Goal: Task Accomplishment & Management: Use online tool/utility

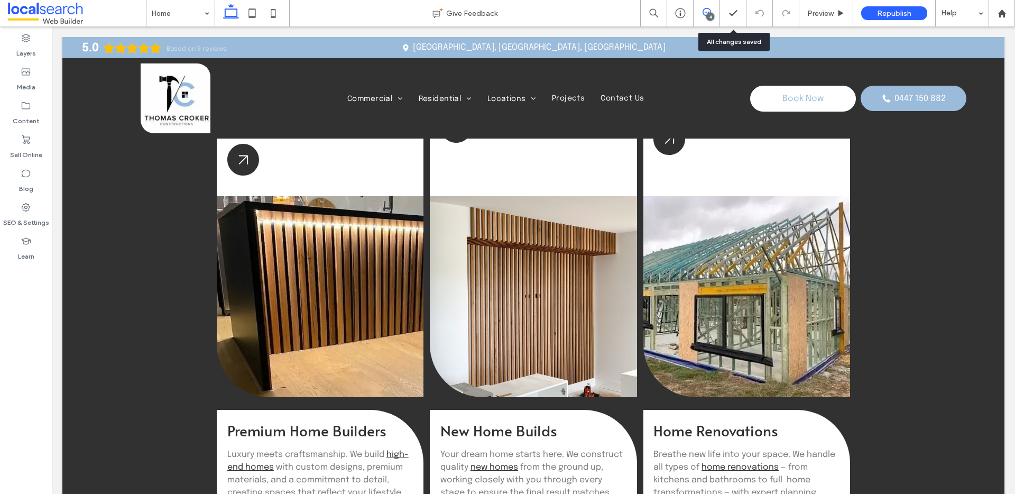
click at [711, 10] on span at bounding box center [706, 12] width 26 height 8
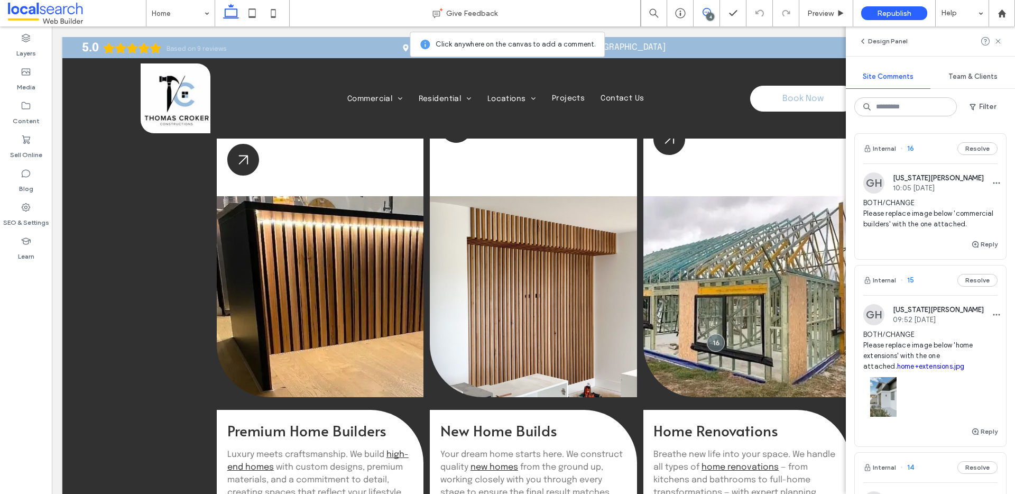
click at [923, 206] on span "BOTH/CHANGE Please replace image below 'commercial builders' with the one attac…" at bounding box center [930, 214] width 134 height 32
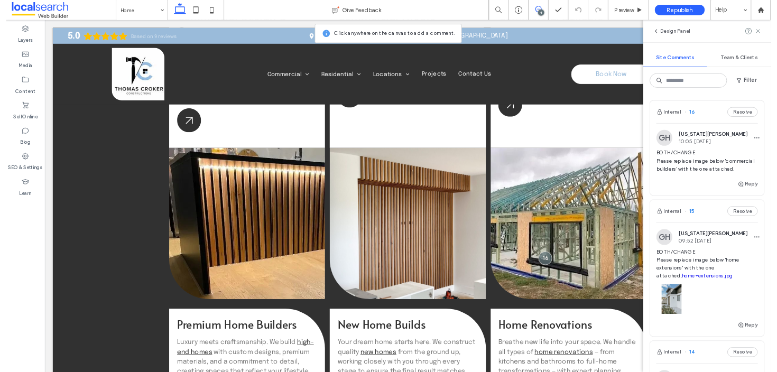
scroll to position [1301, 0]
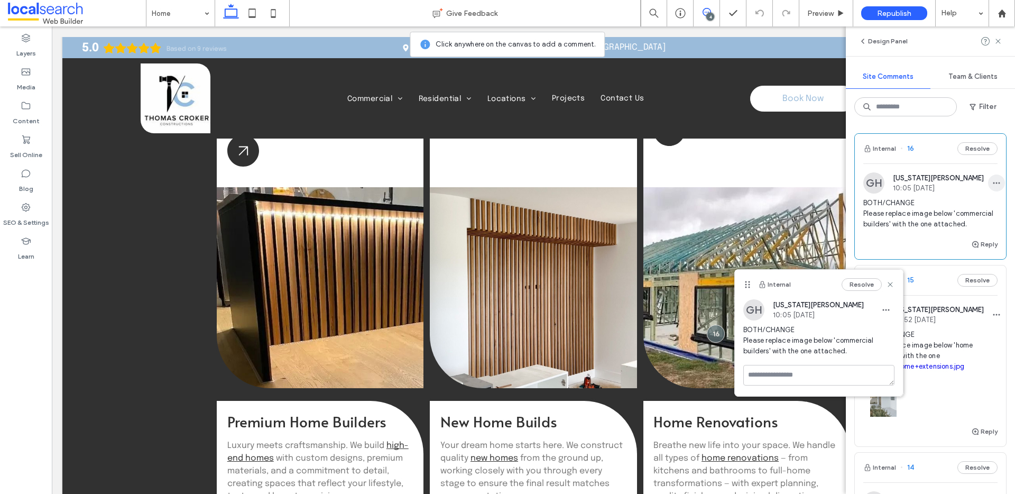
click at [992, 182] on icon "button" at bounding box center [996, 183] width 8 height 8
click at [925, 211] on div "Edit" at bounding box center [942, 210] width 94 height 20
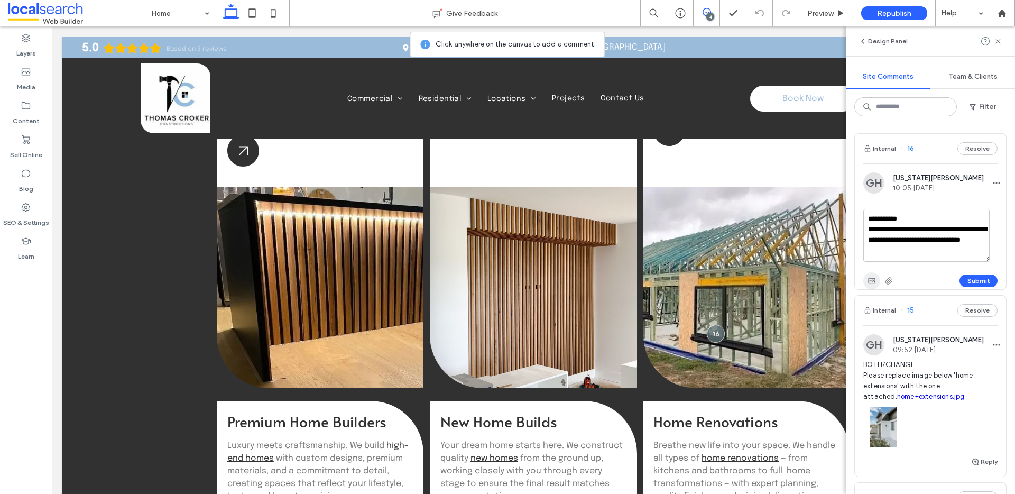
click at [876, 277] on span "button" at bounding box center [871, 280] width 17 height 17
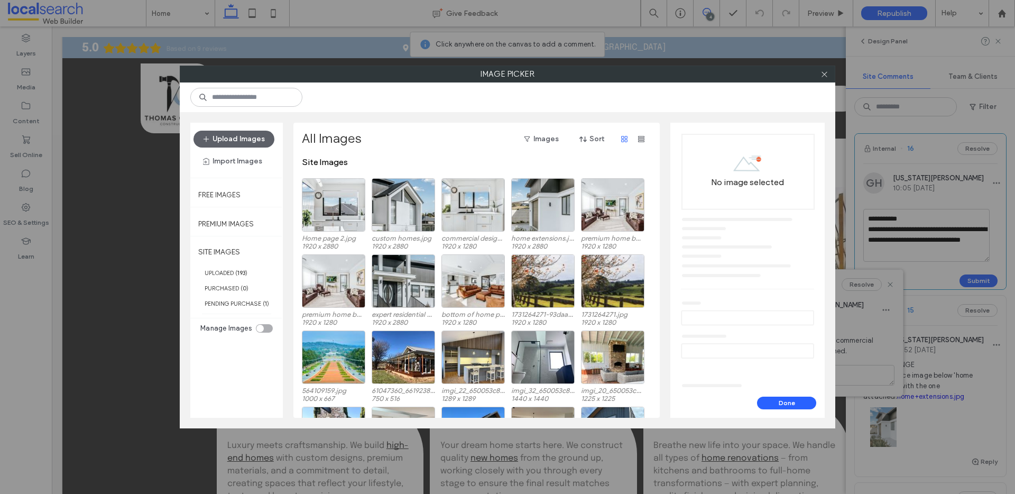
click at [243, 151] on div "Upload Images Import Images" at bounding box center [236, 150] width 86 height 39
click at [243, 146] on button "Upload Images" at bounding box center [233, 139] width 81 height 17
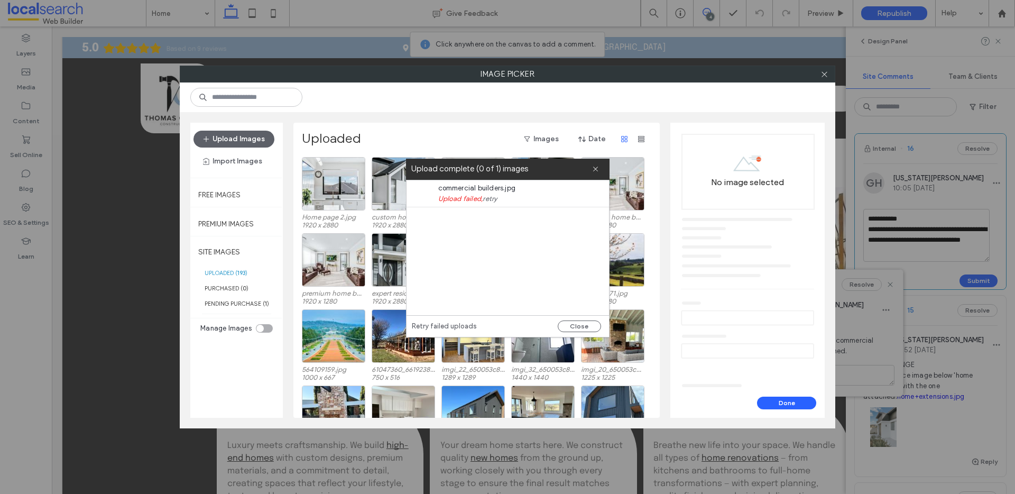
click at [510, 216] on div "commercial builders.jpg Upload failed, retry" at bounding box center [507, 247] width 202 height 135
click at [601, 165] on div "Upload complete (0 of 1) images" at bounding box center [507, 169] width 203 height 21
click at [596, 164] on span at bounding box center [594, 169] width 7 height 21
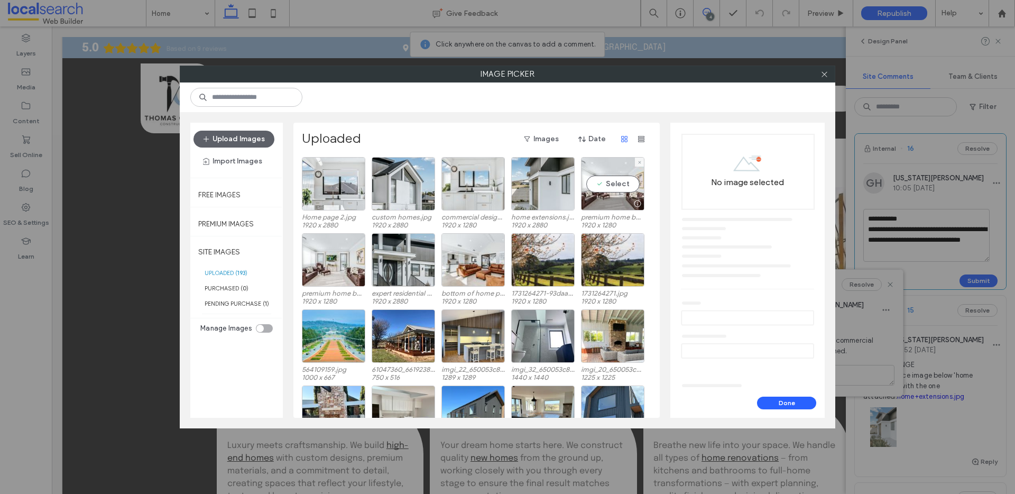
click at [596, 166] on div "Select" at bounding box center [612, 183] width 63 height 53
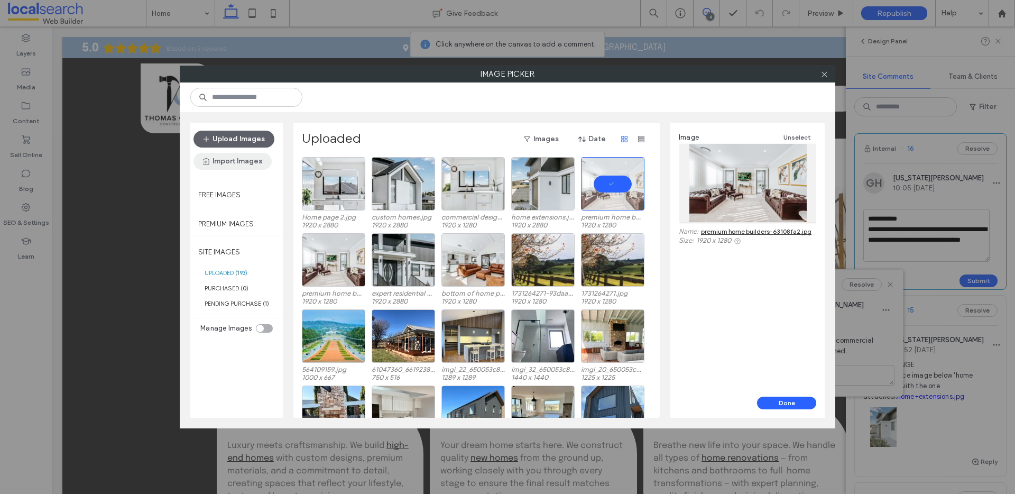
click at [214, 164] on button "Import Images" at bounding box center [232, 161] width 78 height 17
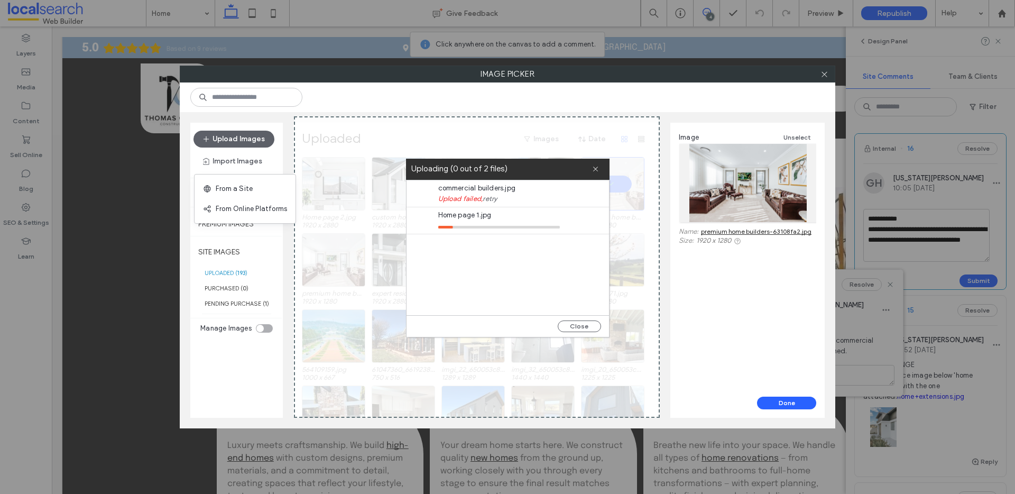
click at [548, 265] on div "commercial builders.jpg Upload failed, retry Home page 1.jpg" at bounding box center [507, 247] width 202 height 135
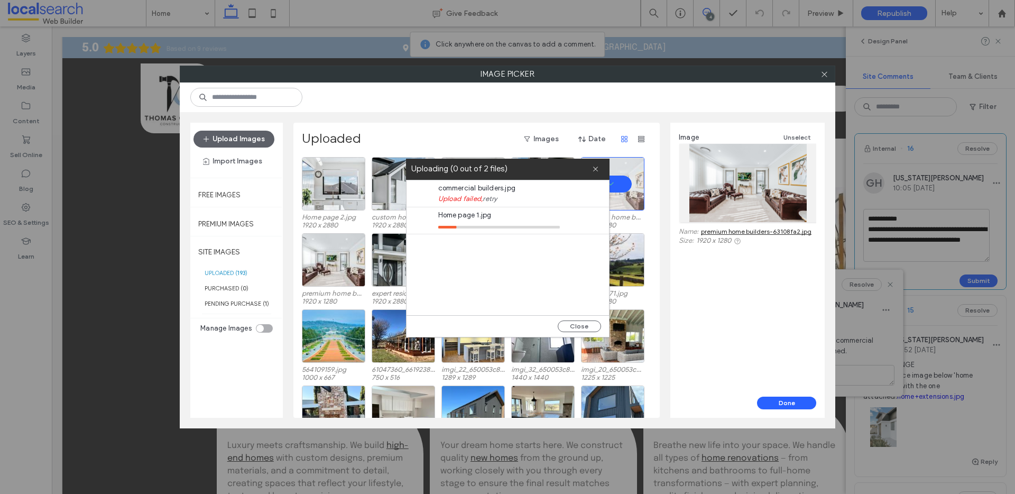
click at [485, 240] on div "commercial builders.jpg Upload failed, retry Home page 1.jpg" at bounding box center [507, 247] width 202 height 135
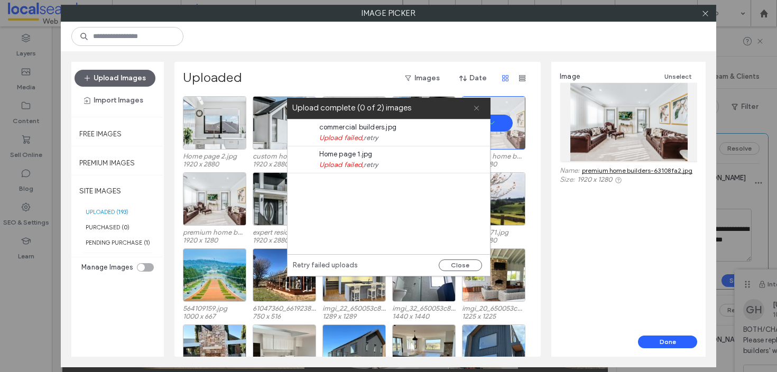
click at [478, 110] on icon at bounding box center [476, 108] width 7 height 7
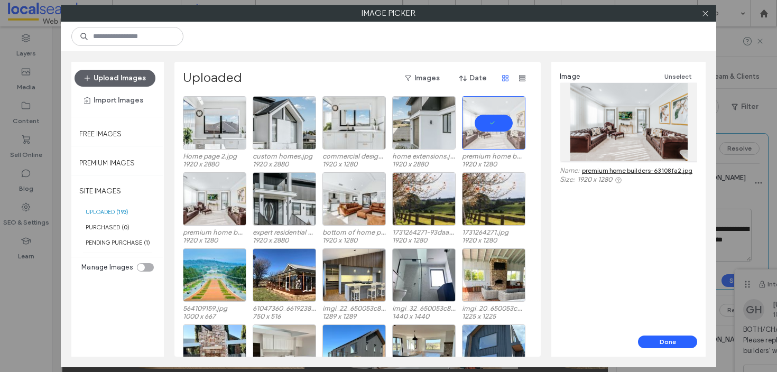
click at [712, 15] on div at bounding box center [705, 13] width 16 height 16
click at [708, 15] on icon at bounding box center [705, 14] width 8 height 8
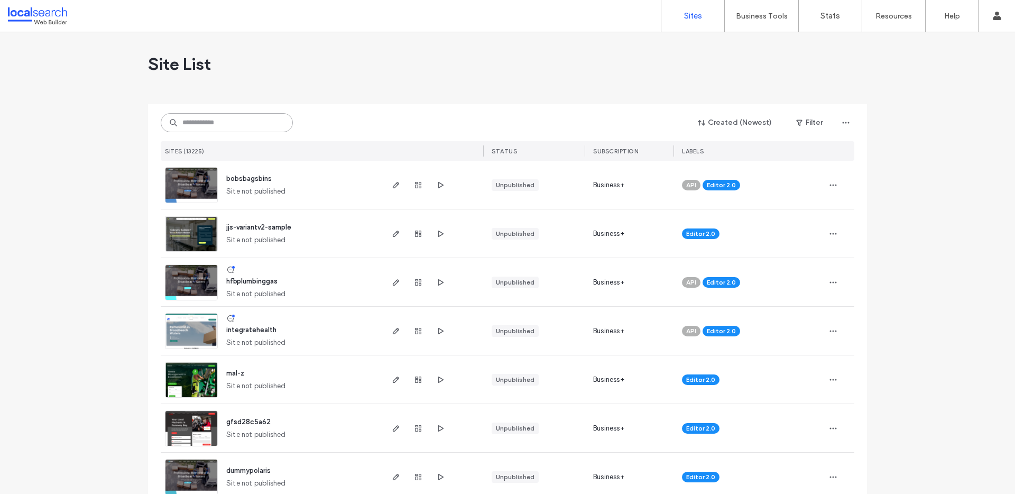
click at [192, 125] on input at bounding box center [227, 122] width 132 height 19
click at [193, 123] on input at bounding box center [227, 122] width 132 height 19
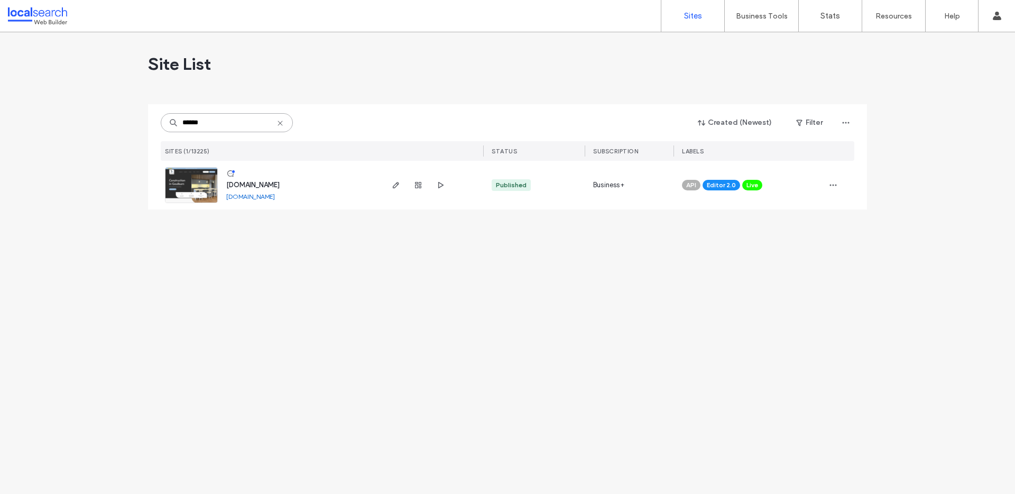
type input "******"
click at [277, 190] on div "www.thomascrokerconstructions.com.au" at bounding box center [252, 185] width 53 height 11
click at [277, 187] on span "www.thomascrokerconstructions.com.au" at bounding box center [252, 185] width 53 height 8
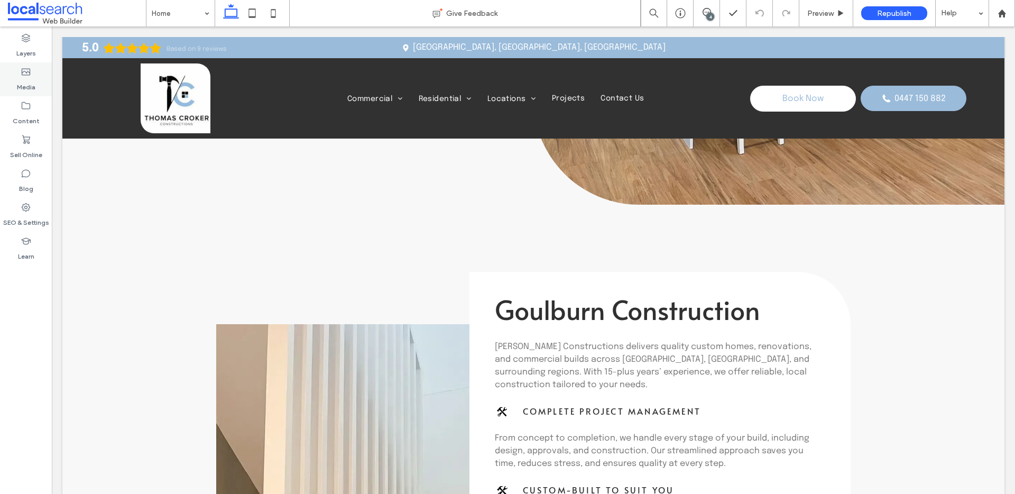
click at [10, 82] on div "Media" at bounding box center [26, 79] width 52 height 34
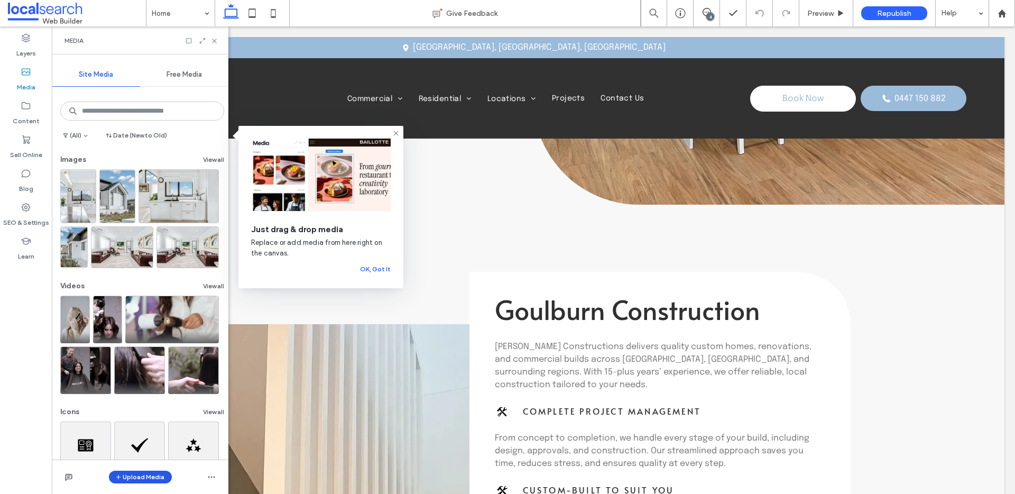
click at [157, 473] on button "Upload Media" at bounding box center [140, 476] width 63 height 13
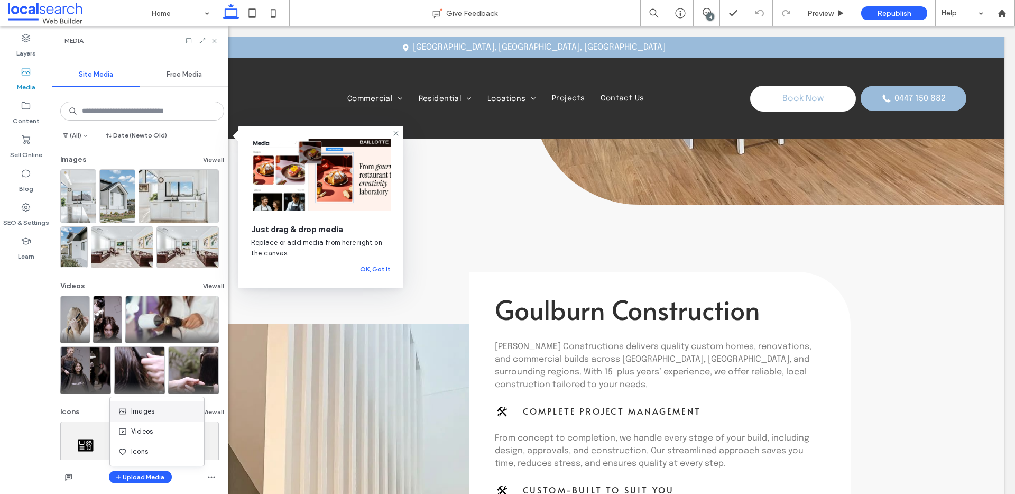
click at [144, 415] on span "Images" at bounding box center [142, 411] width 23 height 11
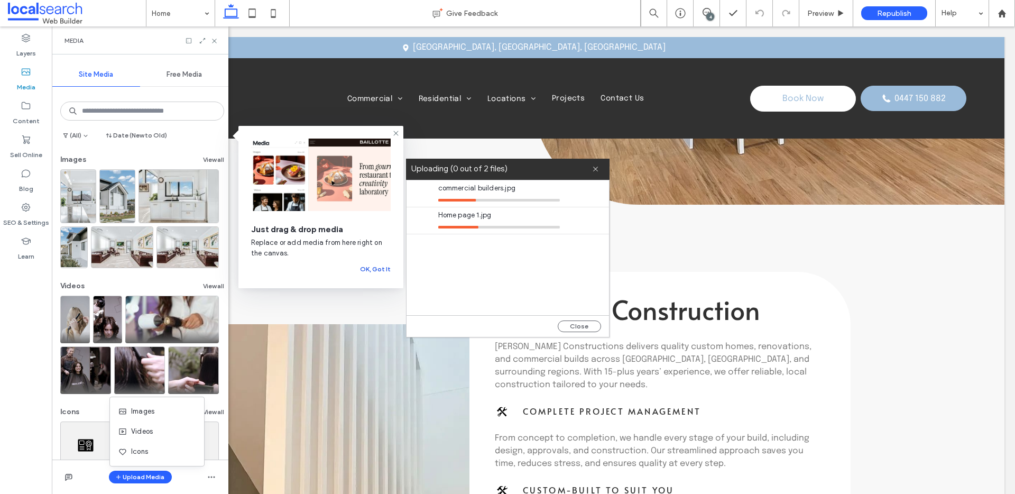
click at [377, 267] on button "OK, Got It" at bounding box center [375, 269] width 31 height 13
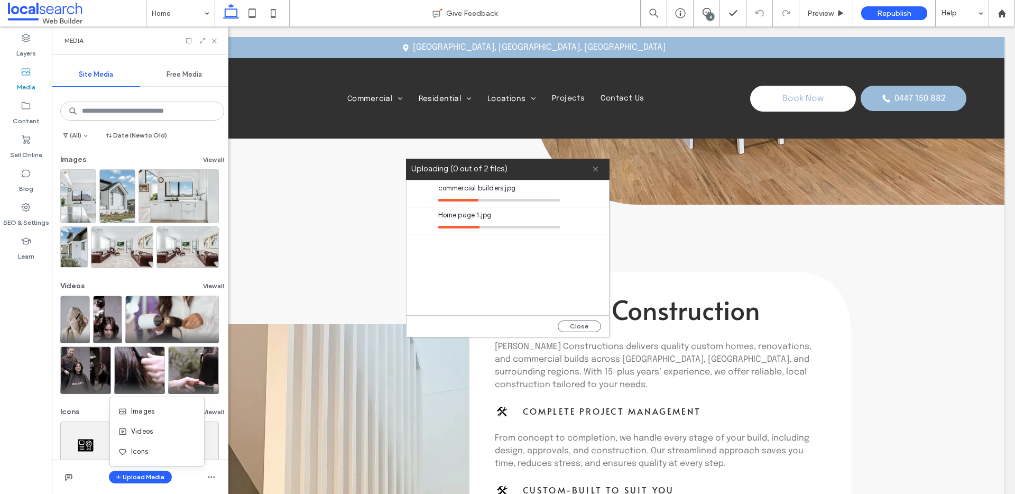
click at [468, 258] on div "commercial builders.jpg Home page 1.jpg" at bounding box center [507, 247] width 202 height 135
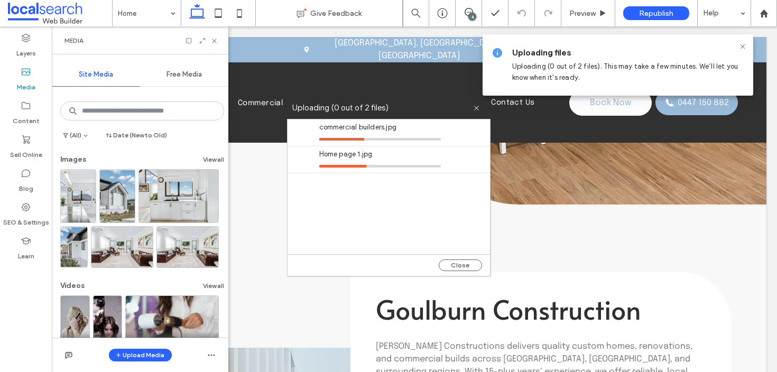
click at [351, 168] on div at bounding box center [380, 165] width 122 height 10
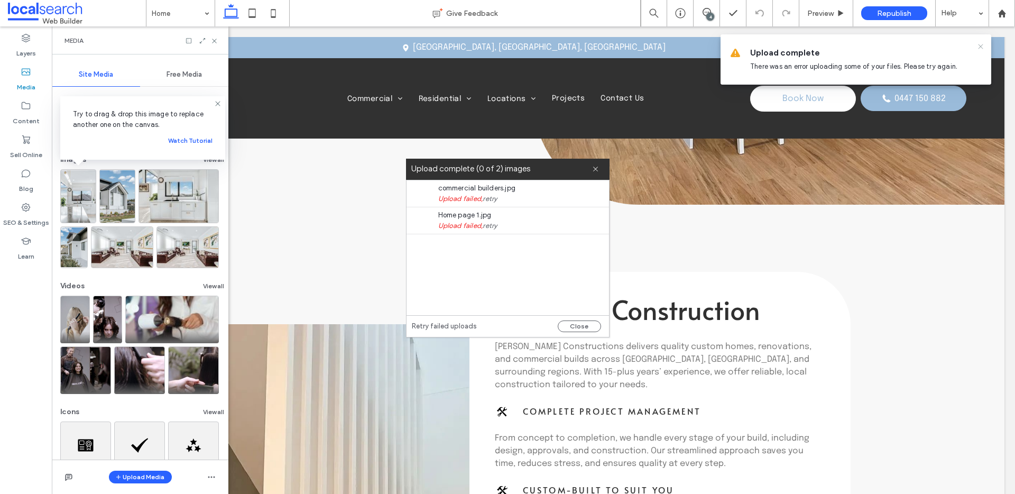
click at [984, 47] on icon at bounding box center [980, 46] width 8 height 8
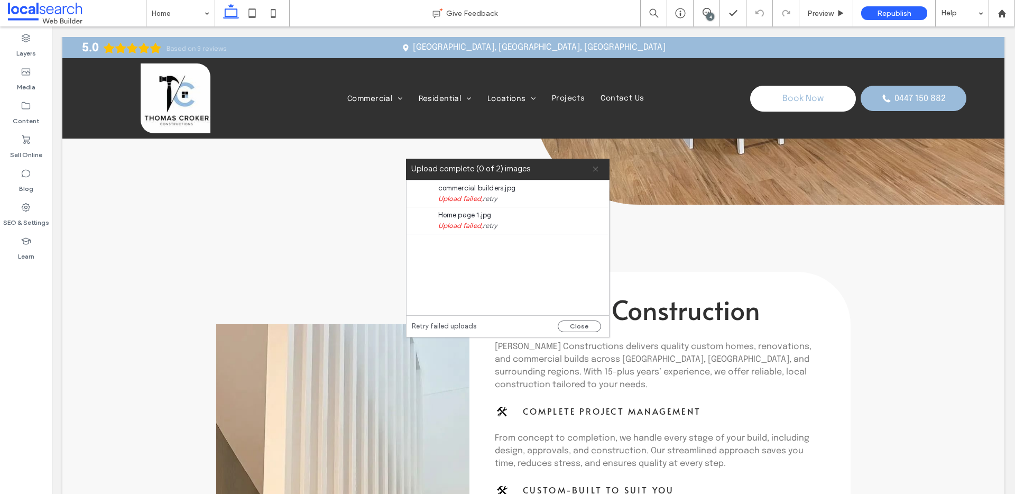
click at [599, 174] on div "Upload complete (0 of 2) images" at bounding box center [507, 169] width 203 height 21
click at [596, 166] on icon at bounding box center [595, 168] width 7 height 7
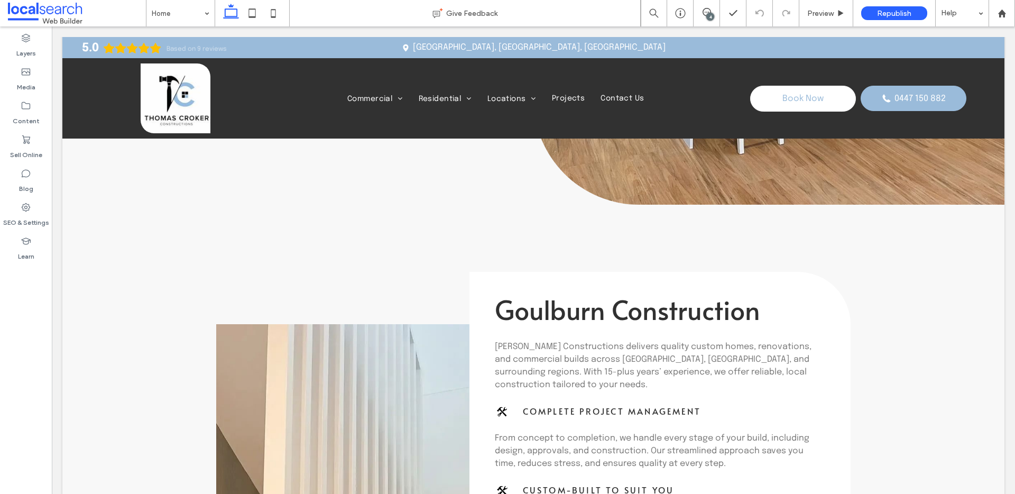
click at [596, 167] on use at bounding box center [595, 168] width 5 height 5
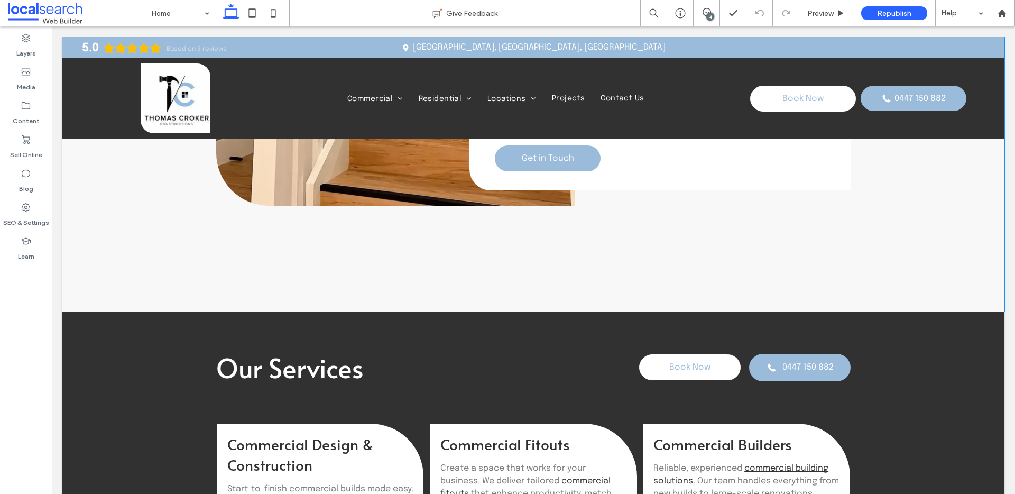
scroll to position [1238, 0]
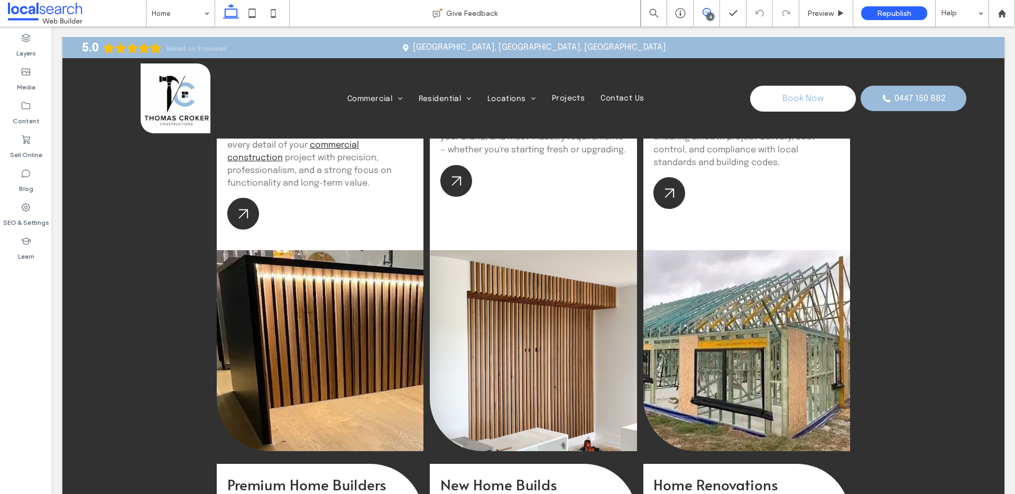
click at [702, 11] on icon at bounding box center [706, 12] width 8 height 8
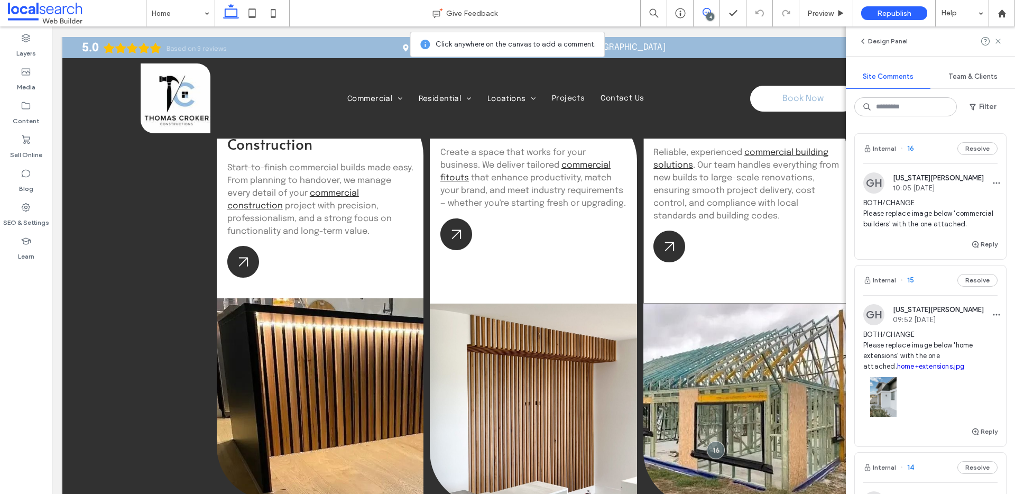
scroll to position [1230, 0]
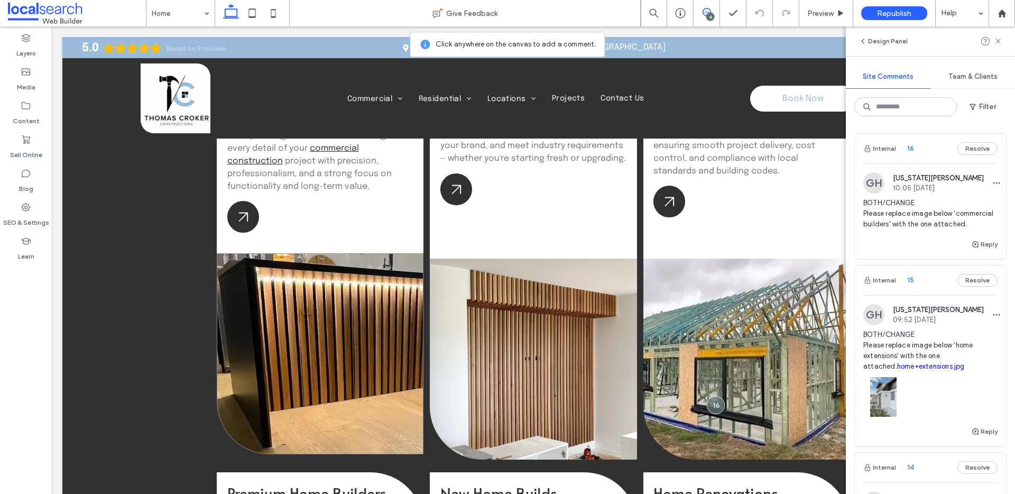
click at [282, 313] on div at bounding box center [320, 353] width 207 height 201
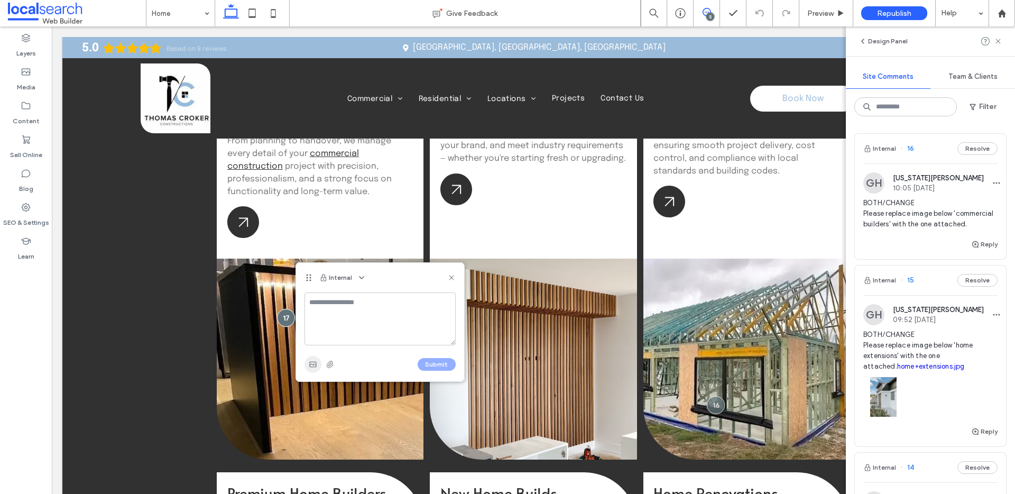
click at [306, 362] on span "button" at bounding box center [312, 364] width 17 height 17
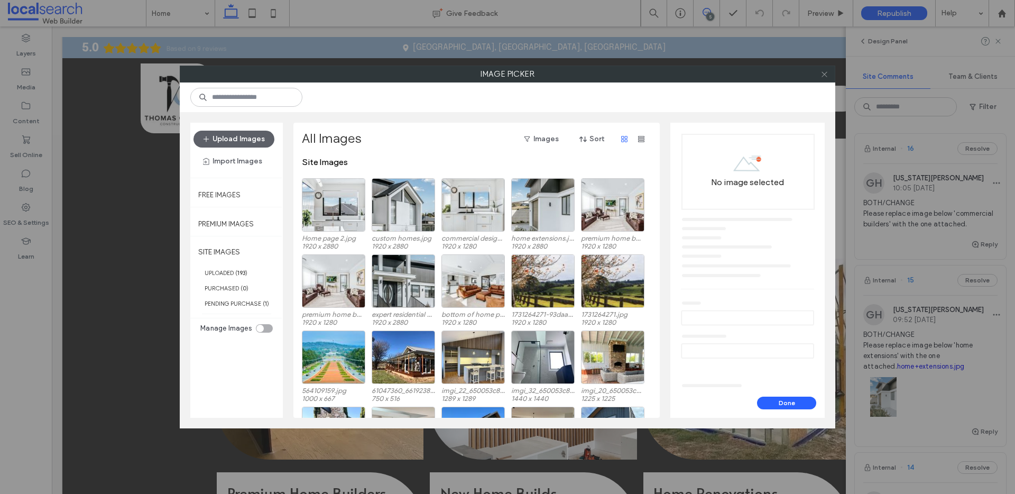
click at [825, 74] on icon at bounding box center [824, 74] width 8 height 8
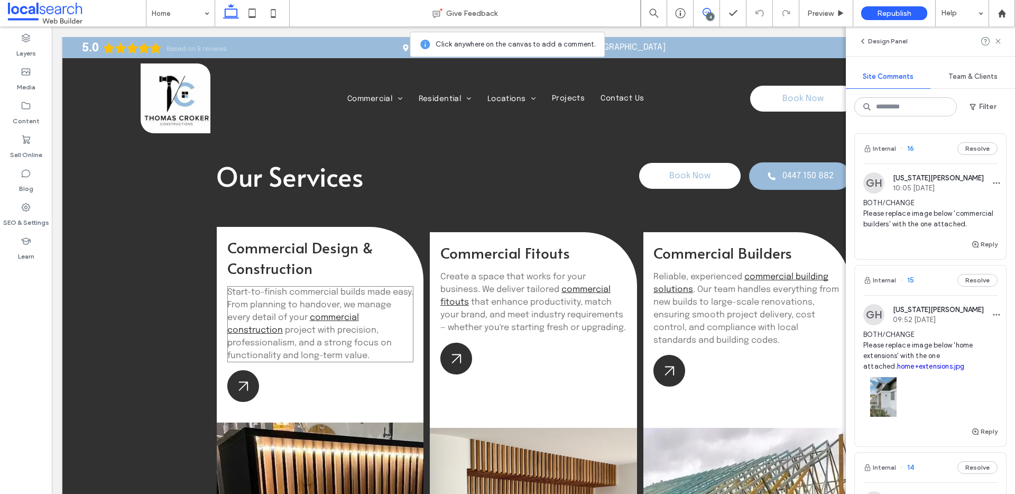
scroll to position [1130, 0]
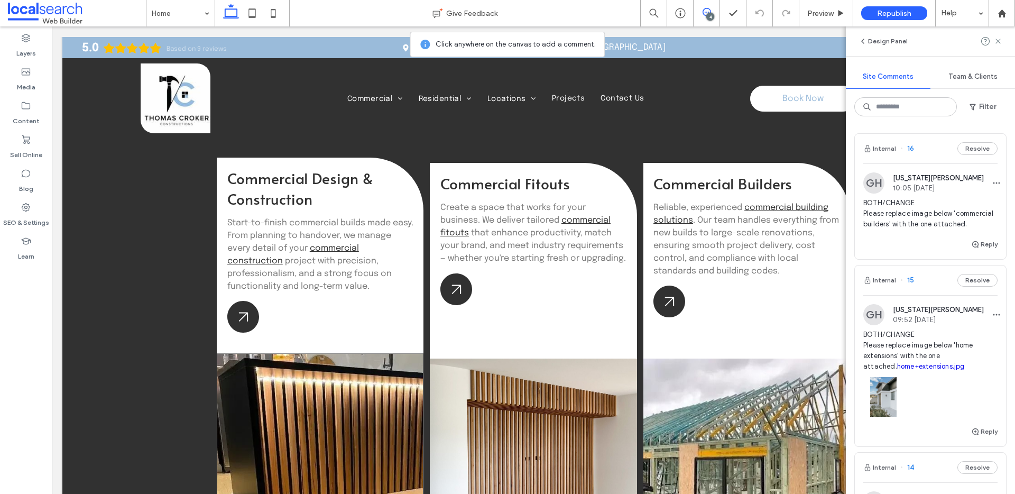
click at [323, 384] on div at bounding box center [320, 453] width 207 height 201
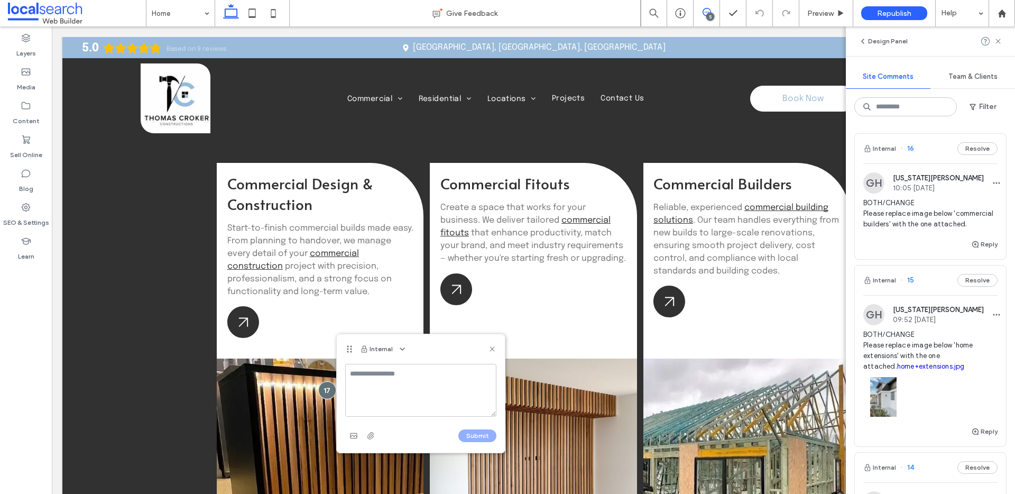
click at [353, 423] on div "Submit" at bounding box center [420, 404] width 151 height 80
click at [354, 431] on icon "button" at bounding box center [353, 435] width 8 height 8
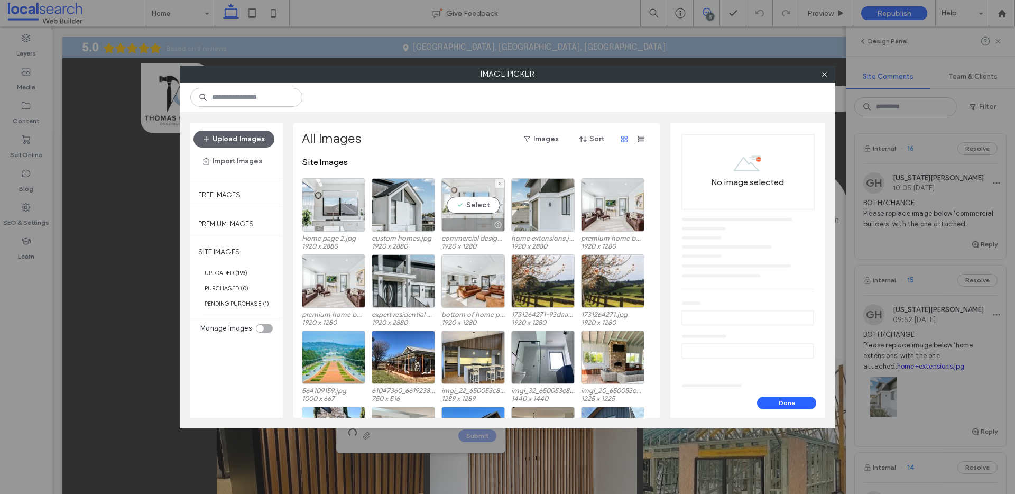
click at [472, 212] on div "Select" at bounding box center [472, 204] width 63 height 53
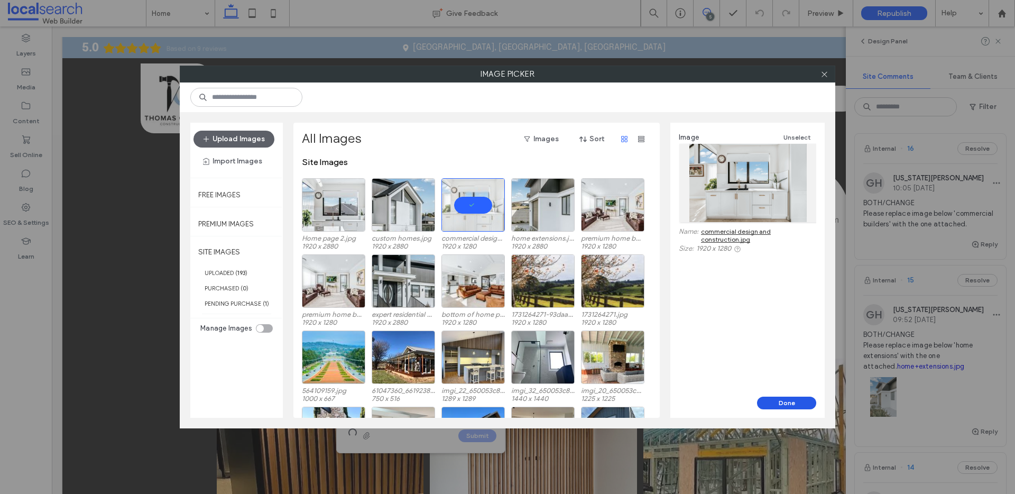
click at [795, 400] on button "Done" at bounding box center [786, 402] width 59 height 13
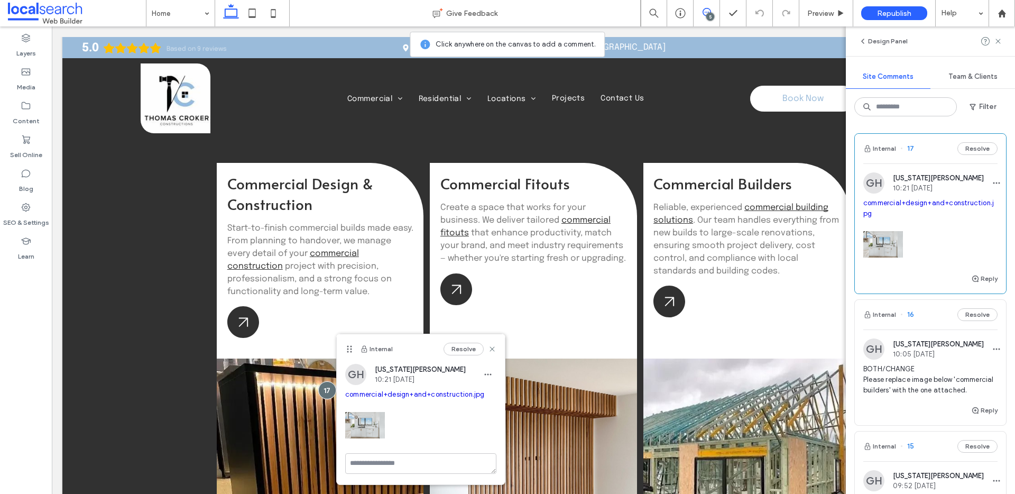
click at [497, 369] on div "GH Georgia Harper 10:21 Aug 12 2025 commercial+design+and+construction.jpg" at bounding box center [421, 408] width 168 height 89
click at [492, 371] on span "button" at bounding box center [487, 374] width 17 height 17
click at [510, 395] on div "Edit" at bounding box center [527, 402] width 94 height 20
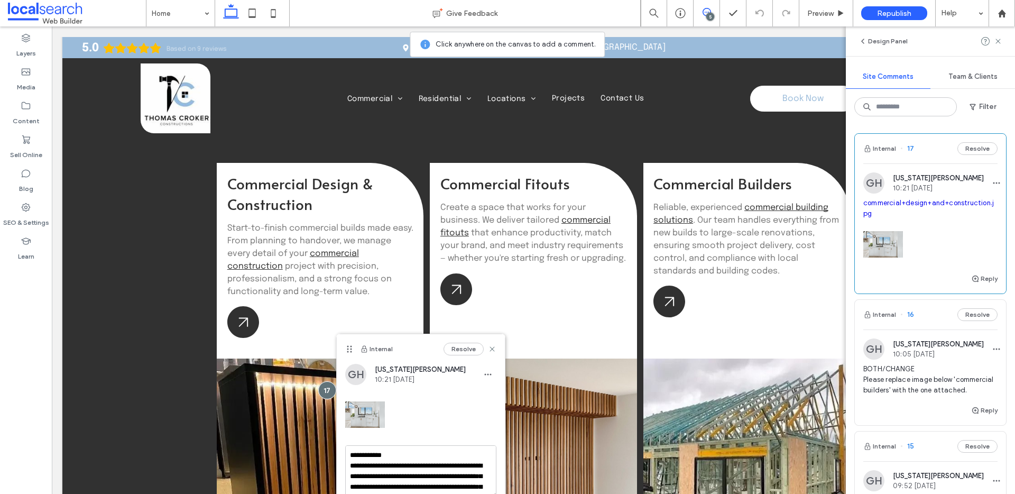
type textarea "**********"
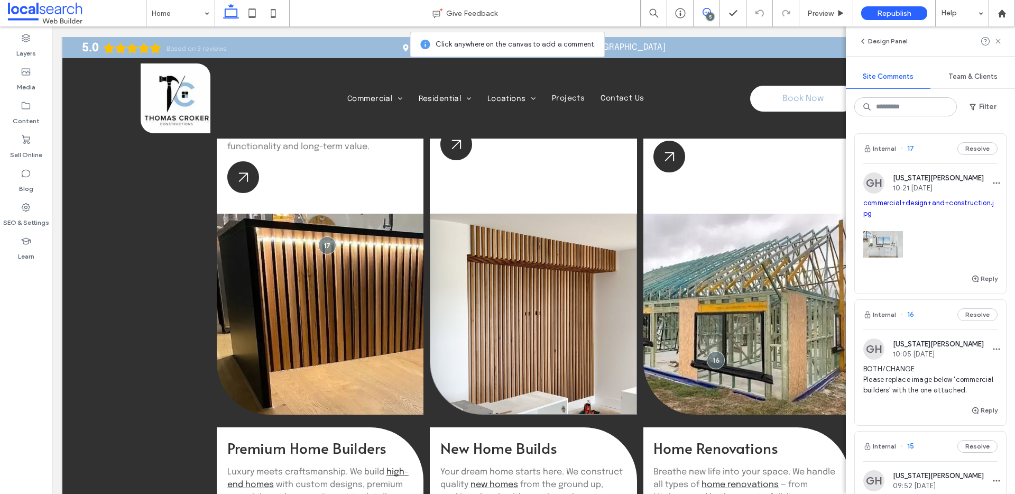
scroll to position [1319, 0]
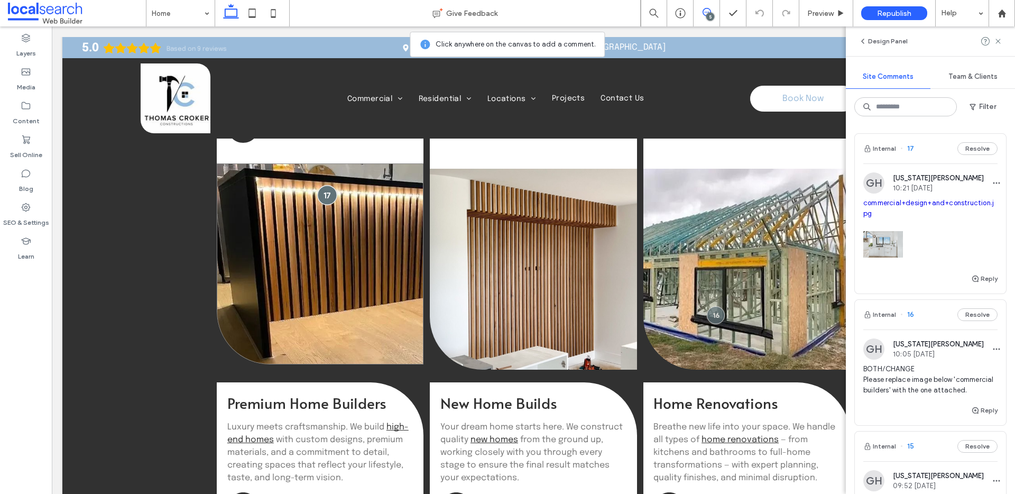
click at [323, 198] on div at bounding box center [327, 195] width 20 height 20
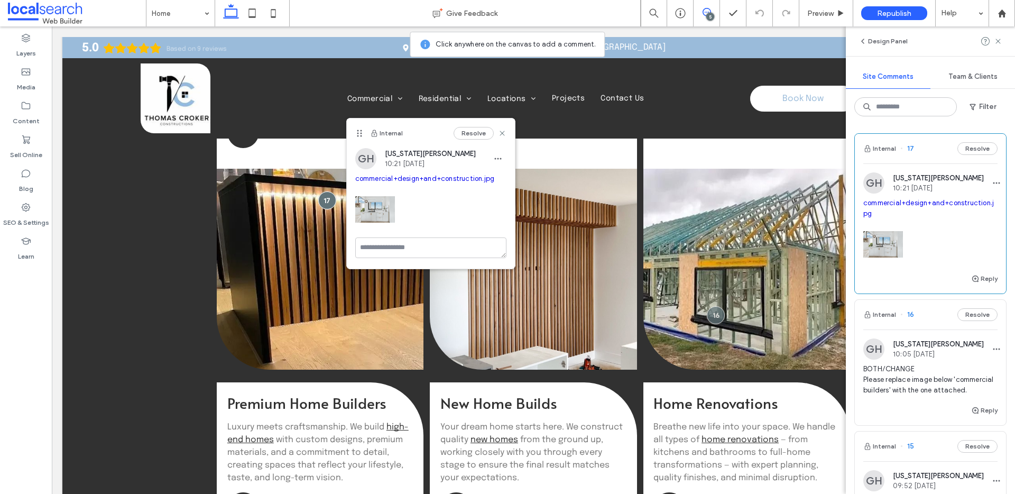
click at [512, 150] on div "GH Georgia Harper 10:21 Aug 12 2025 commercial+design+and+construction.jpg" at bounding box center [431, 192] width 168 height 89
click at [499, 158] on icon "button" at bounding box center [498, 158] width 8 height 8
click at [514, 184] on div "Edit" at bounding box center [537, 186] width 94 height 20
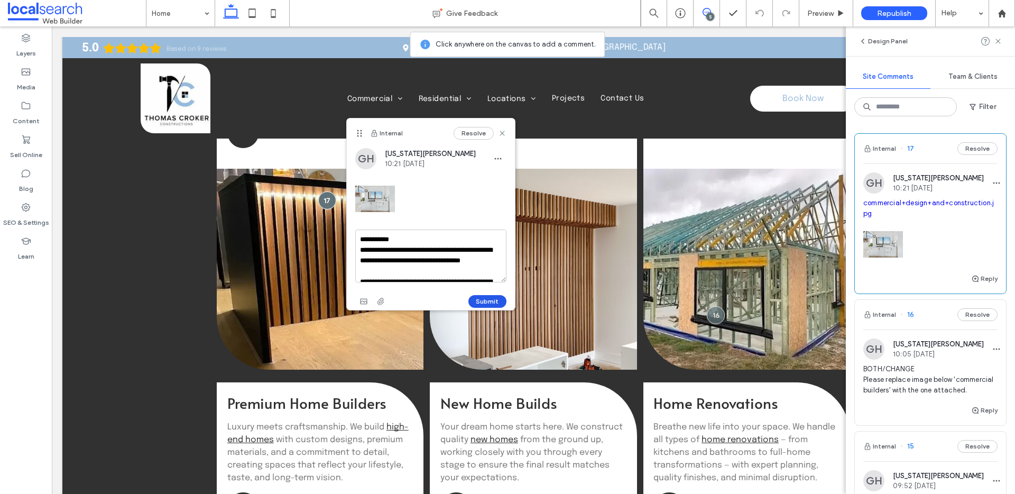
type textarea "**********"
click at [484, 301] on button "Submit" at bounding box center [487, 301] width 38 height 13
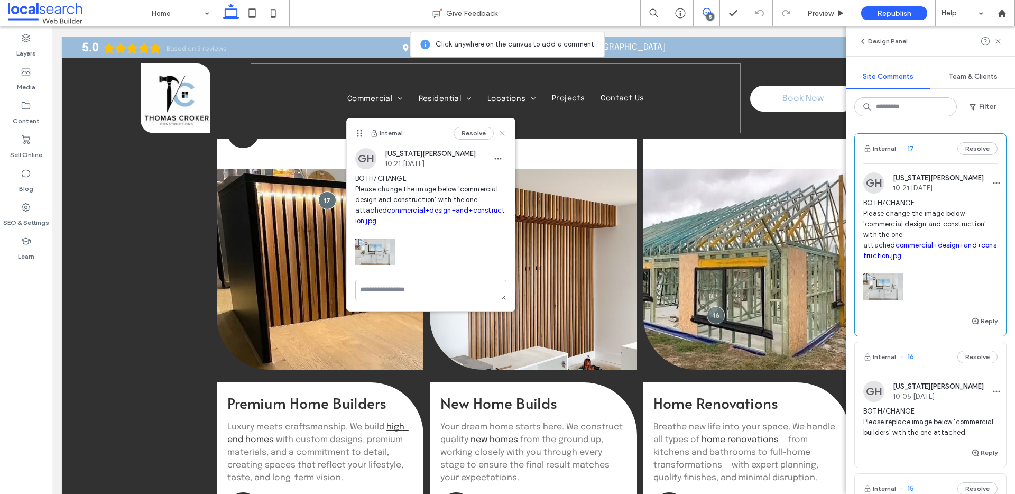
drag, startPoint x: 501, startPoint y: 129, endPoint x: 466, endPoint y: 160, distance: 46.9
click at [501, 129] on icon at bounding box center [502, 133] width 8 height 8
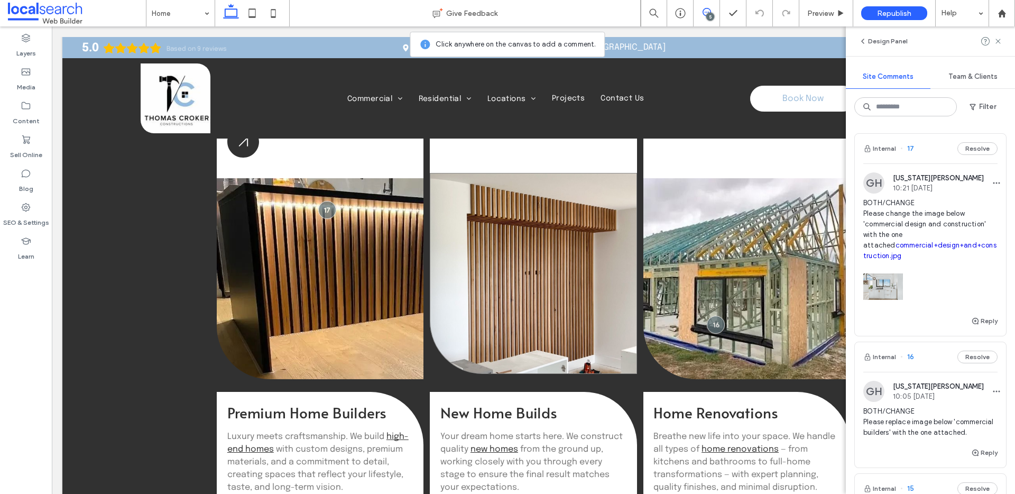
scroll to position [1310, 0]
click at [524, 256] on div at bounding box center [533, 272] width 207 height 201
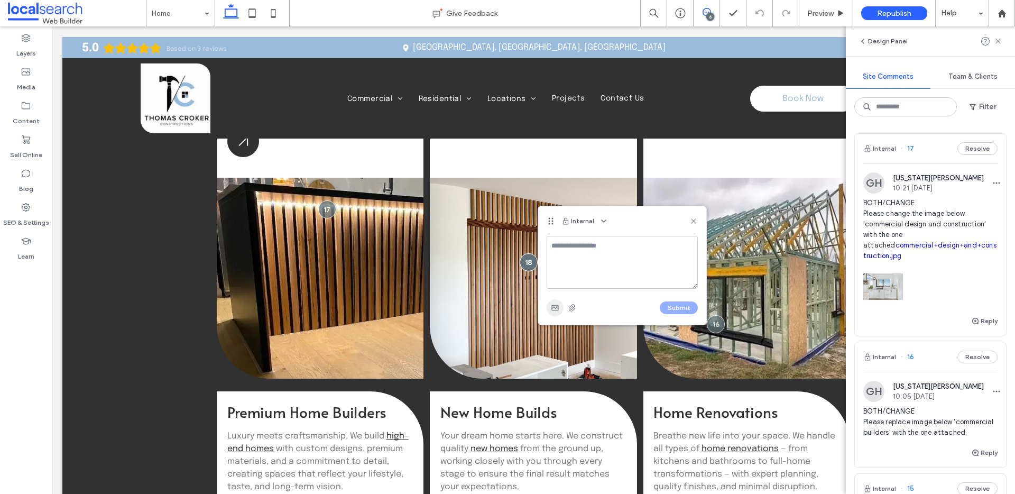
click at [550, 315] on div "Submit" at bounding box center [622, 280] width 168 height 89
click at [552, 310] on use "button" at bounding box center [554, 307] width 7 height 5
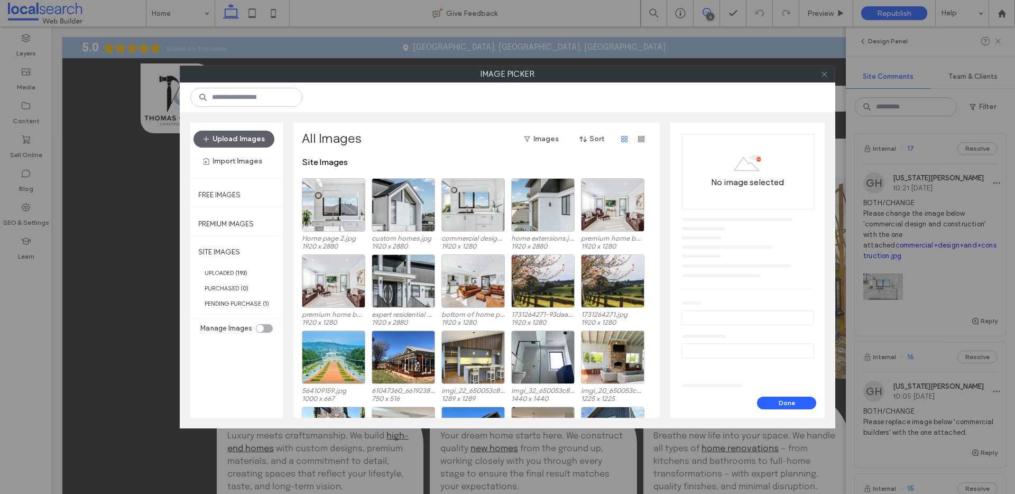
click at [823, 77] on icon at bounding box center [824, 74] width 8 height 8
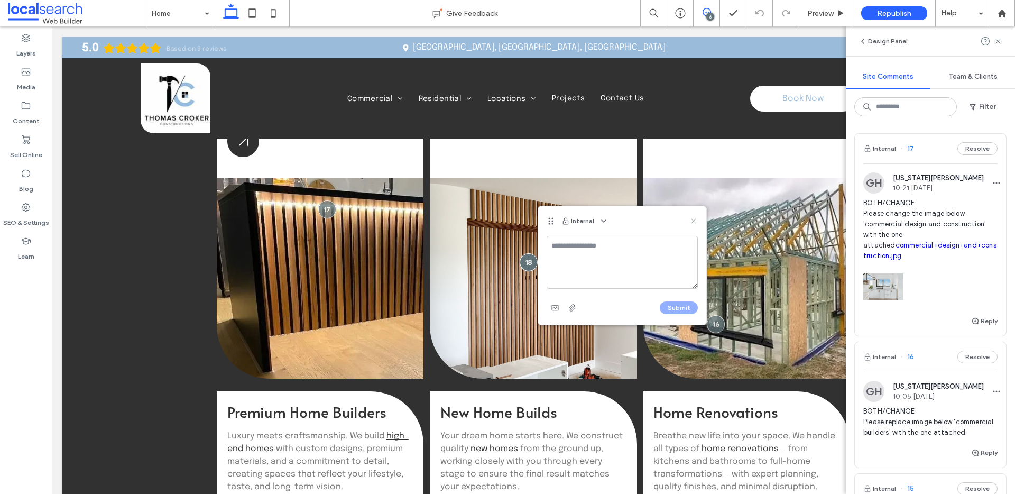
click at [689, 220] on icon at bounding box center [693, 221] width 8 height 8
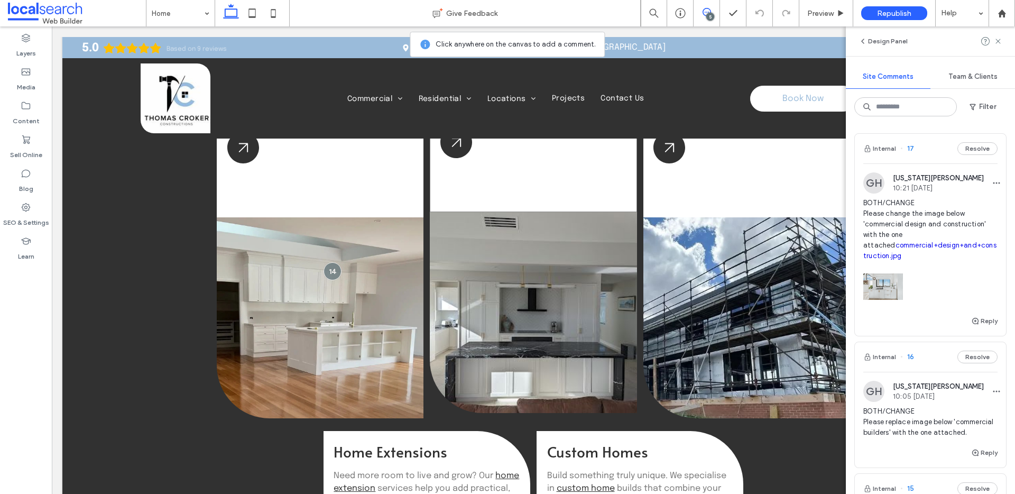
scroll to position [1748, 0]
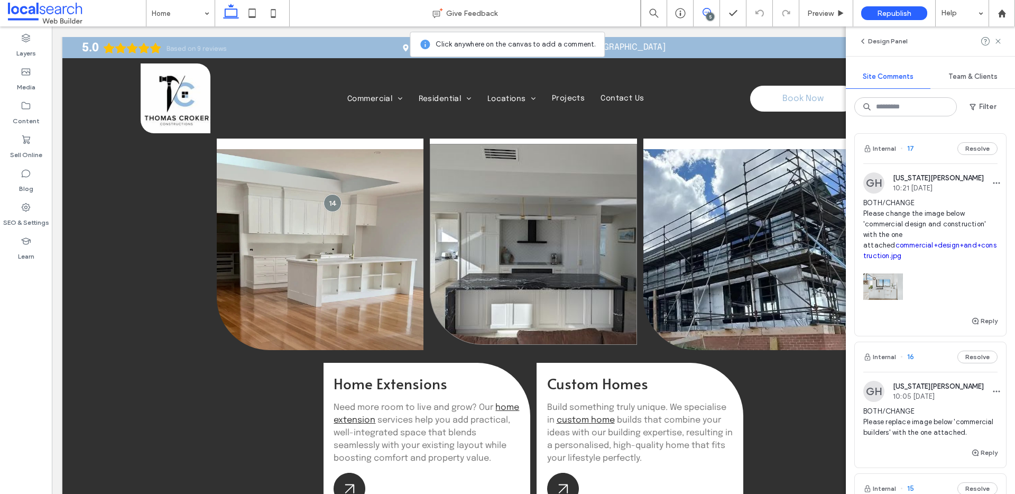
click at [523, 269] on div at bounding box center [533, 244] width 207 height 201
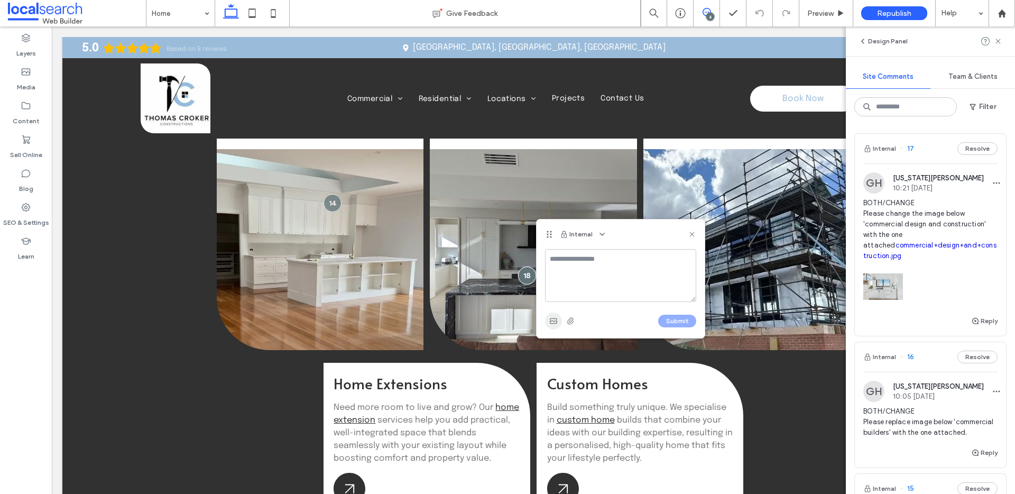
click at [551, 318] on icon "button" at bounding box center [553, 321] width 8 height 8
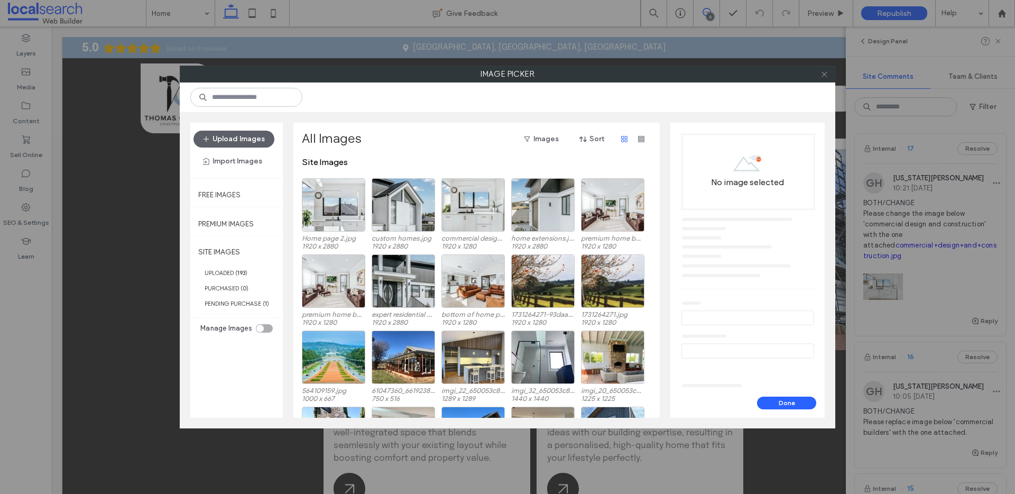
click at [822, 80] on span at bounding box center [824, 74] width 8 height 16
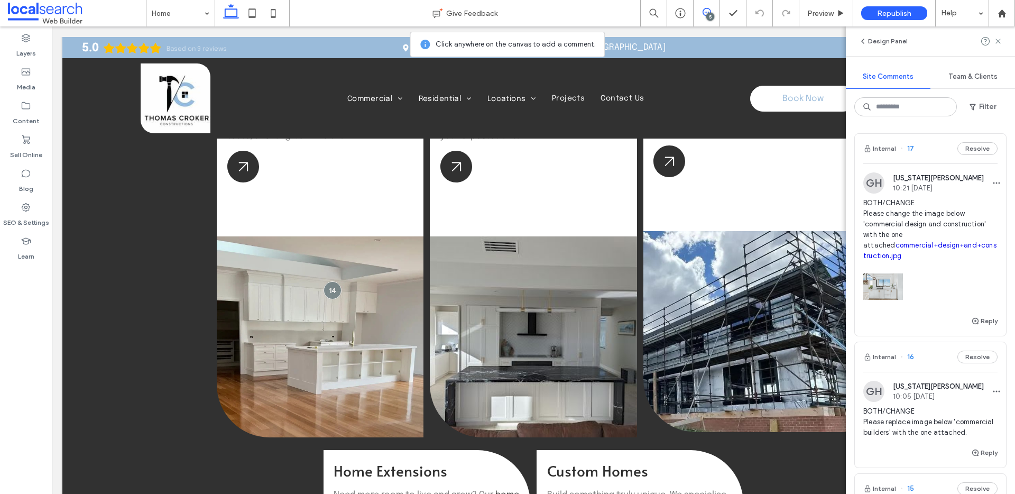
scroll to position [1733, 0]
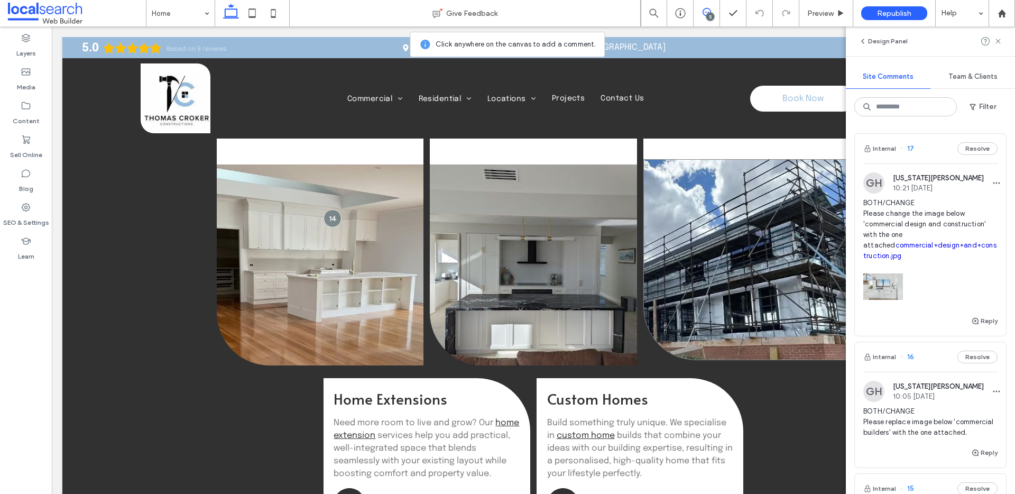
click at [720, 198] on div at bounding box center [746, 259] width 207 height 201
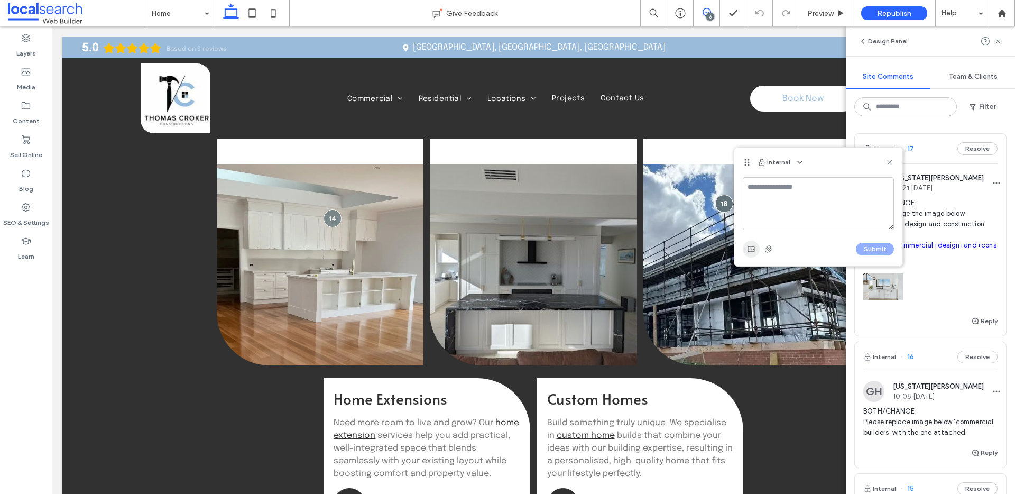
click at [754, 247] on span "button" at bounding box center [750, 248] width 17 height 17
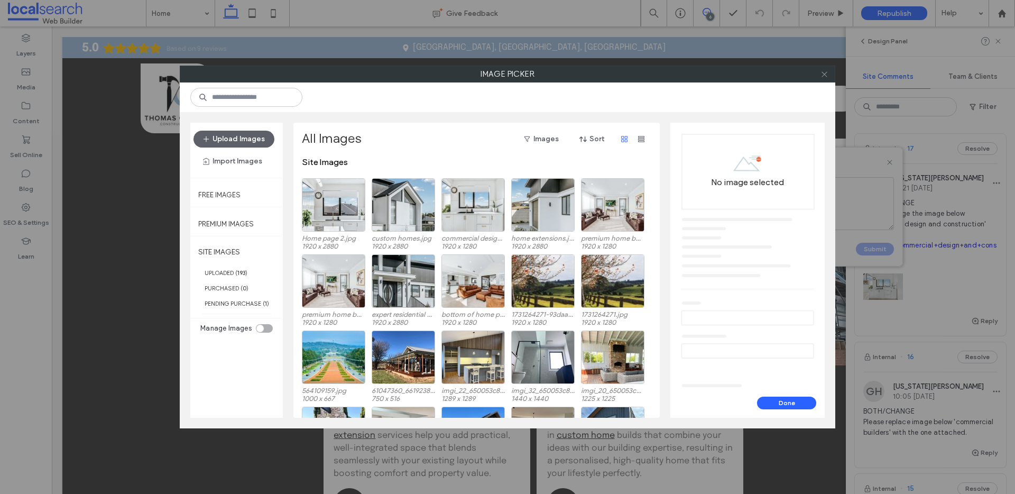
click at [821, 73] on icon at bounding box center [824, 74] width 8 height 8
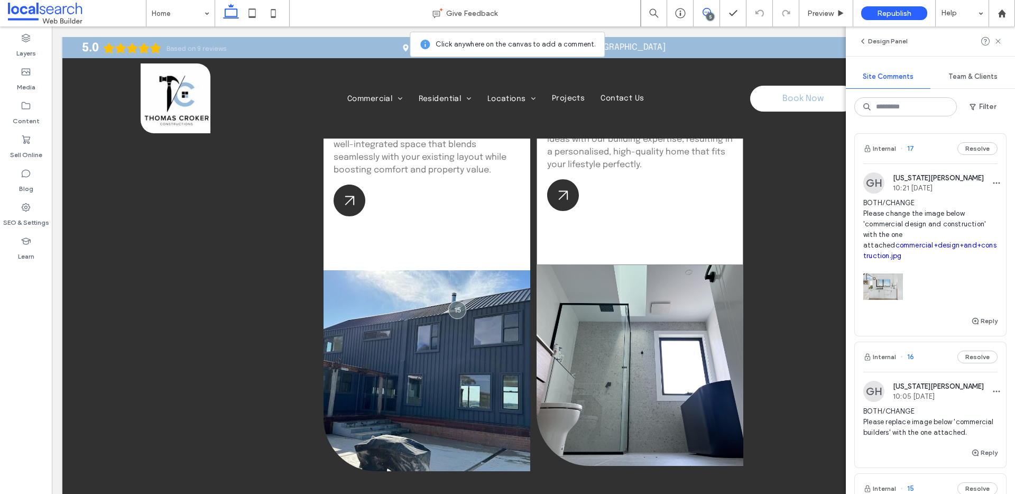
scroll to position [2056, 0]
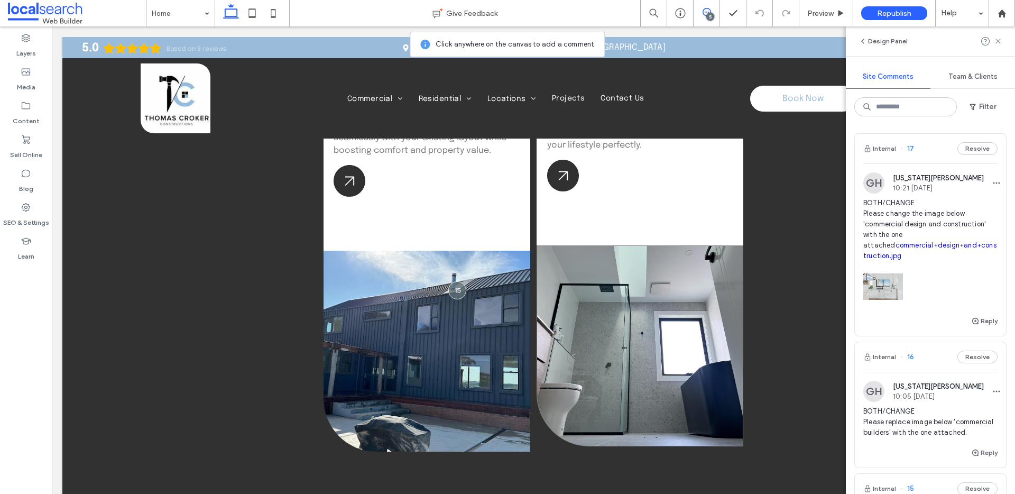
click at [598, 297] on div at bounding box center [639, 345] width 207 height 201
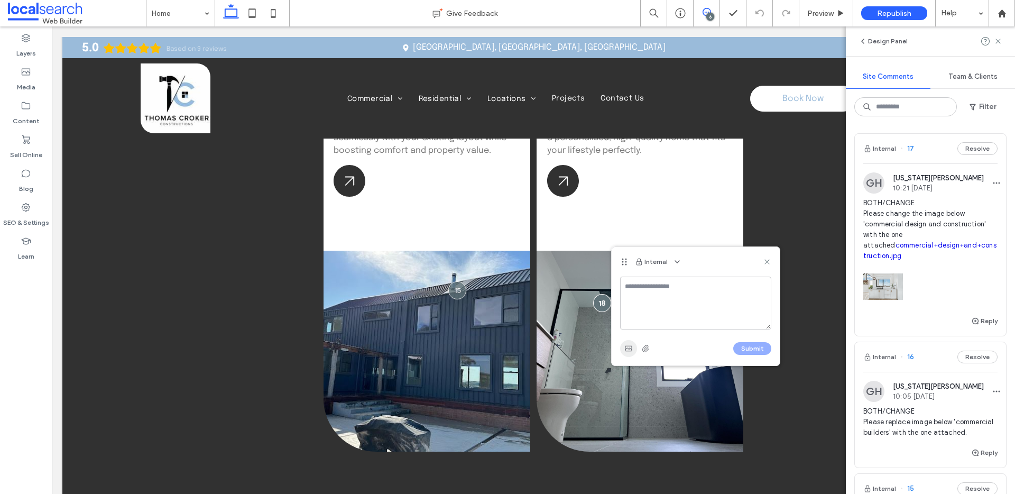
click at [625, 343] on span "button" at bounding box center [628, 348] width 17 height 17
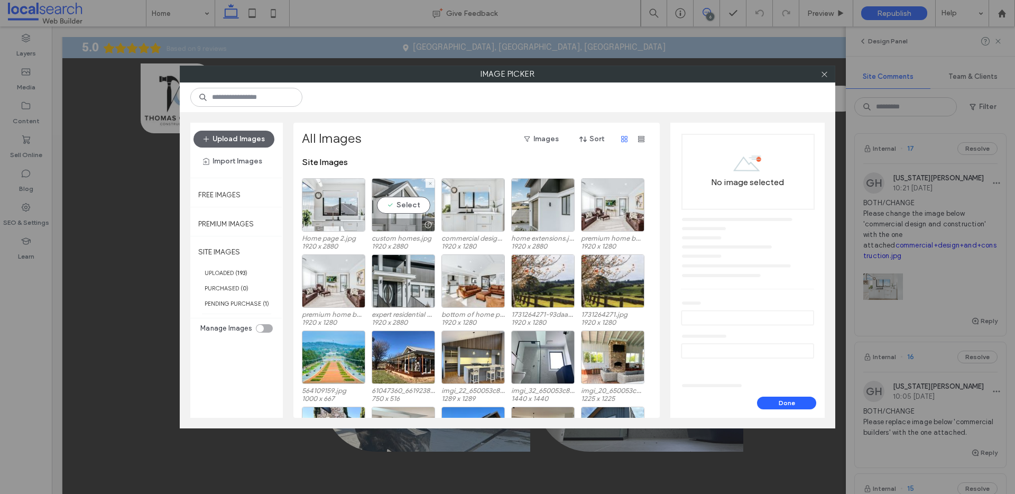
click at [405, 215] on div "Select" at bounding box center [402, 204] width 63 height 53
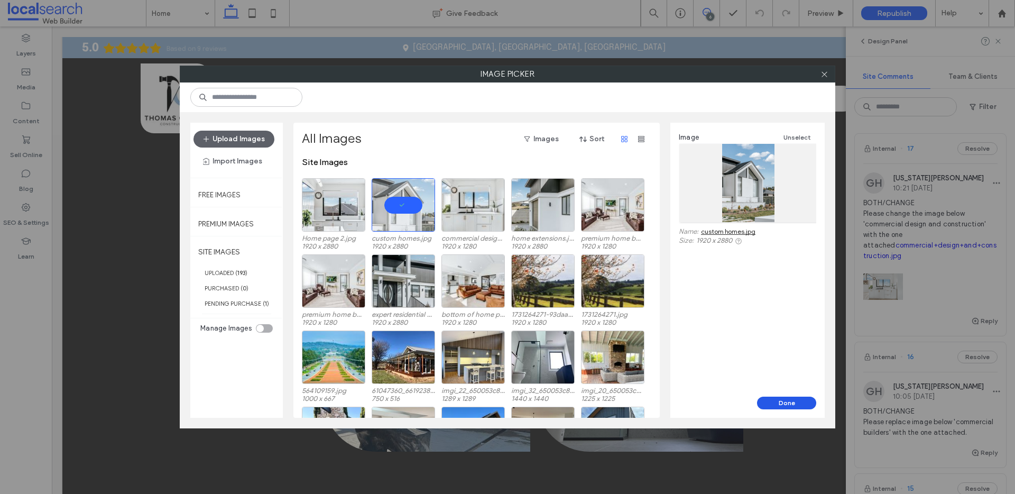
click at [784, 402] on button "Done" at bounding box center [786, 402] width 59 height 13
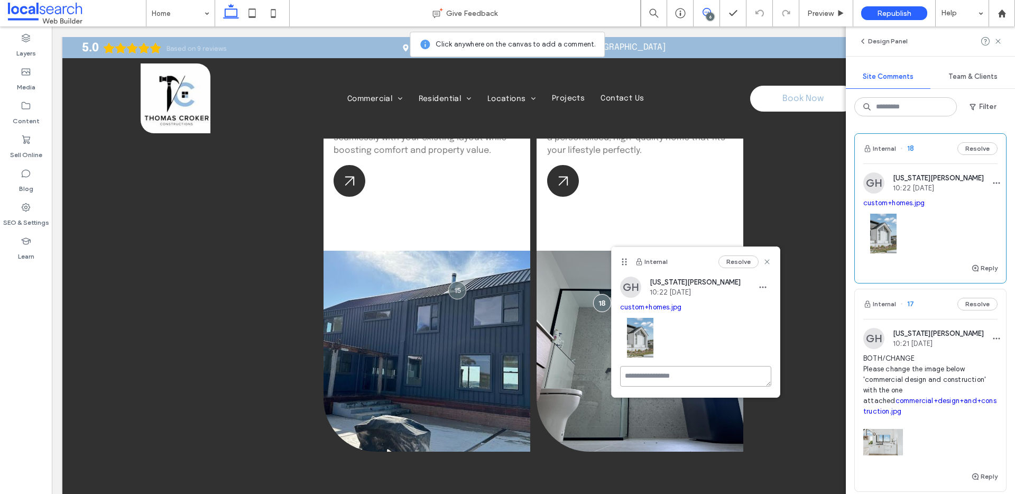
click at [700, 377] on textarea at bounding box center [695, 376] width 151 height 21
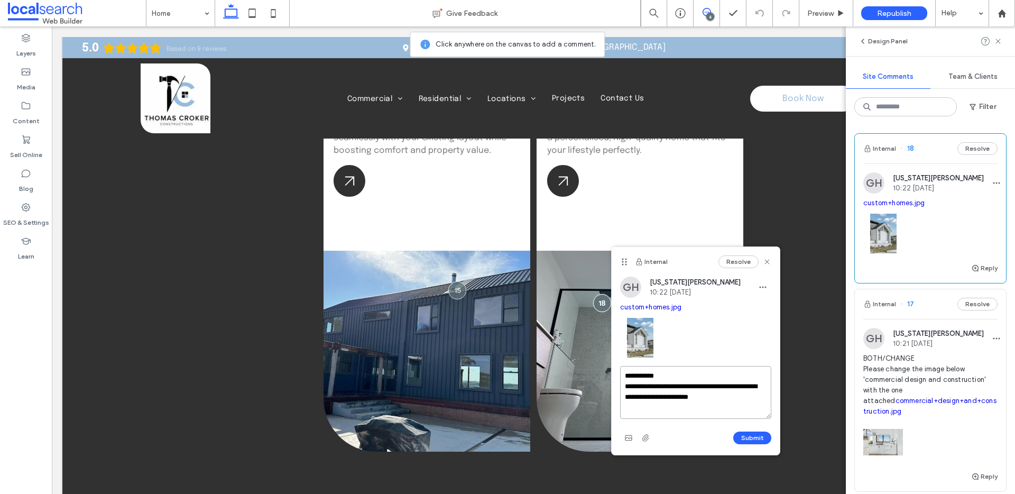
type textarea "**********"
click at [749, 427] on div "**********" at bounding box center [695, 406] width 151 height 80
click at [757, 440] on button "Submit" at bounding box center [752, 437] width 38 height 13
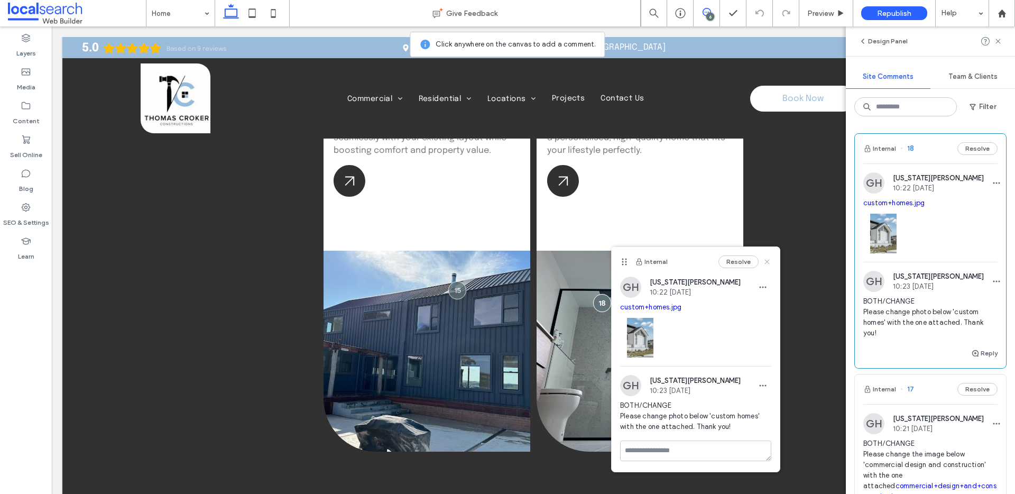
click at [767, 260] on use at bounding box center [766, 261] width 5 height 5
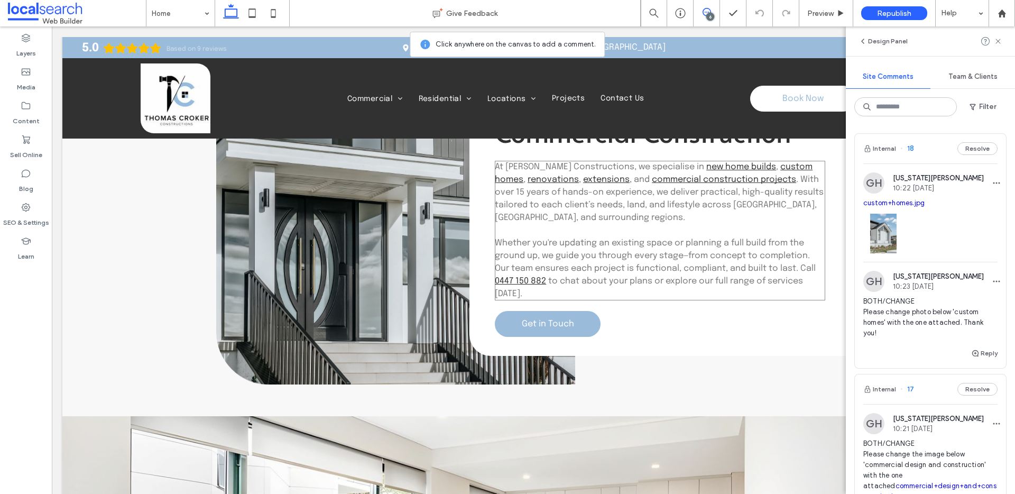
scroll to position [2783, 0]
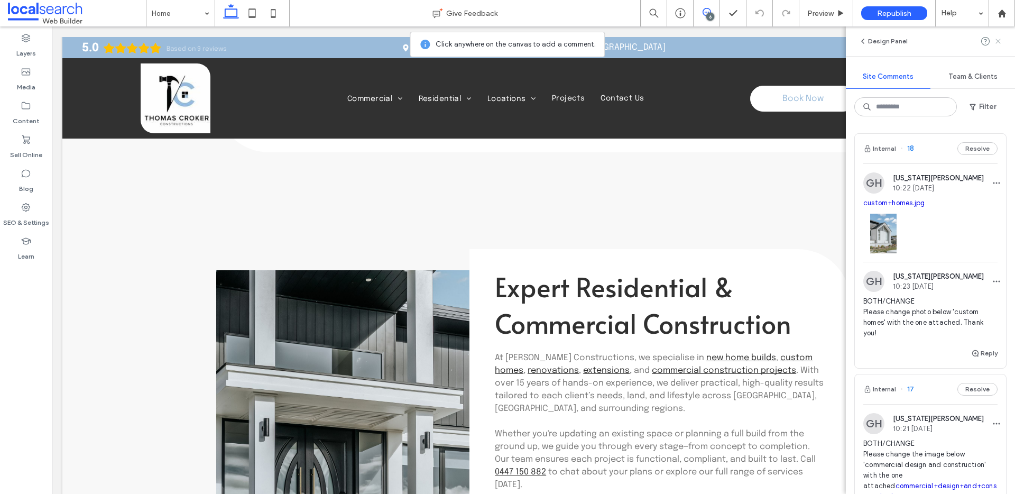
click at [996, 42] on icon at bounding box center [997, 41] width 8 height 8
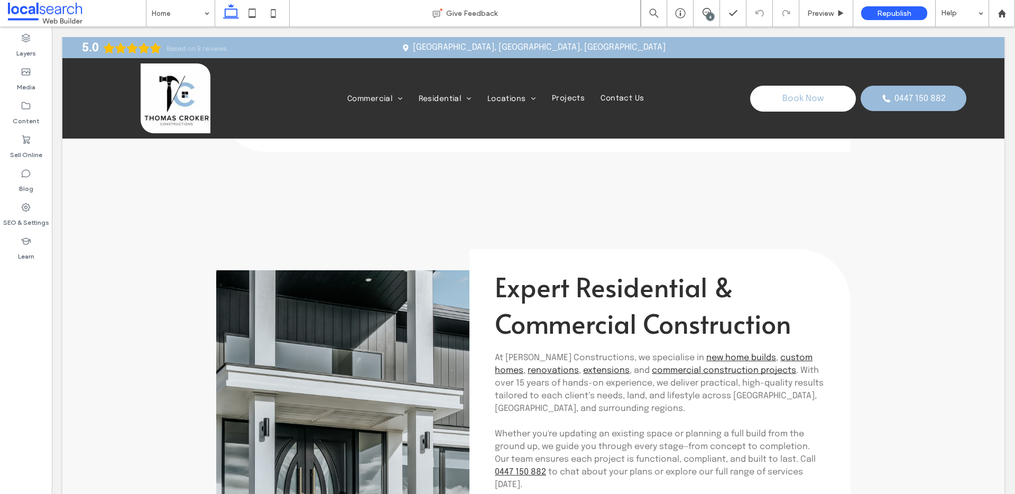
drag, startPoint x: 295, startPoint y: 371, endPoint x: 303, endPoint y: 357, distance: 15.6
click at [295, 370] on link at bounding box center [395, 440] width 359 height 343
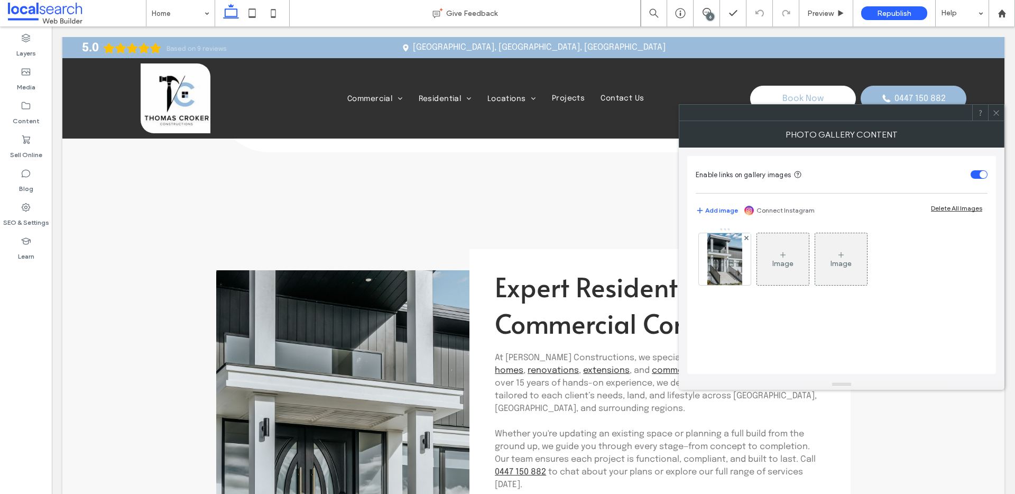
drag, startPoint x: 325, startPoint y: 310, endPoint x: 350, endPoint y: 306, distance: 25.0
click at [330, 309] on link at bounding box center [395, 440] width 359 height 343
click at [414, 293] on link at bounding box center [395, 440] width 359 height 343
click at [740, 272] on img at bounding box center [724, 259] width 34 height 52
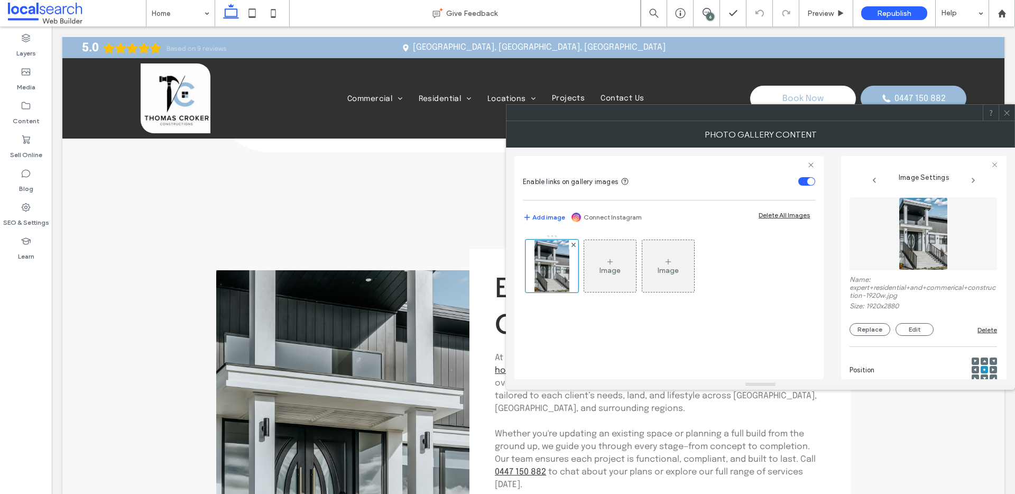
click at [1008, 119] on span at bounding box center [1006, 113] width 8 height 16
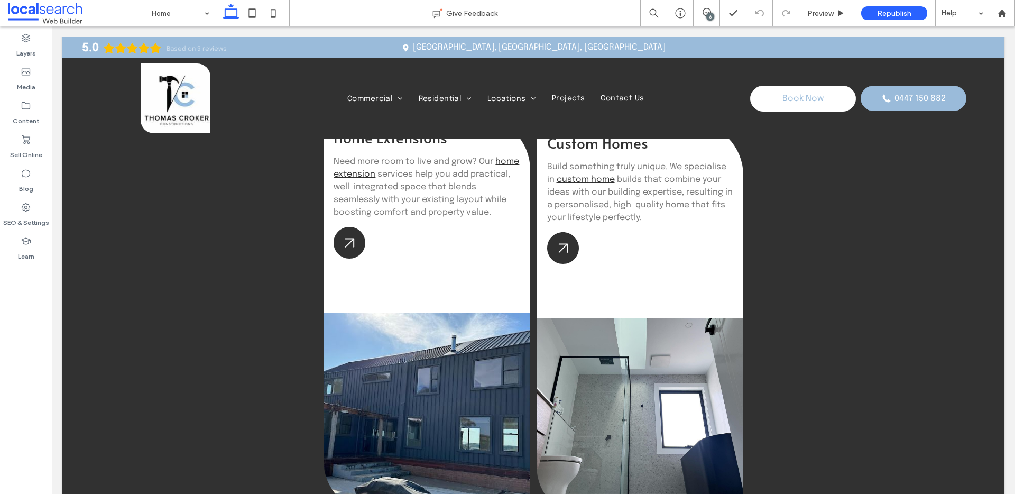
scroll to position [1988, 0]
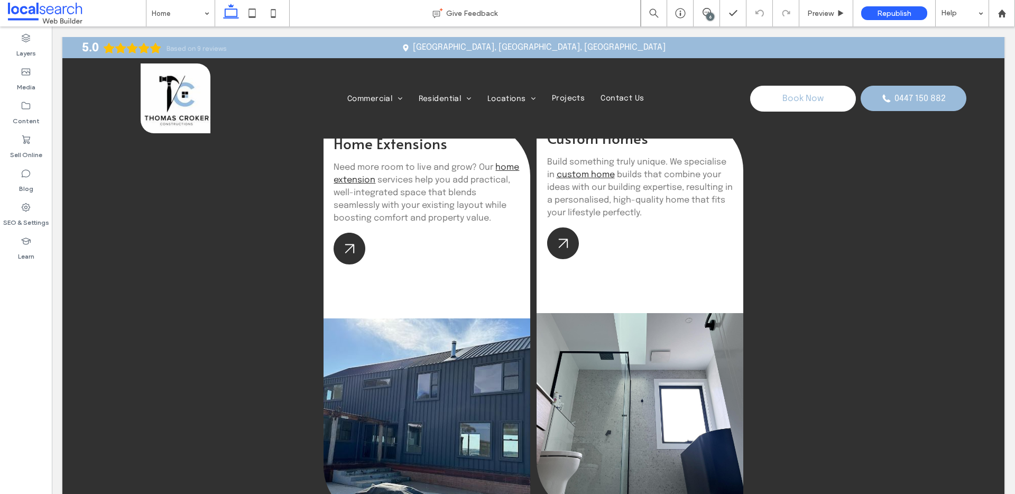
click at [585, 367] on div at bounding box center [639, 413] width 207 height 201
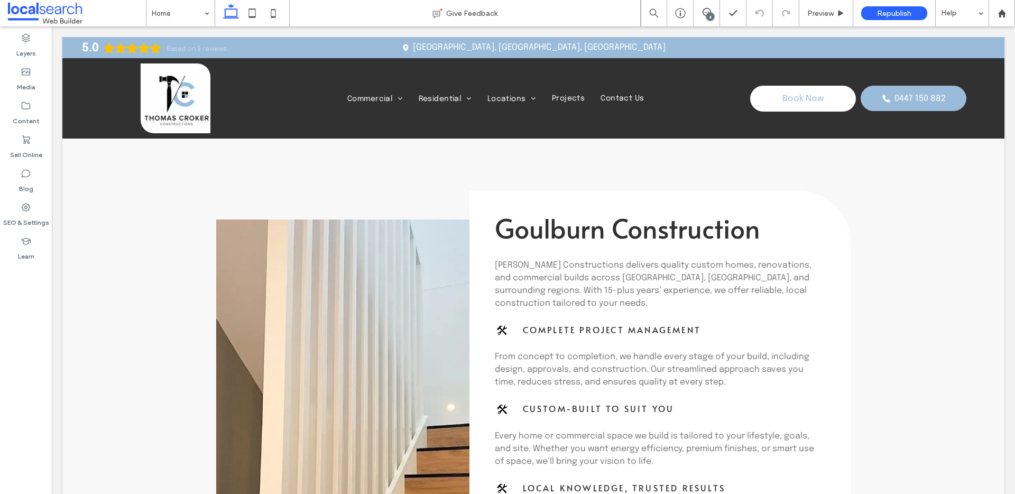
scroll to position [432, 0]
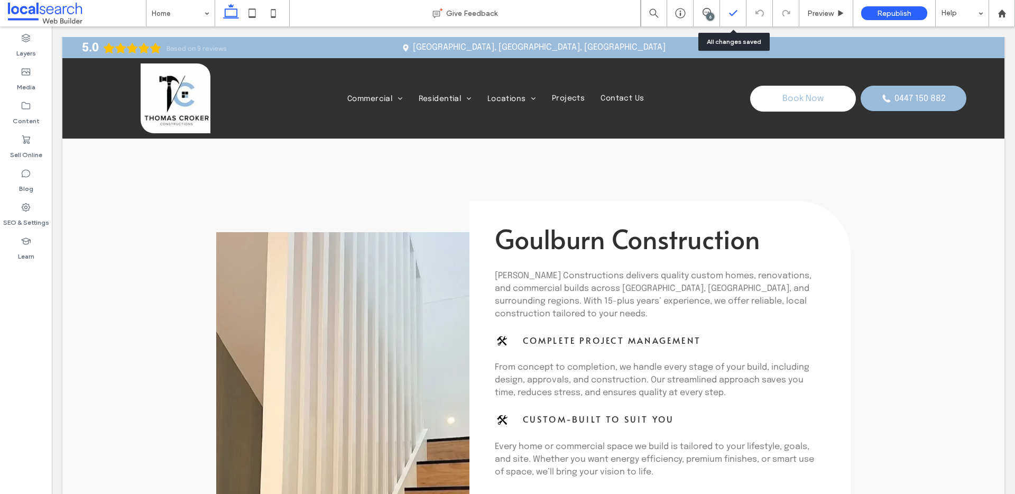
click at [726, 12] on div at bounding box center [733, 13] width 26 height 11
click at [710, 13] on div "6" at bounding box center [710, 17] width 8 height 8
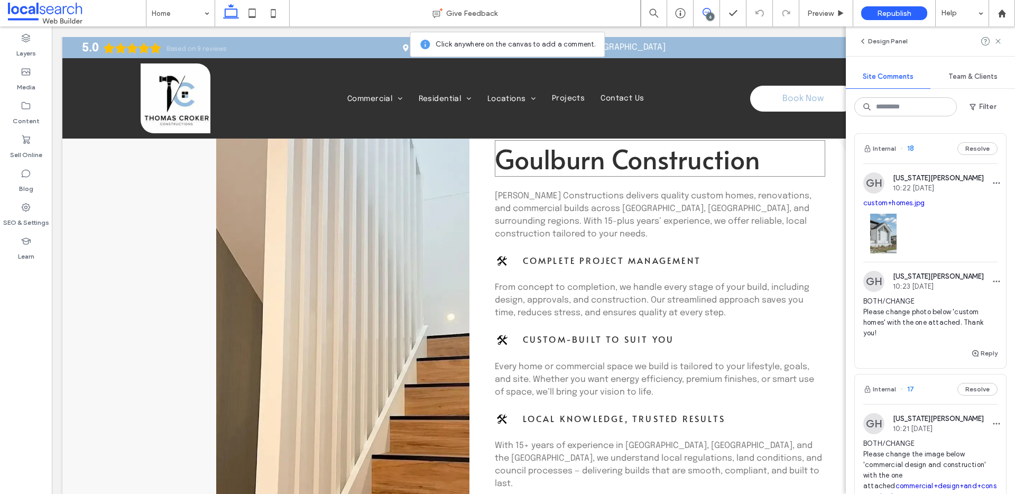
scroll to position [621, 0]
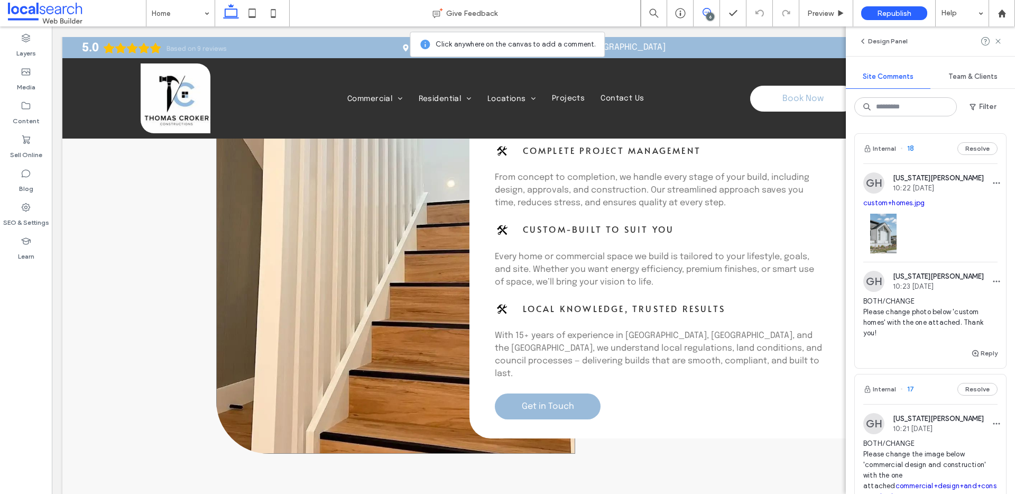
click at [387, 275] on link at bounding box center [395, 225] width 359 height 458
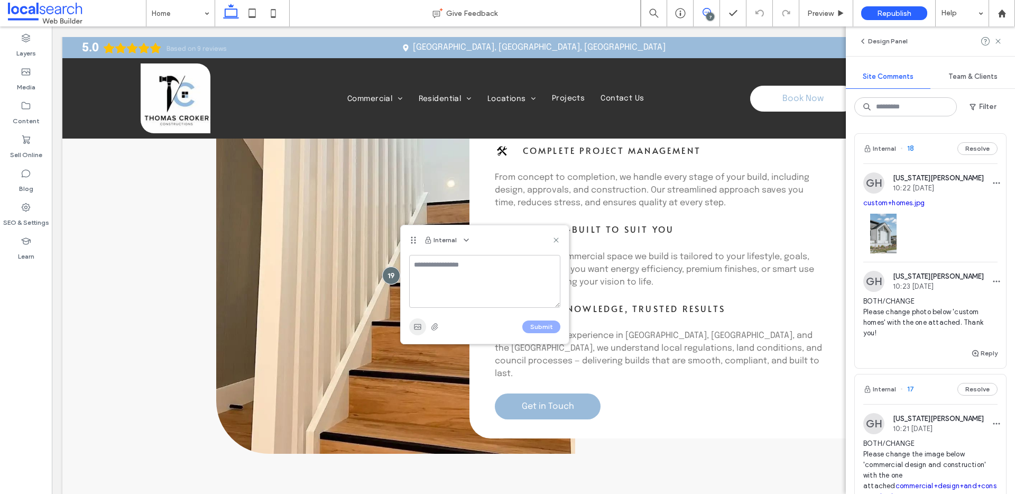
click at [418, 320] on span "button" at bounding box center [417, 326] width 17 height 17
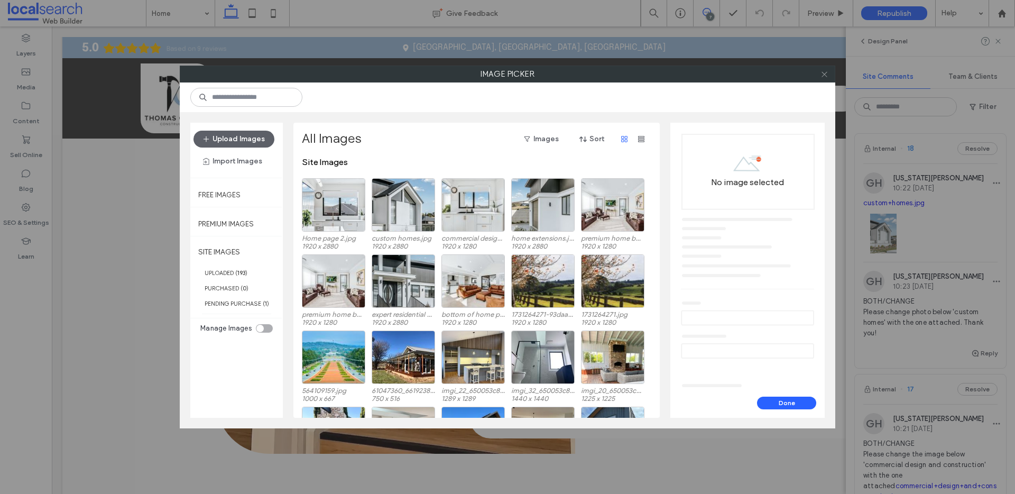
click at [822, 80] on span at bounding box center [824, 74] width 8 height 16
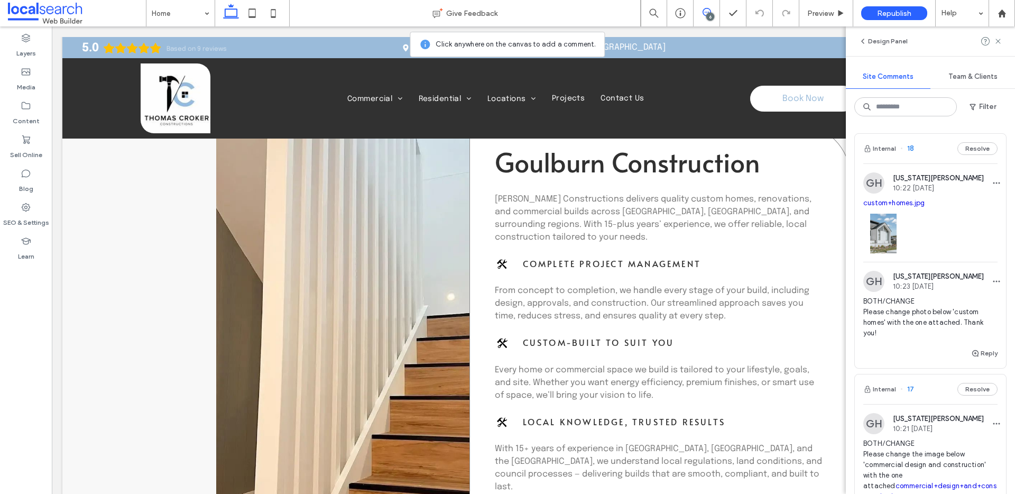
scroll to position [422, 0]
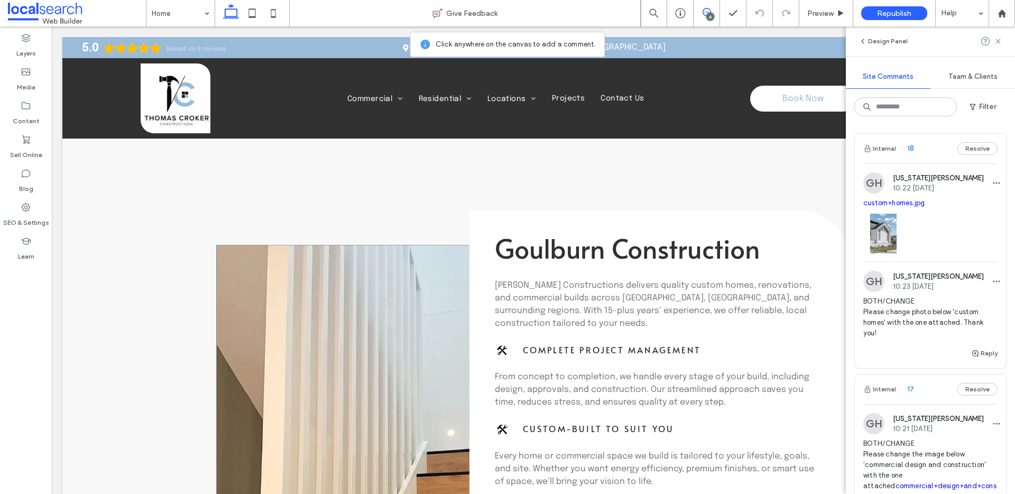
click at [377, 306] on link at bounding box center [395, 474] width 359 height 458
click at [397, 352] on link at bounding box center [395, 474] width 359 height 458
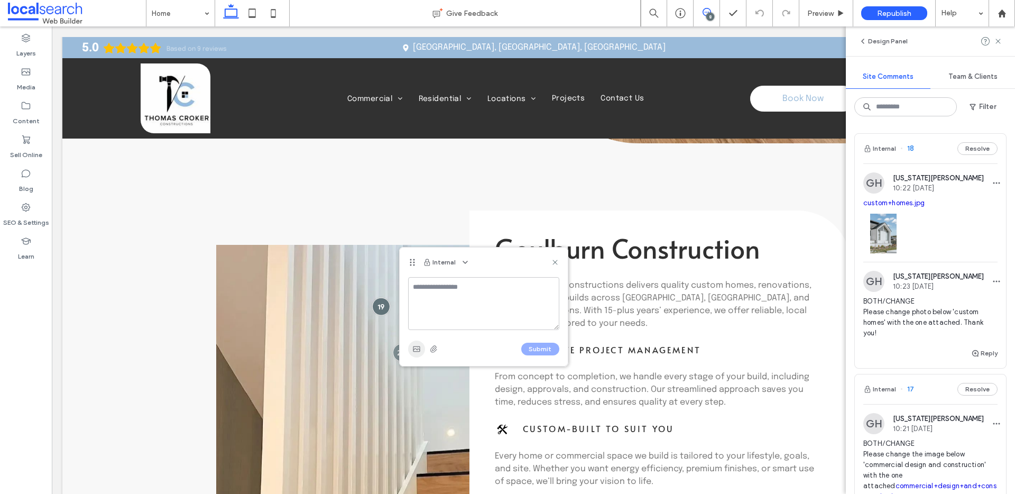
click at [410, 355] on span "button" at bounding box center [416, 348] width 17 height 17
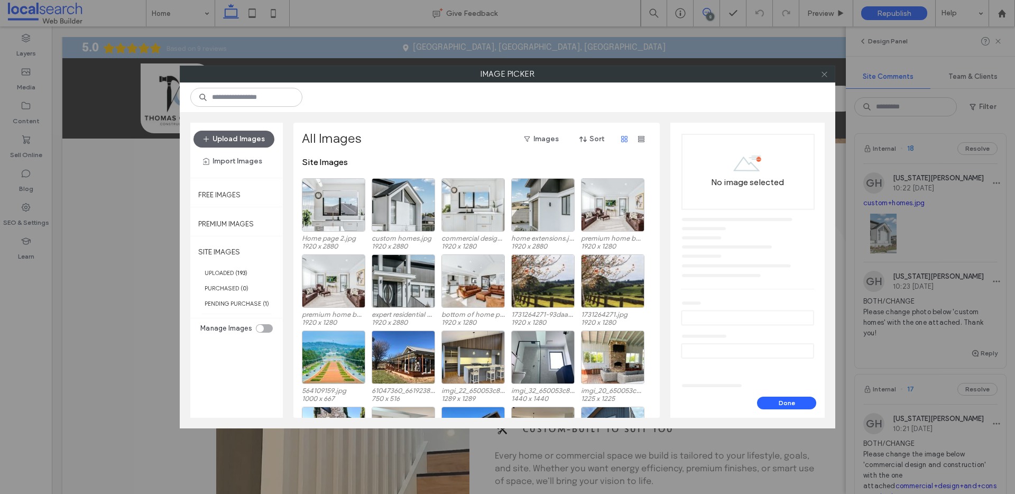
click at [826, 75] on icon at bounding box center [824, 74] width 8 height 8
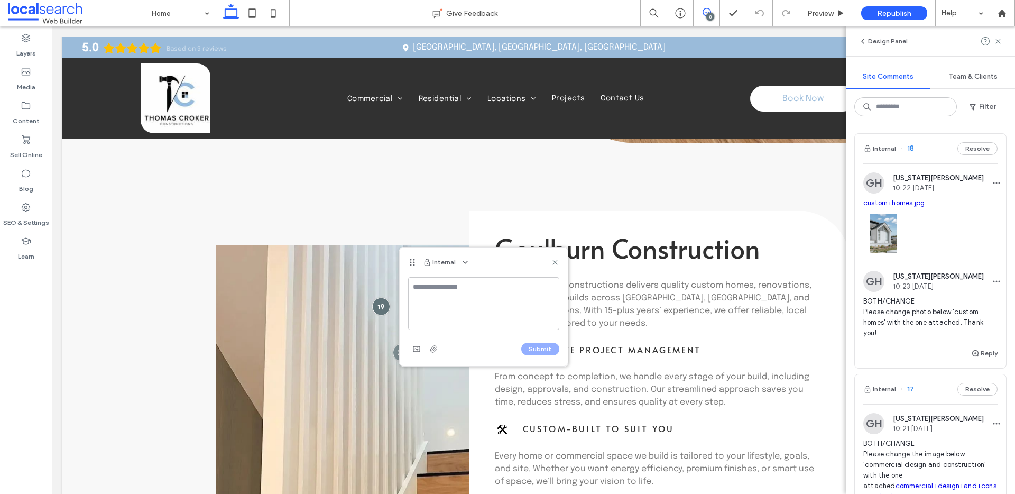
click at [552, 267] on div "Internal" at bounding box center [483, 262] width 168 height 30
click at [554, 262] on use at bounding box center [554, 261] width 5 height 5
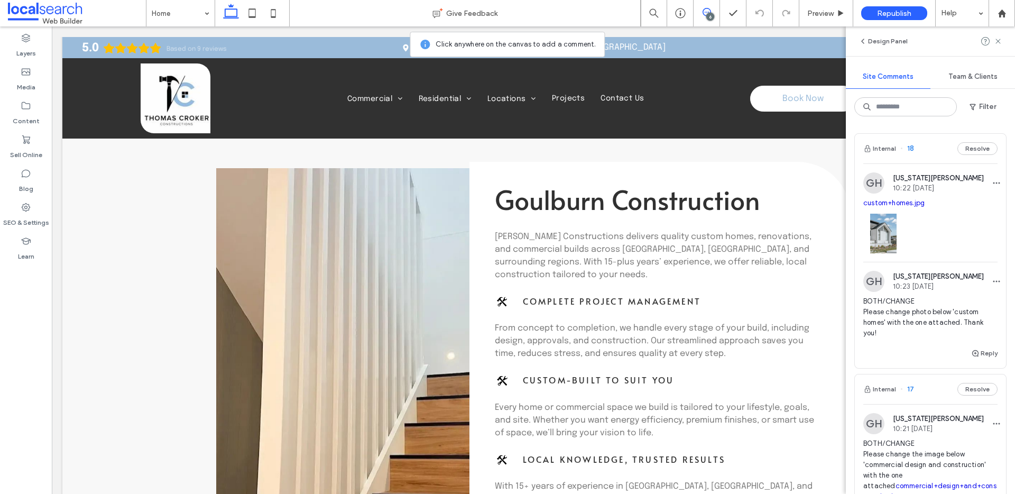
scroll to position [695, 0]
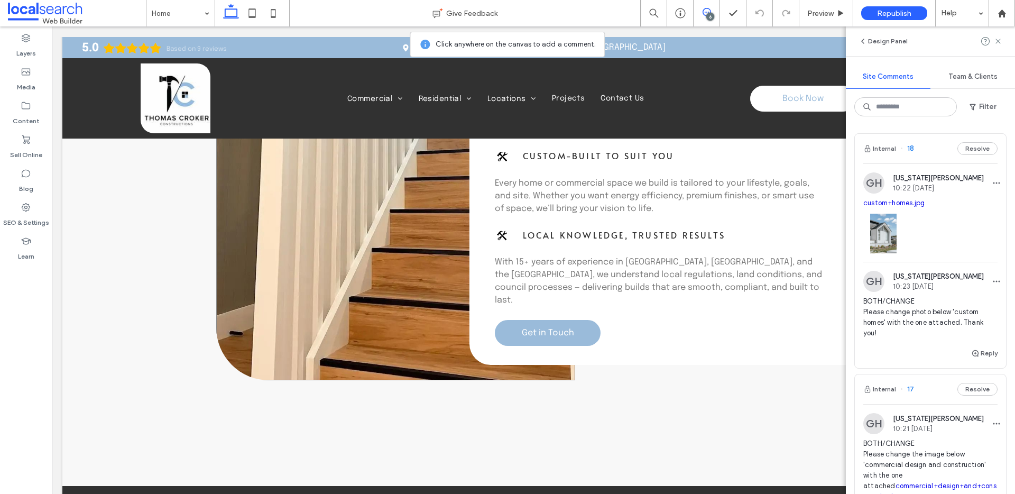
click at [391, 242] on link at bounding box center [395, 151] width 359 height 458
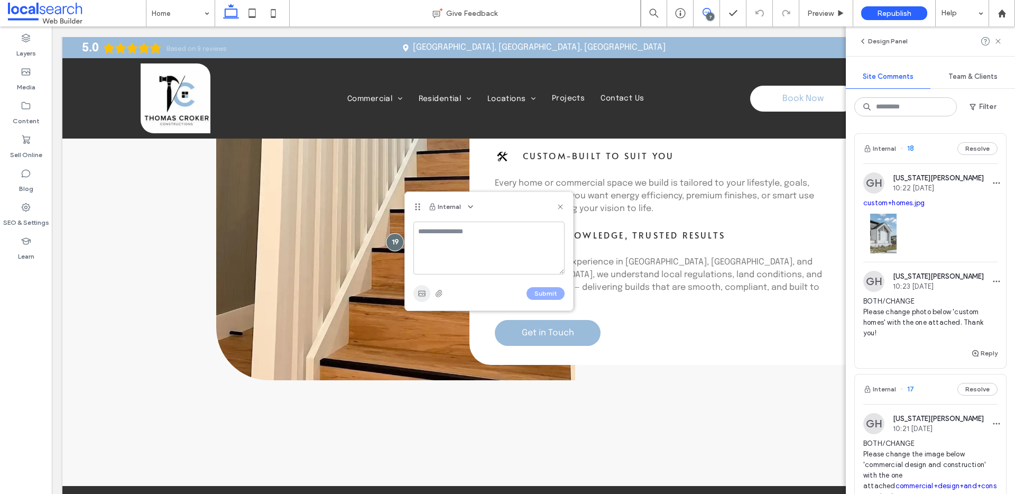
click at [417, 290] on icon "button" at bounding box center [421, 293] width 8 height 8
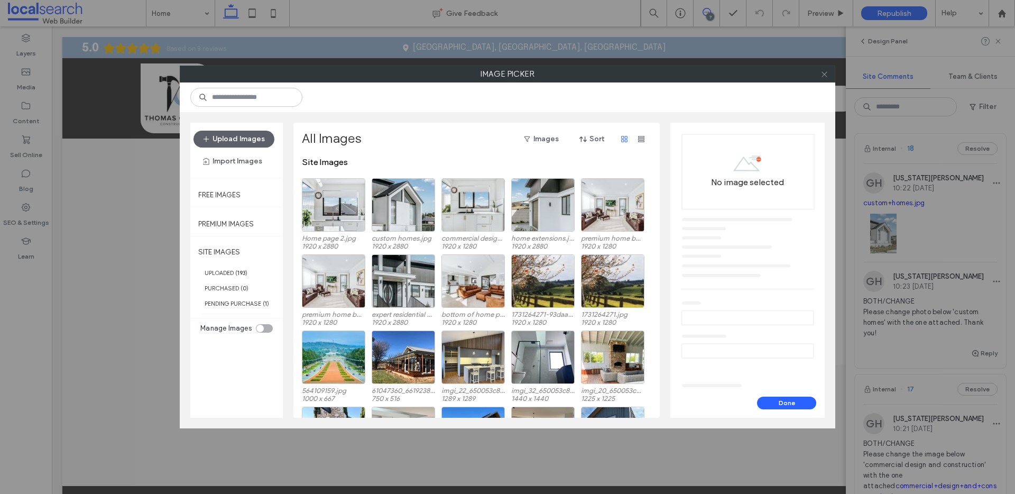
click at [821, 77] on icon at bounding box center [824, 74] width 8 height 8
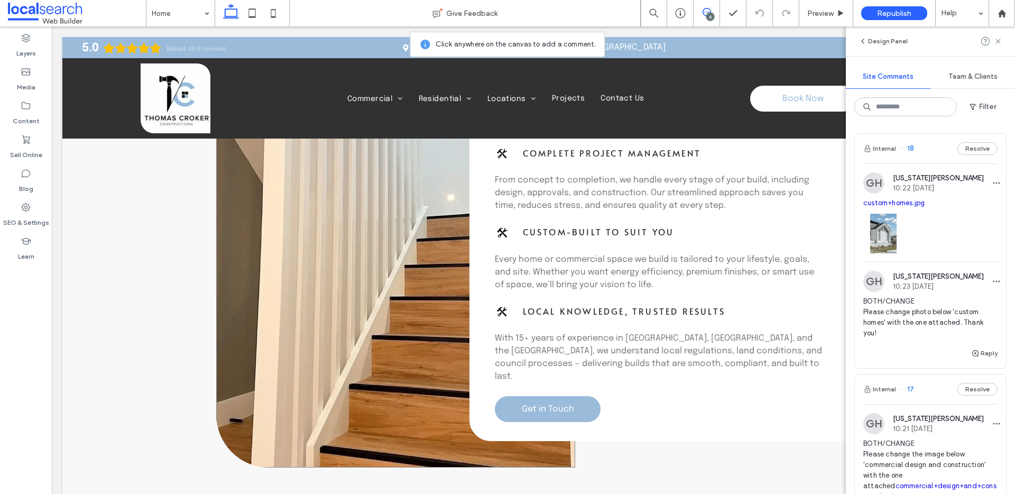
scroll to position [509, 0]
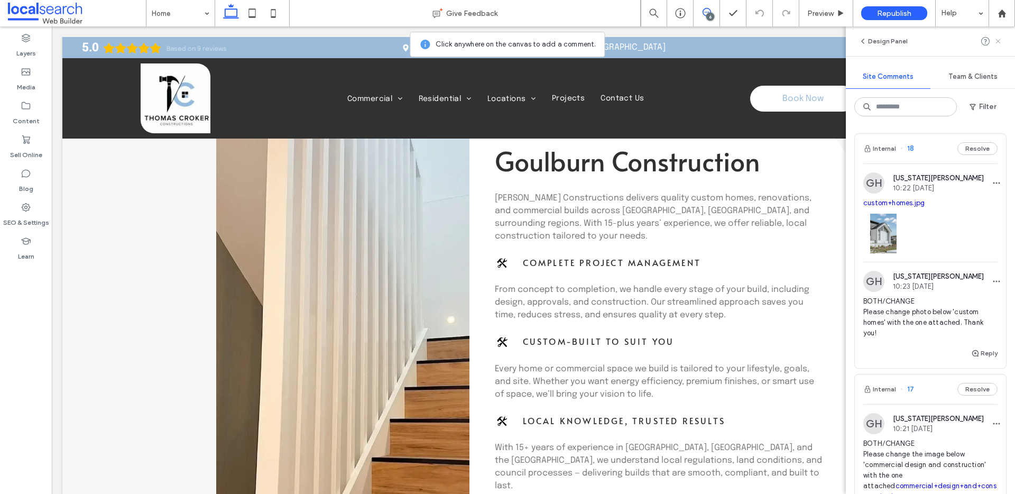
click at [994, 37] on icon at bounding box center [997, 41] width 8 height 8
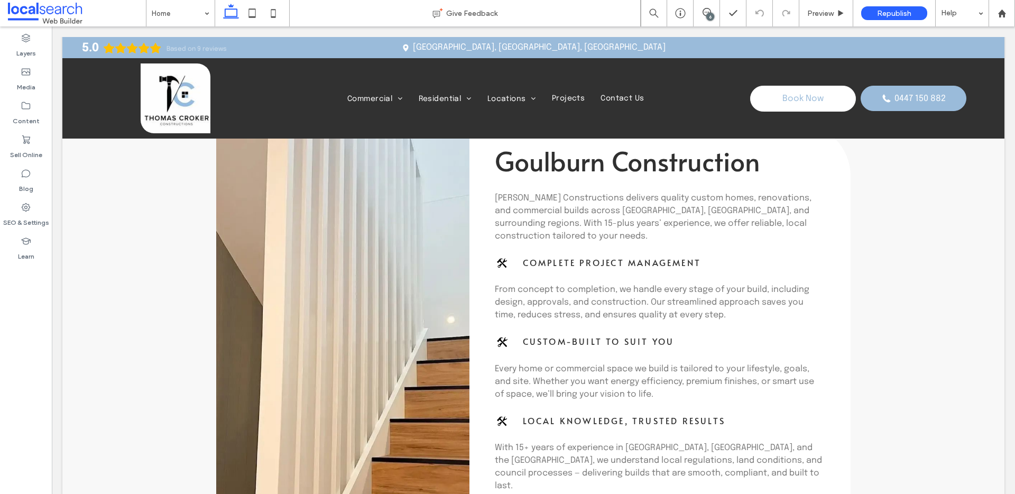
click at [322, 256] on link at bounding box center [395, 361] width 359 height 458
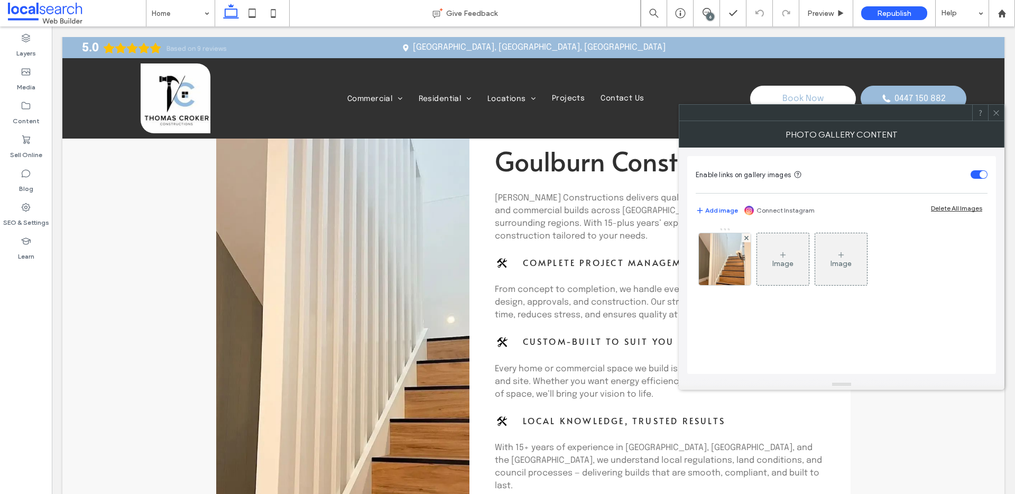
click at [339, 255] on link at bounding box center [395, 361] width 359 height 458
click at [731, 258] on img at bounding box center [725, 259] width 52 height 52
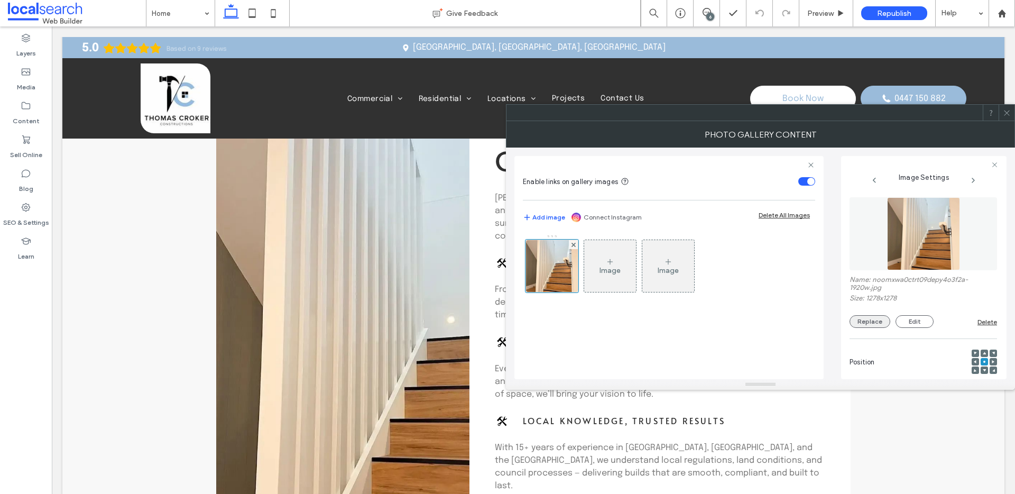
click at [869, 319] on button "Replace" at bounding box center [869, 321] width 41 height 13
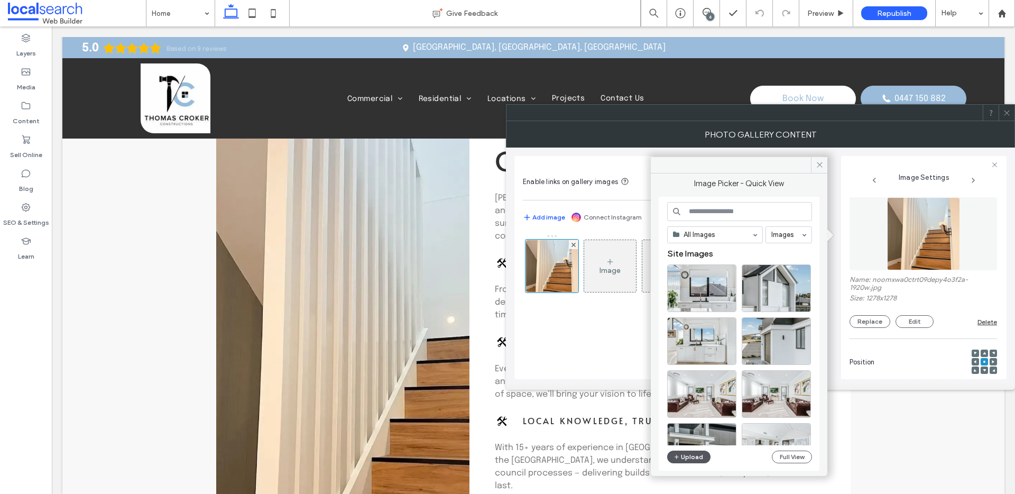
click at [682, 453] on button "Upload" at bounding box center [688, 456] width 43 height 13
click at [689, 285] on div "Select" at bounding box center [701, 288] width 69 height 48
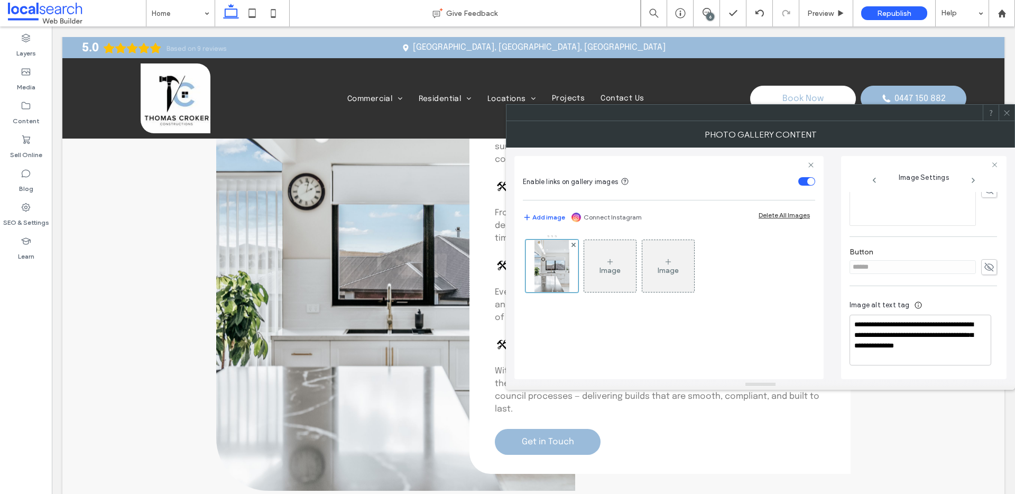
scroll to position [587, 0]
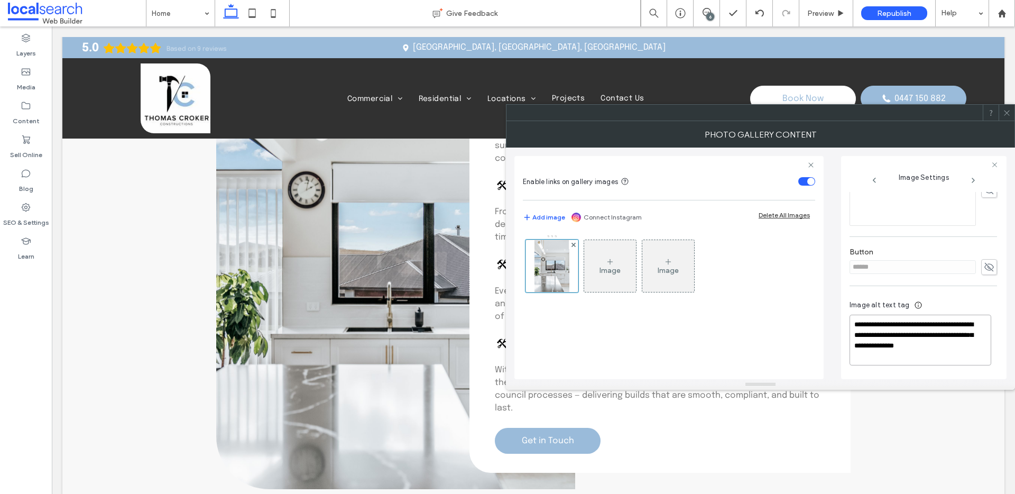
drag, startPoint x: 928, startPoint y: 332, endPoint x: 816, endPoint y: 329, distance: 112.6
click at [816, 329] on div "**********" at bounding box center [760, 262] width 492 height 231
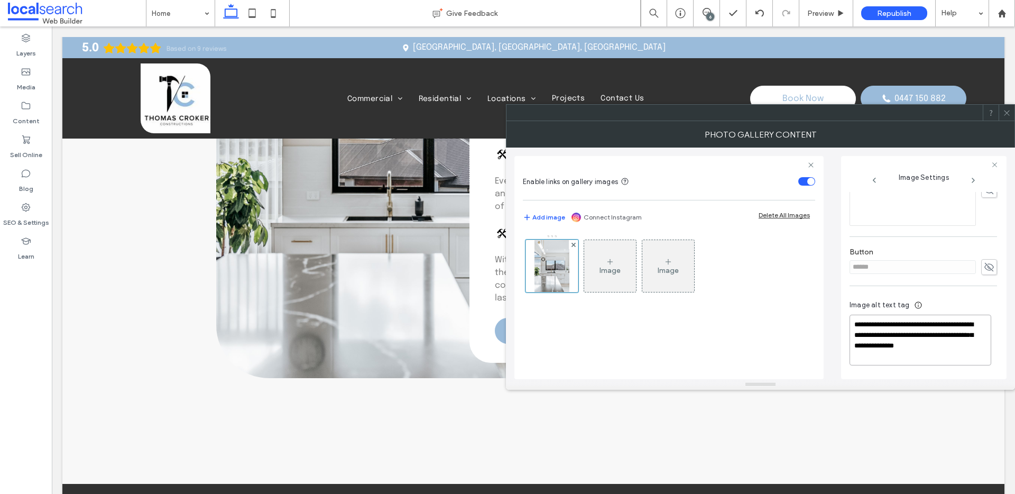
scroll to position [698, 0]
click at [1010, 115] on div at bounding box center [1006, 113] width 16 height 16
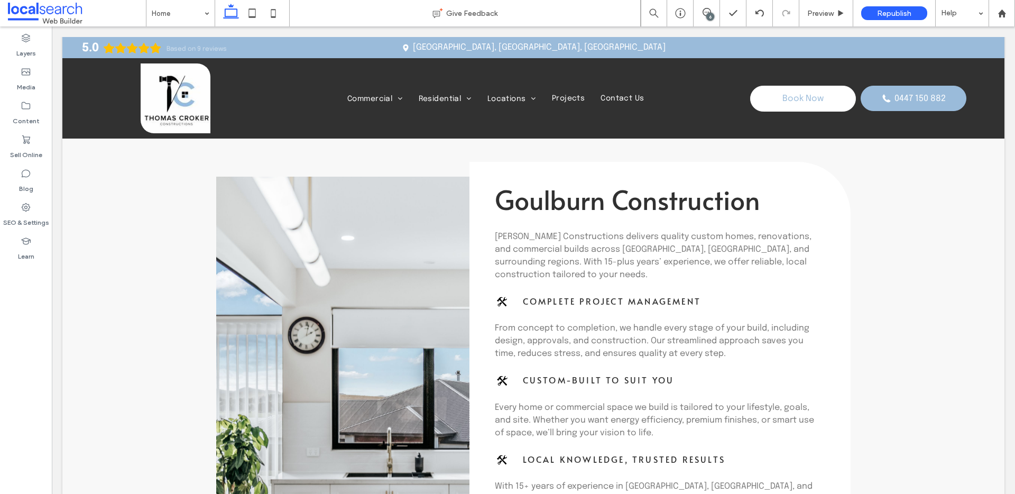
scroll to position [568, 0]
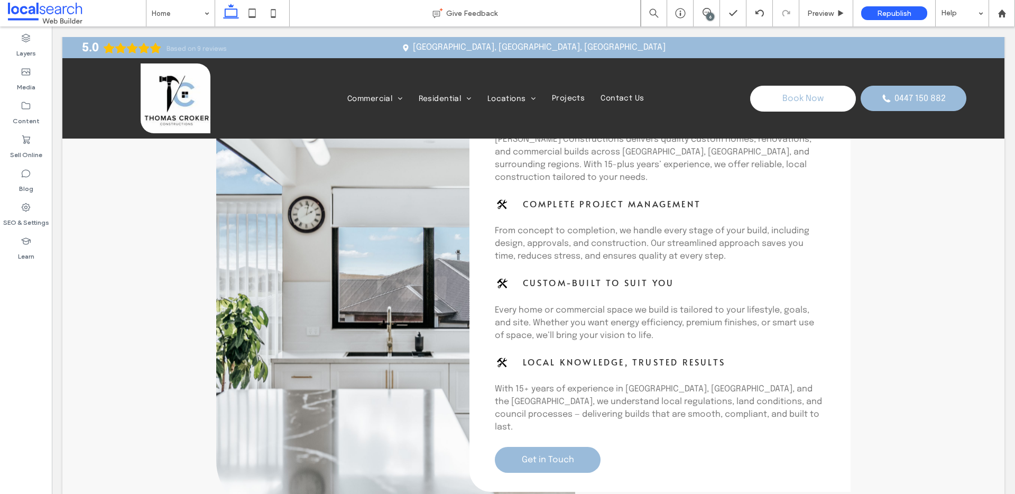
click at [343, 276] on link at bounding box center [395, 284] width 359 height 458
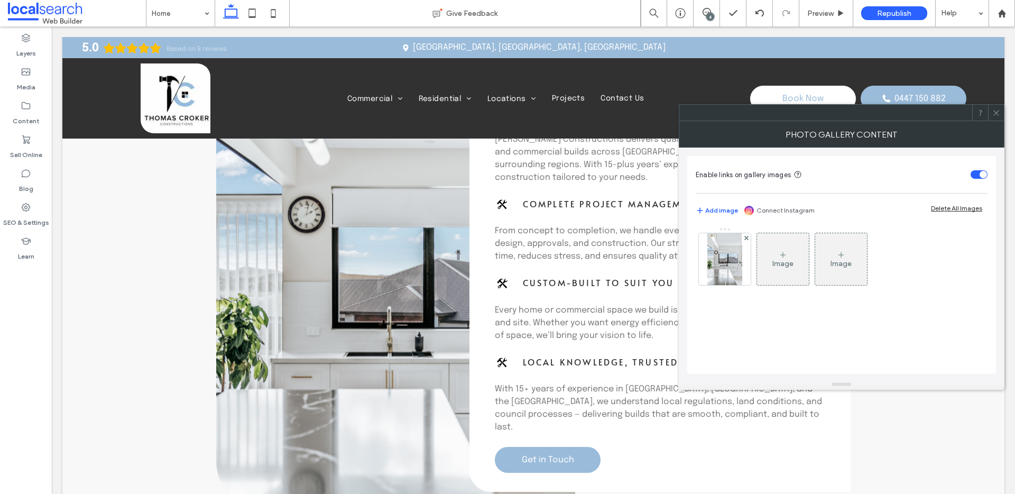
click at [359, 257] on link at bounding box center [395, 284] width 359 height 458
click at [701, 255] on div "Enable links on gallery images Add image Connect Instagram Delete All Images Im…" at bounding box center [841, 265] width 309 height 218
click at [734, 252] on img at bounding box center [724, 259] width 34 height 52
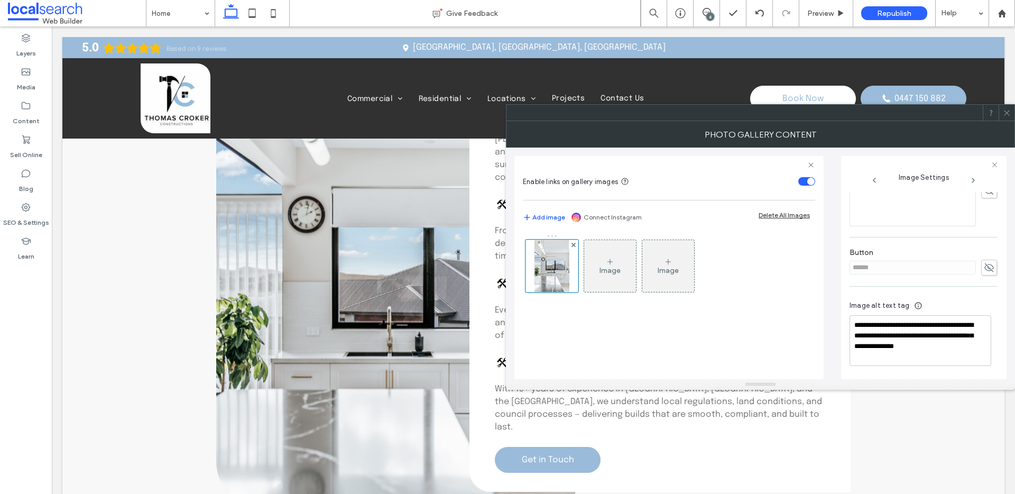
scroll to position [321, 0]
drag, startPoint x: 923, startPoint y: 326, endPoint x: 931, endPoint y: 330, distance: 8.5
click at [924, 326] on textarea "**********" at bounding box center [920, 339] width 142 height 51
drag, startPoint x: 928, startPoint y: 333, endPoint x: 845, endPoint y: 322, distance: 84.2
click at [845, 322] on div "**********" at bounding box center [923, 267] width 165 height 223
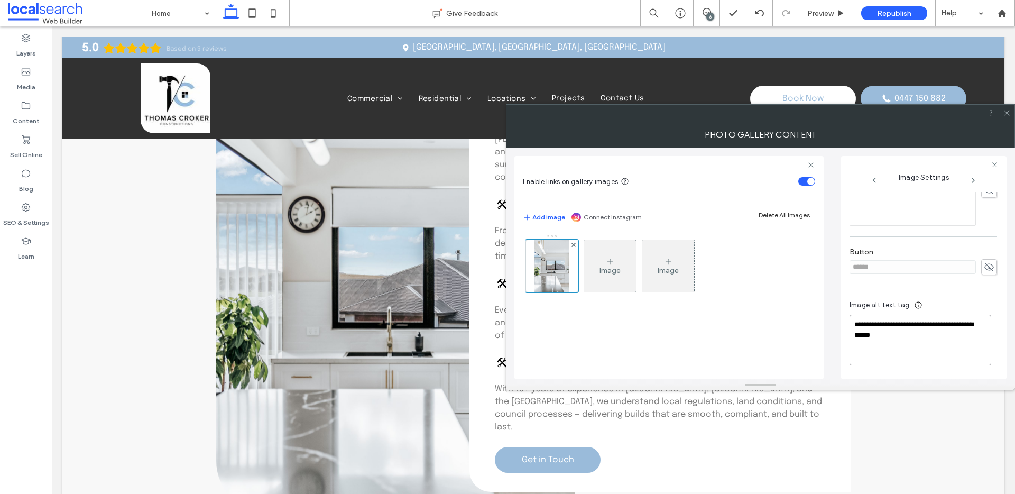
scroll to position [320, 0]
click at [861, 323] on textarea "**********" at bounding box center [920, 340] width 142 height 50
drag, startPoint x: 868, startPoint y: 340, endPoint x: 859, endPoint y: 341, distance: 8.5
click at [859, 341] on textarea "**********" at bounding box center [920, 347] width 142 height 36
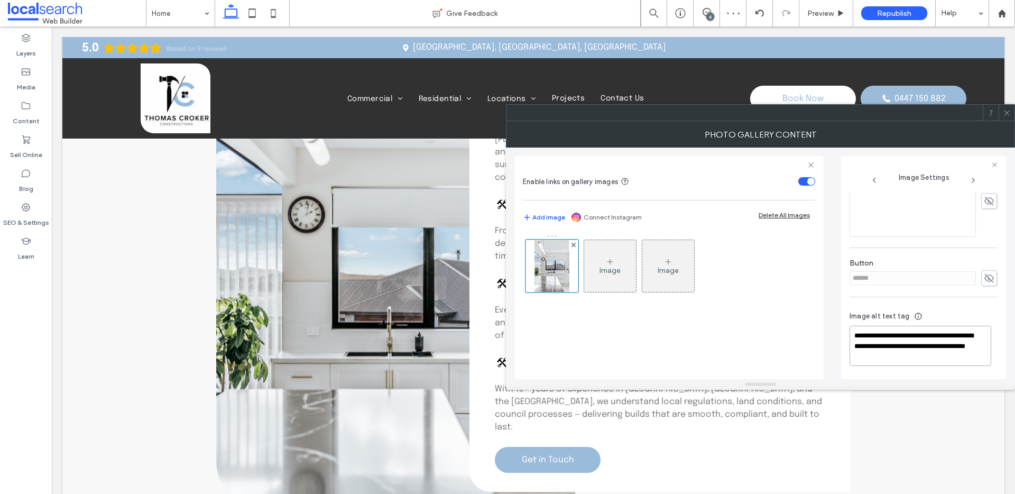
scroll to position [310, 0]
type textarea "**********"
click at [1002, 119] on span at bounding box center [1006, 113] width 8 height 16
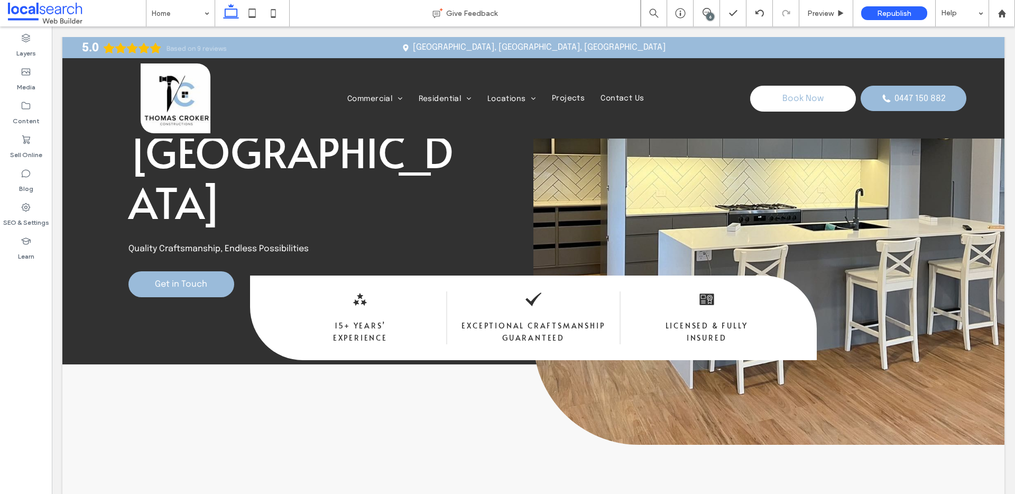
scroll to position [4, 0]
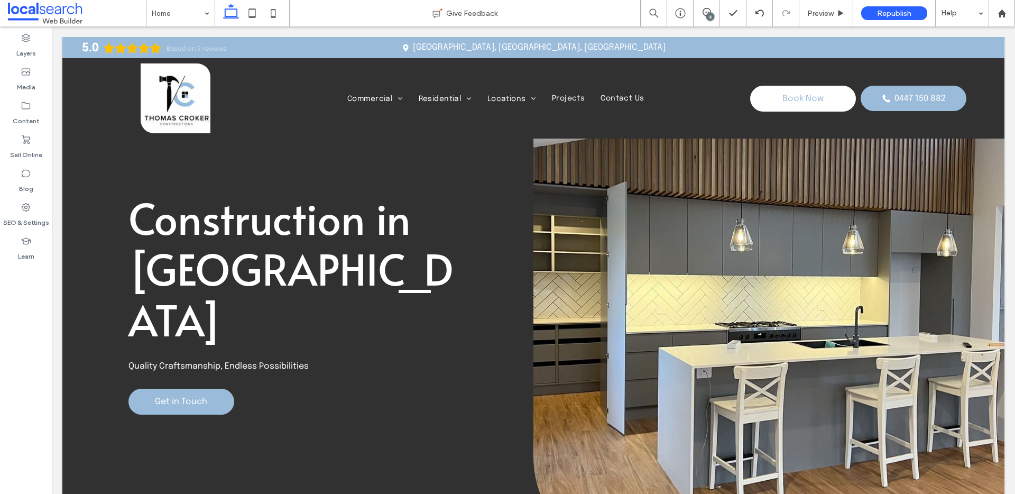
click at [677, 236] on div "Button" at bounding box center [768, 297] width 471 height 528
click at [702, 241] on div "Button" at bounding box center [768, 297] width 471 height 528
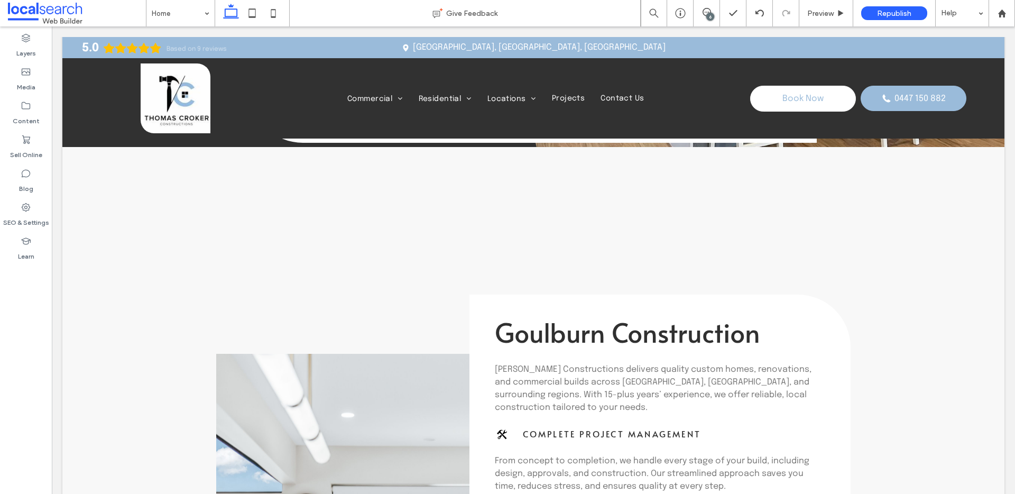
drag, startPoint x: 688, startPoint y: 242, endPoint x: 674, endPoint y: 243, distance: 13.8
click at [688, 242] on div "Button Goulburn Construction Thomas Croker Constructions delivers quality custo…" at bounding box center [533, 494] width 634 height 695
click at [655, 203] on div "Button Goulburn Construction Thomas Croker Constructions delivers quality custo…" at bounding box center [533, 494] width 634 height 695
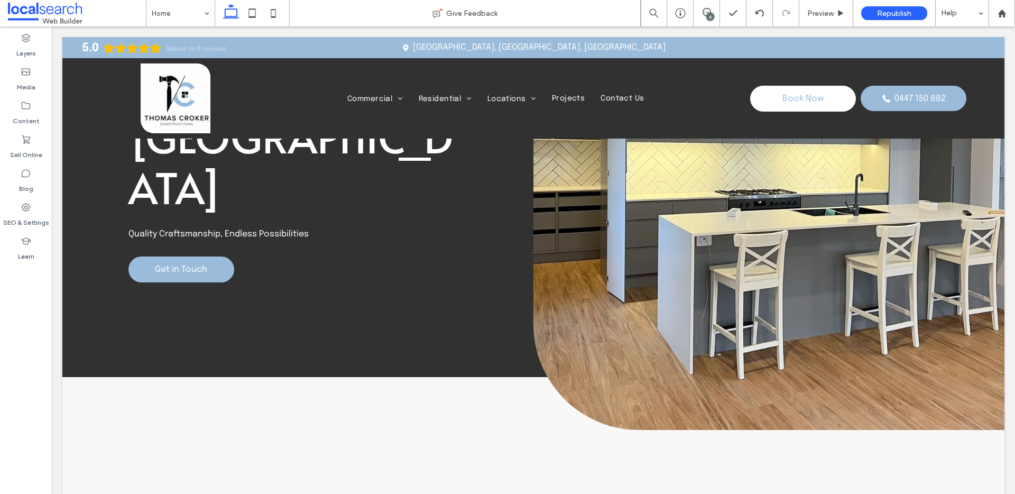
scroll to position [0, 0]
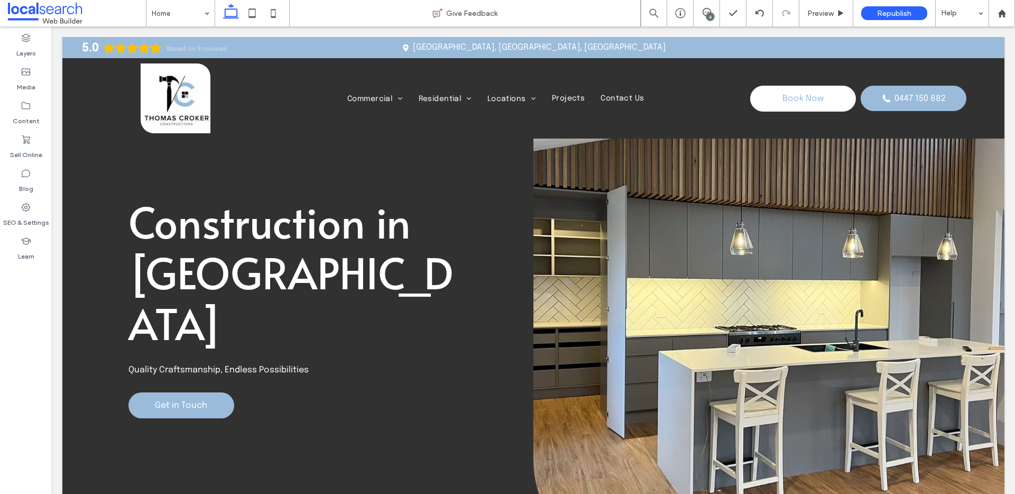
click at [655, 202] on div "Button" at bounding box center [768, 301] width 471 height 528
click at [655, 203] on div "Button" at bounding box center [768, 301] width 471 height 528
click at [650, 203] on div "Button" at bounding box center [768, 301] width 471 height 528
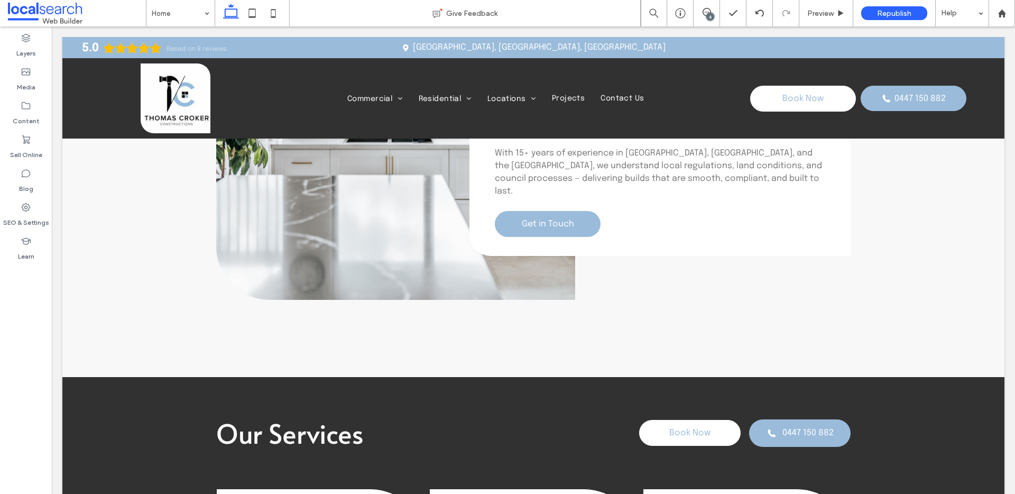
scroll to position [895, 0]
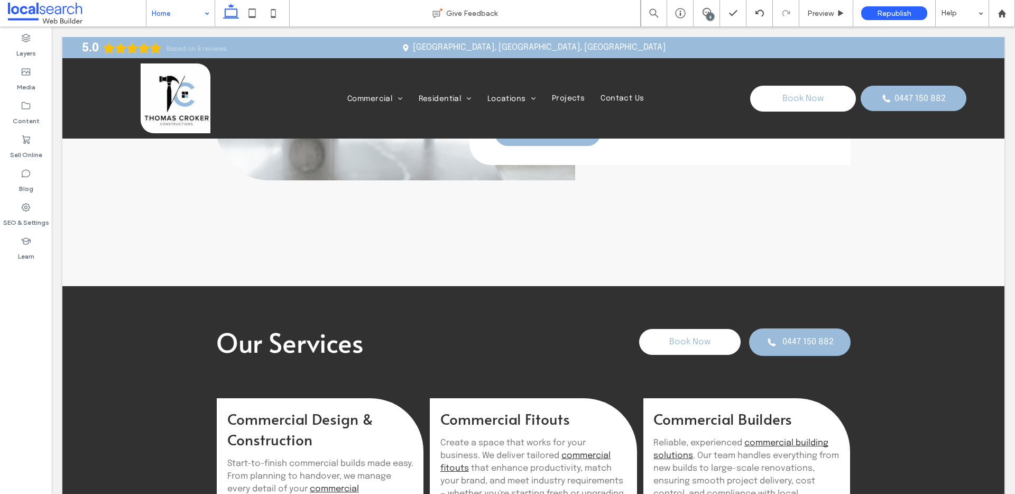
drag, startPoint x: 153, startPoint y: 12, endPoint x: 182, endPoint y: 14, distance: 28.6
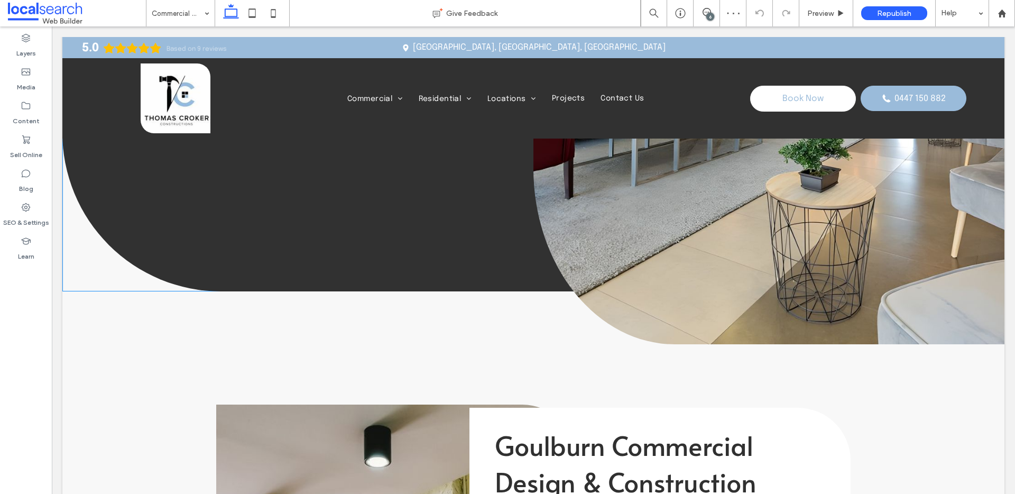
scroll to position [293, 0]
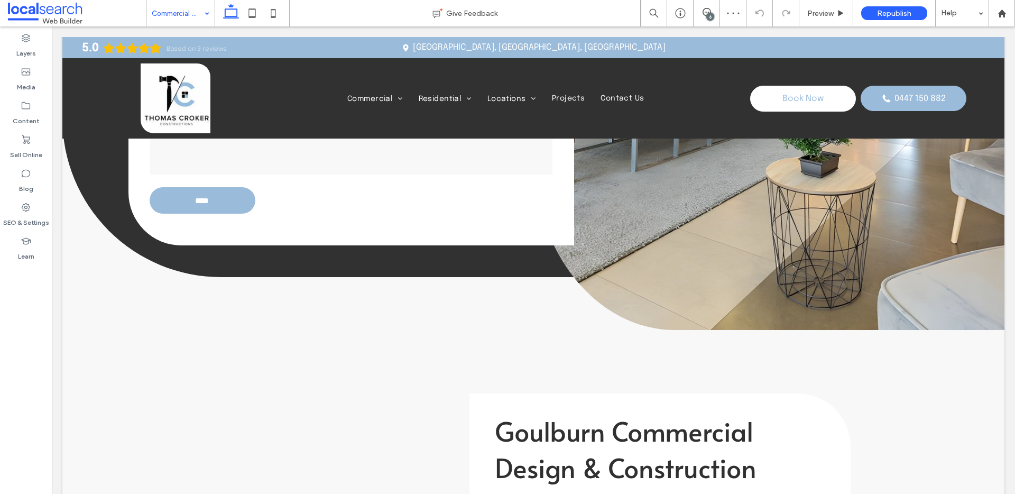
click at [203, 16] on div "Commercial Design and Construction" at bounding box center [180, 13] width 68 height 26
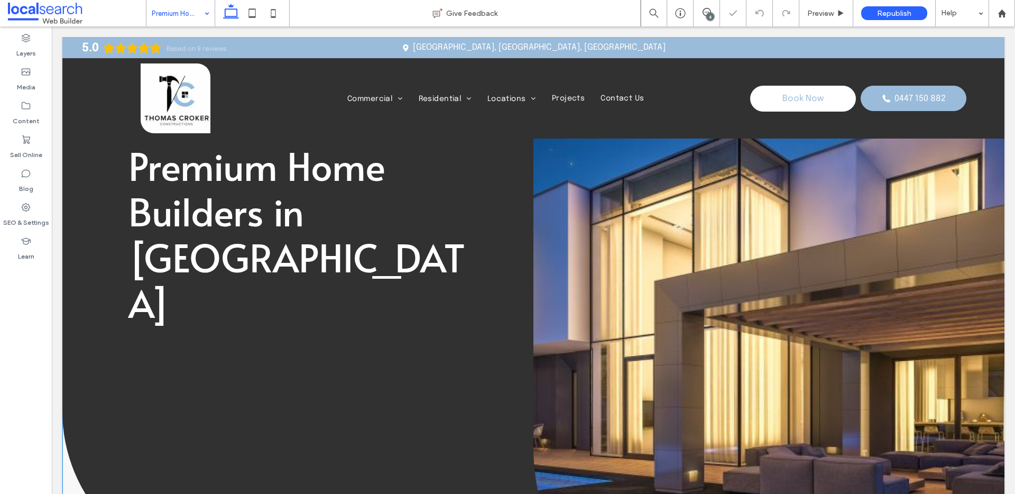
click at [610, 196] on link at bounding box center [768, 329] width 471 height 585
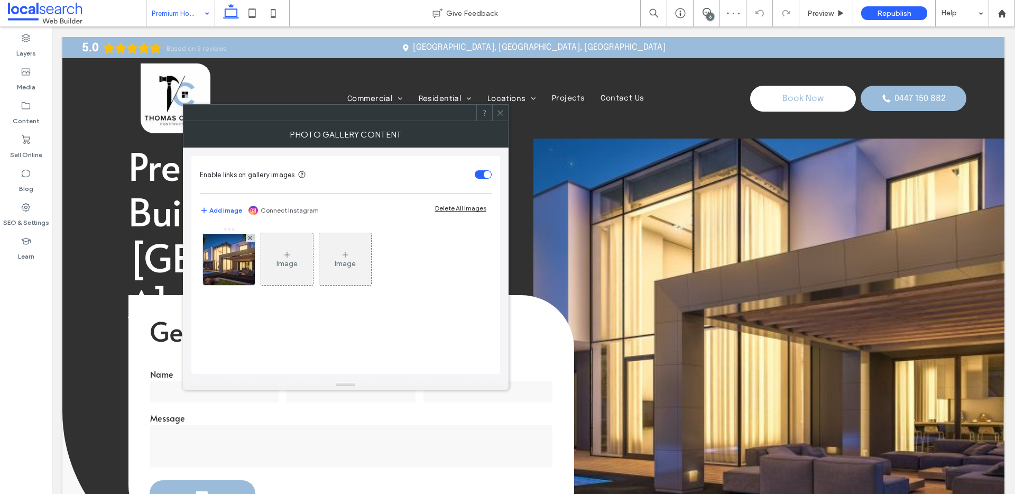
click at [504, 118] on div at bounding box center [500, 113] width 16 height 16
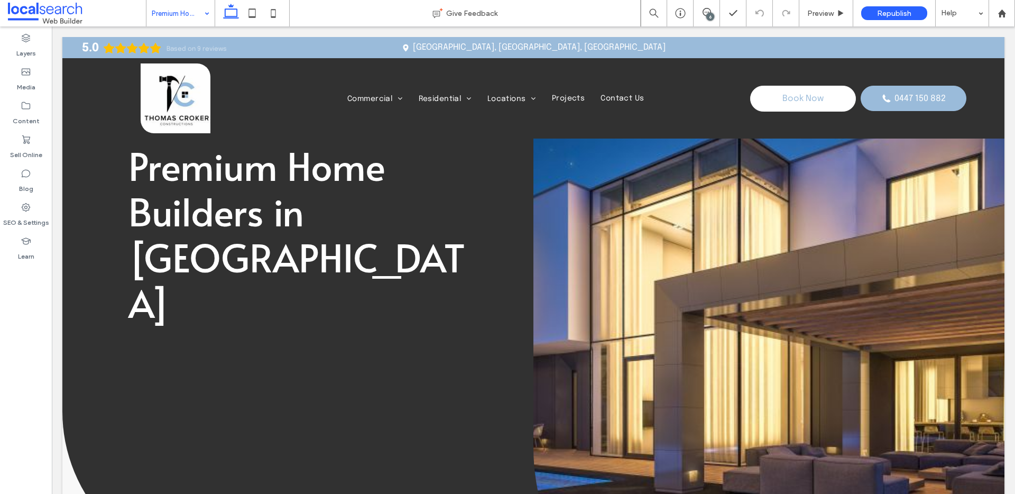
click at [713, 192] on link at bounding box center [768, 329] width 471 height 585
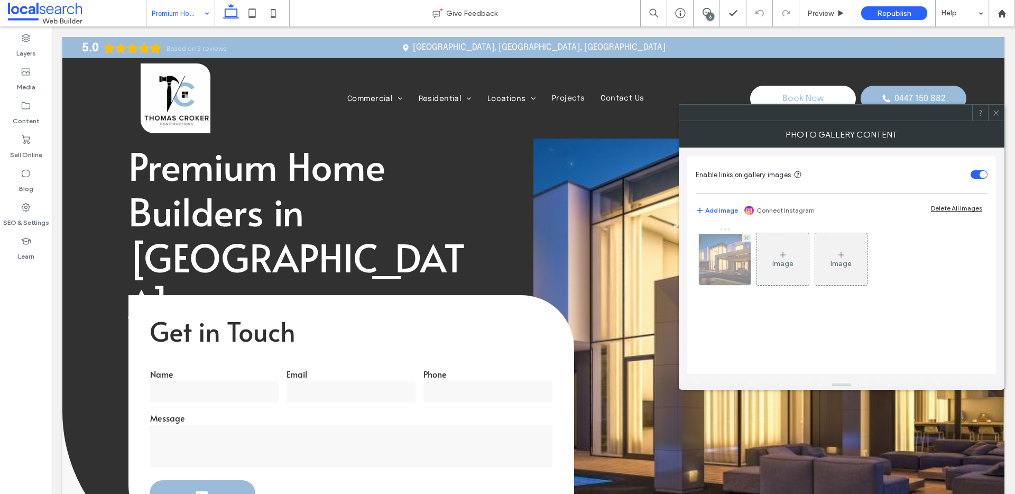
click at [732, 240] on img at bounding box center [724, 259] width 85 height 51
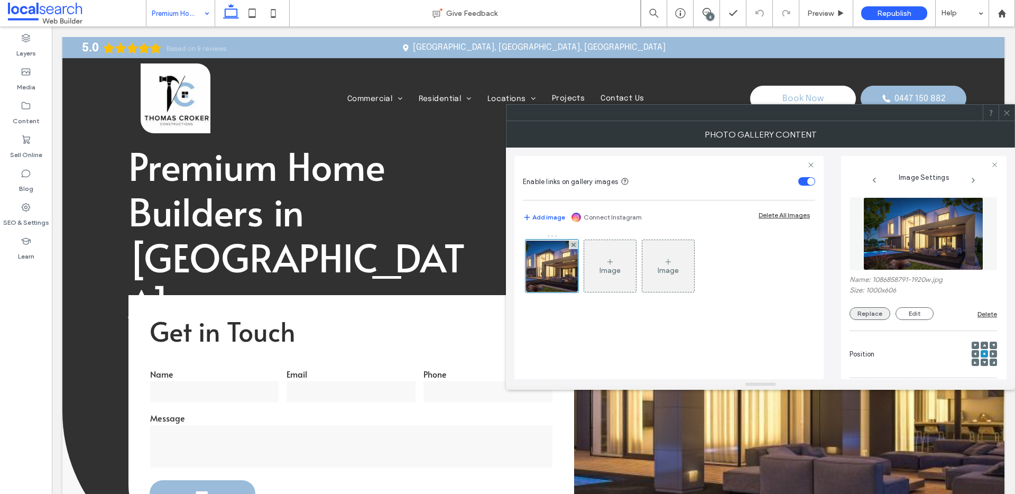
click at [872, 312] on button "Replace" at bounding box center [869, 313] width 41 height 13
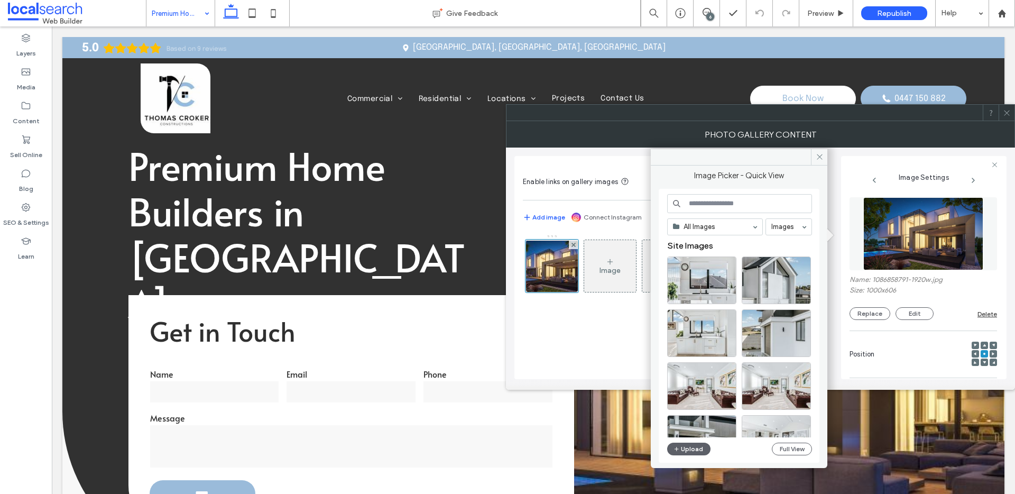
click at [708, 439] on div "All Images Images Site Images Upload Full View" at bounding box center [739, 326] width 145 height 264
click at [705, 442] on div "All Images Images Site Images Upload Full View" at bounding box center [739, 326] width 145 height 264
click at [705, 443] on button "Upload" at bounding box center [688, 448] width 43 height 13
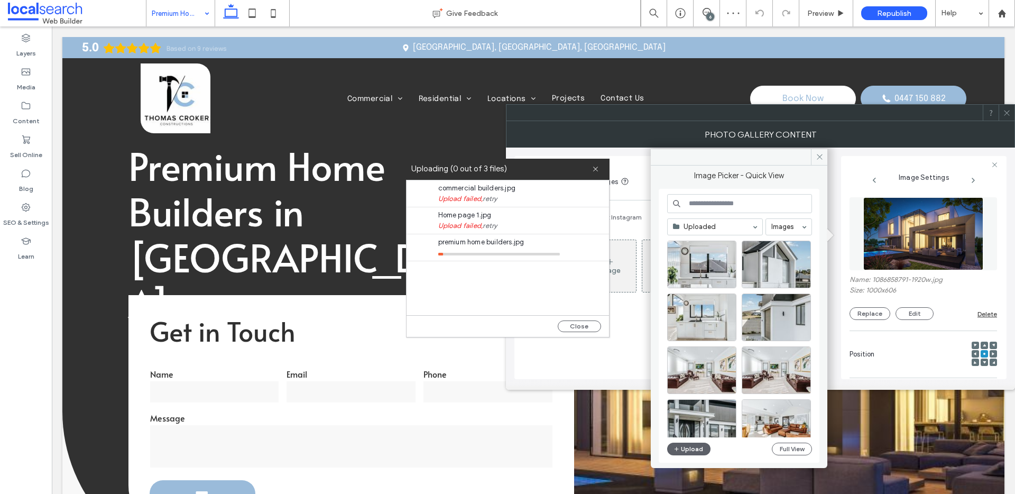
click at [552, 279] on div "commercial builders.jpg Upload failed, retry Home page 1.jpg Upload failed, ret…" at bounding box center [507, 247] width 202 height 135
click at [496, 231] on div "Home page 1.jpg Upload failed, retry" at bounding box center [510, 220] width 197 height 26
click at [535, 261] on div "commercial builders.jpg Upload failed, retry Home page 1.jpg Upload failed, ret…" at bounding box center [507, 247] width 202 height 135
click at [549, 261] on div "commercial builders.jpg Upload failed, retry Home page 1.jpg Upload failed, ret…" at bounding box center [507, 247] width 202 height 135
click at [594, 166] on icon at bounding box center [595, 168] width 7 height 7
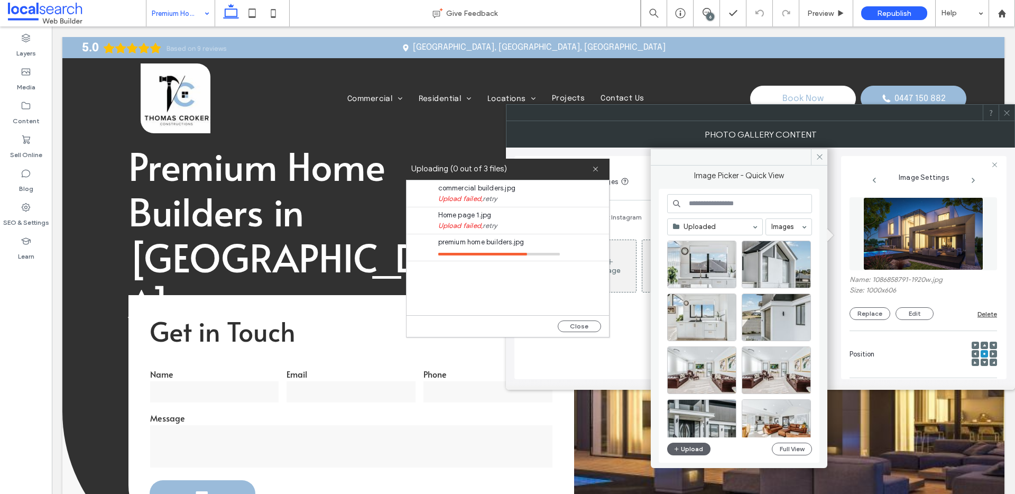
click at [596, 169] on icon at bounding box center [595, 168] width 7 height 7
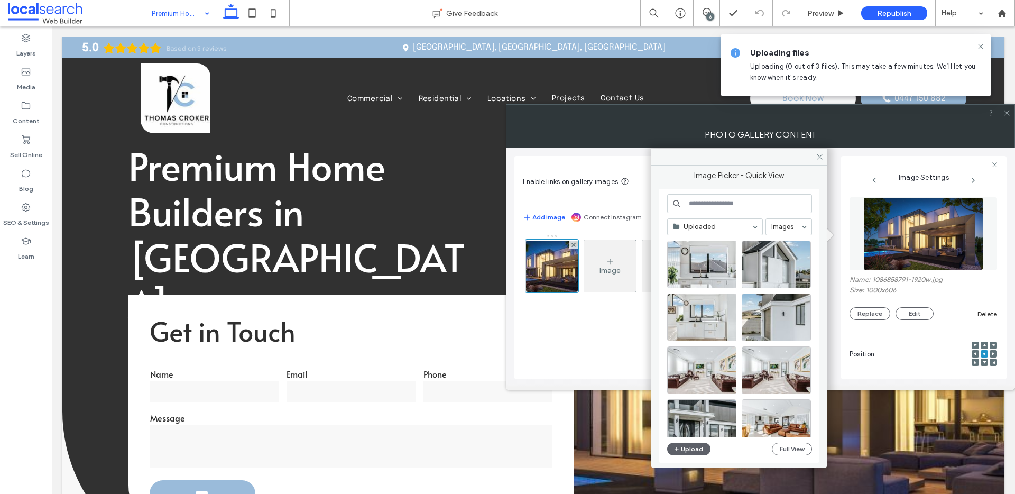
click at [1003, 117] on span at bounding box center [1006, 113] width 8 height 16
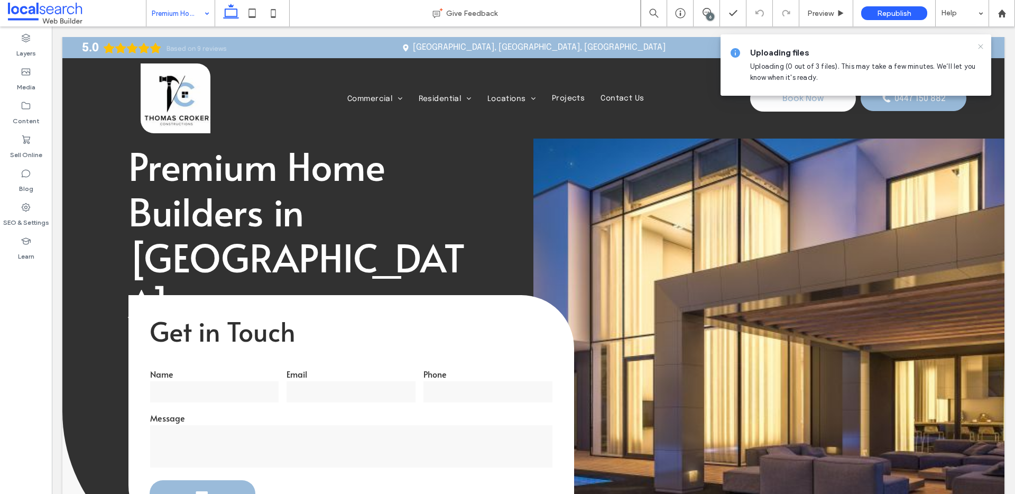
click at [980, 47] on icon at bounding box center [980, 46] width 8 height 8
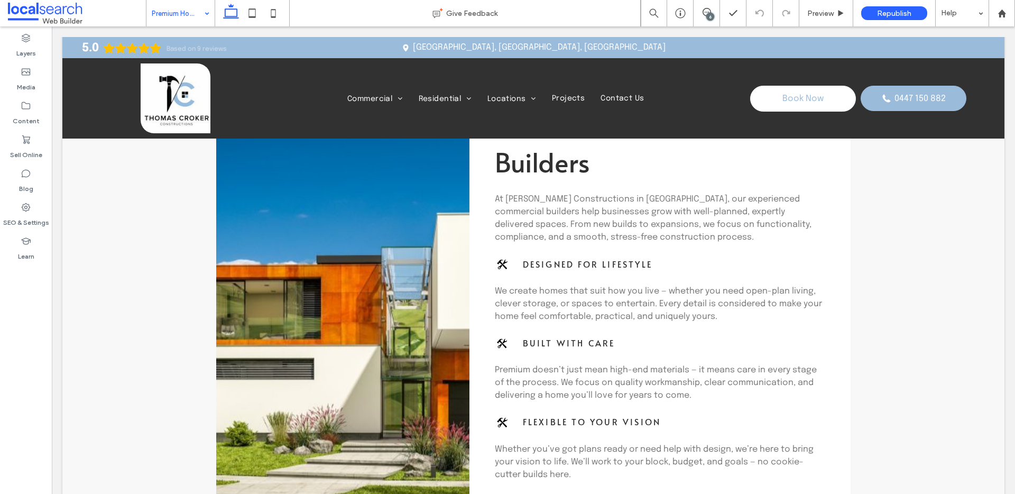
scroll to position [724, 0]
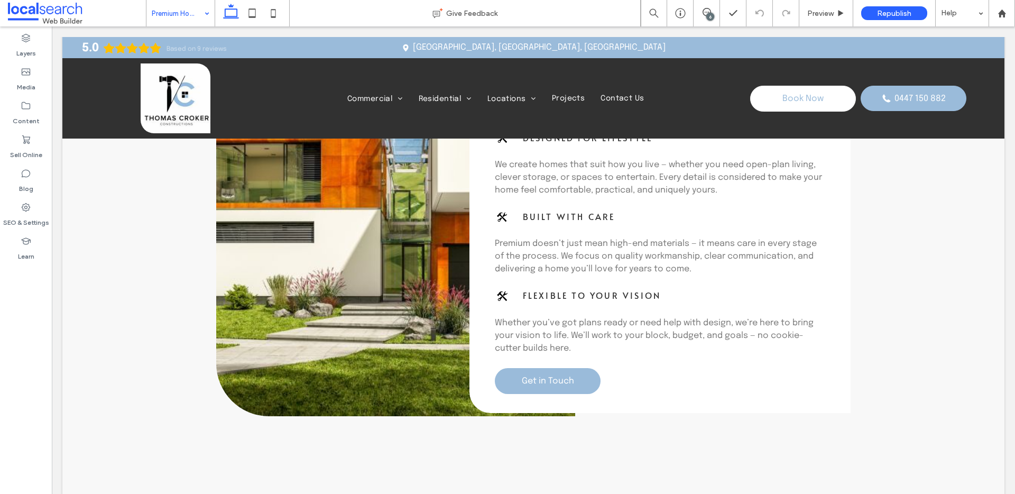
click at [413, 226] on link at bounding box center [395, 187] width 359 height 458
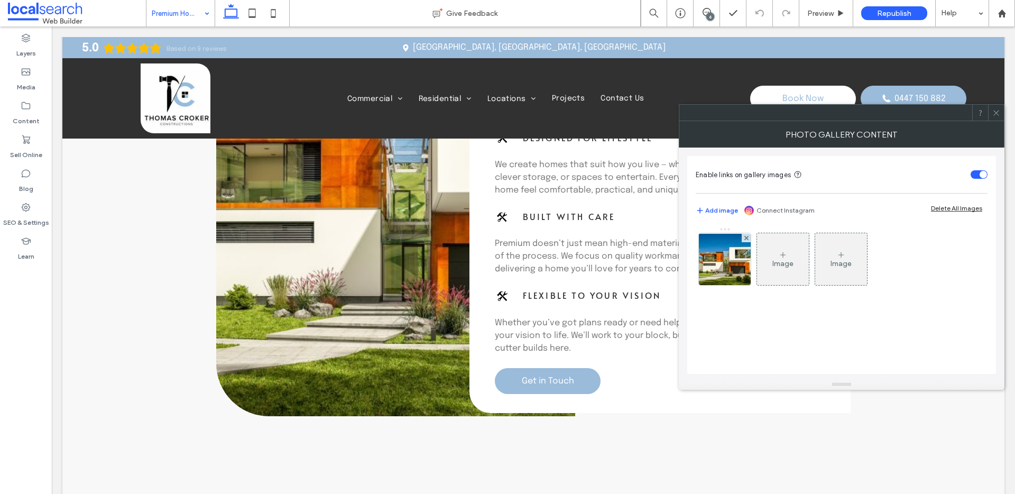
click at [379, 225] on link at bounding box center [395, 187] width 359 height 458
click at [715, 253] on img at bounding box center [724, 259] width 85 height 51
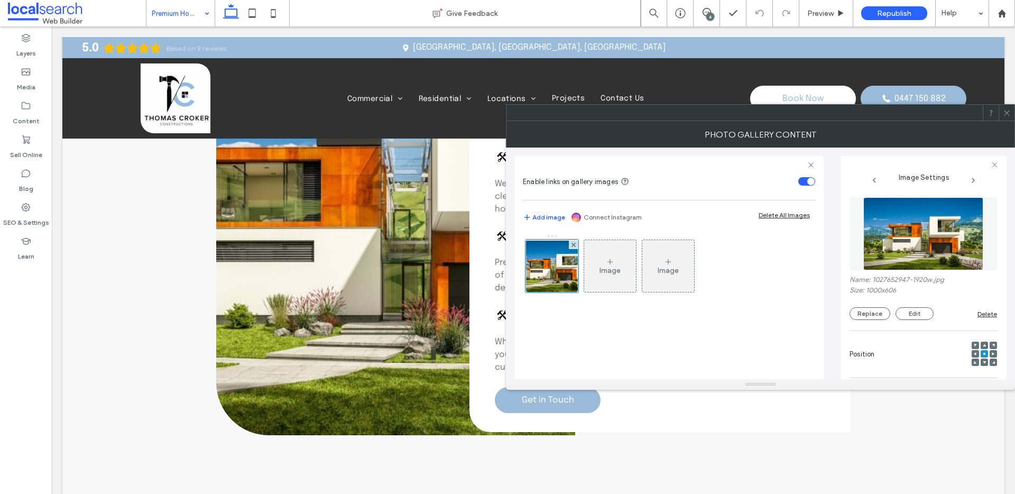
scroll to position [689, 0]
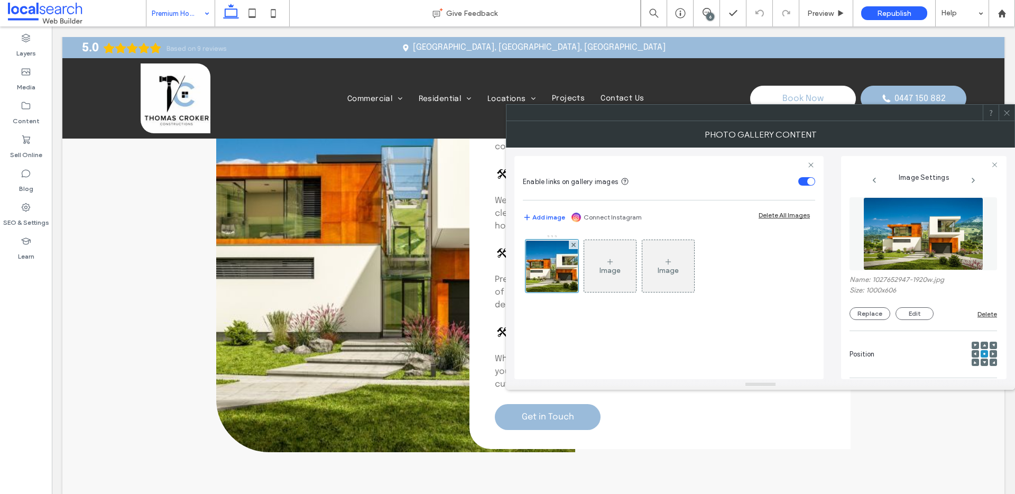
click at [872, 304] on div "Name: 1027652947-1920w.jpg Size: 1000x606 Replace Edit Delete" at bounding box center [922, 297] width 147 height 44
click at [873, 310] on button "Replace" at bounding box center [869, 313] width 41 height 13
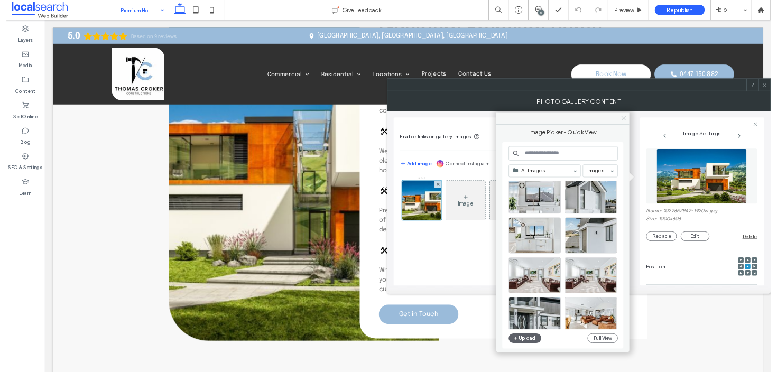
scroll to position [33, 0]
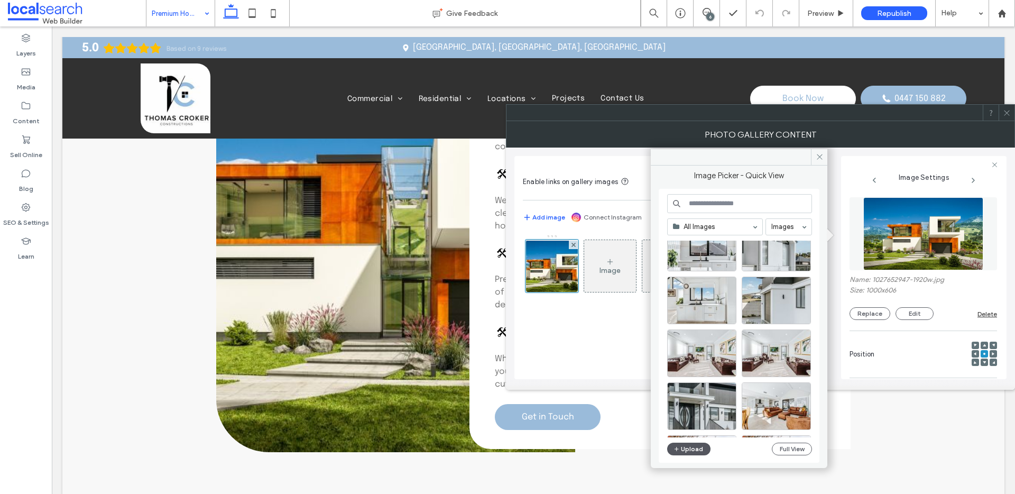
click at [695, 450] on button "Upload" at bounding box center [688, 448] width 43 height 13
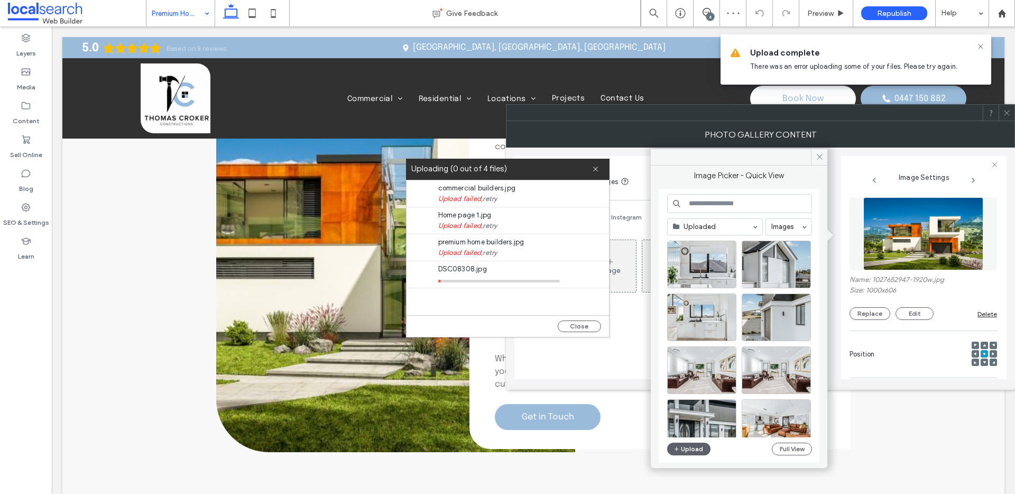
drag, startPoint x: 539, startPoint y: 267, endPoint x: 986, endPoint y: 271, distance: 447.1
click at [539, 267] on span "DSC08308.jpg" at bounding box center [499, 269] width 122 height 11
click at [568, 243] on div "premium home builders.jpg Upload failed, retry" at bounding box center [510, 247] width 197 height 26
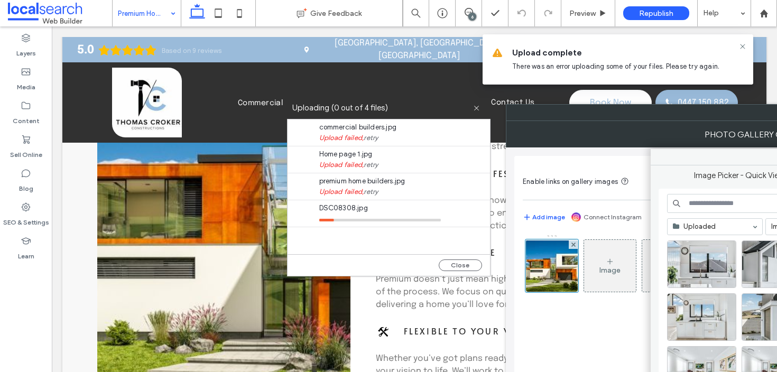
click at [739, 45] on icon at bounding box center [742, 46] width 8 height 8
click at [741, 45] on div "Upload complete There was an error uploading some of your files. Please try aga…" at bounding box center [618, 59] width 276 height 55
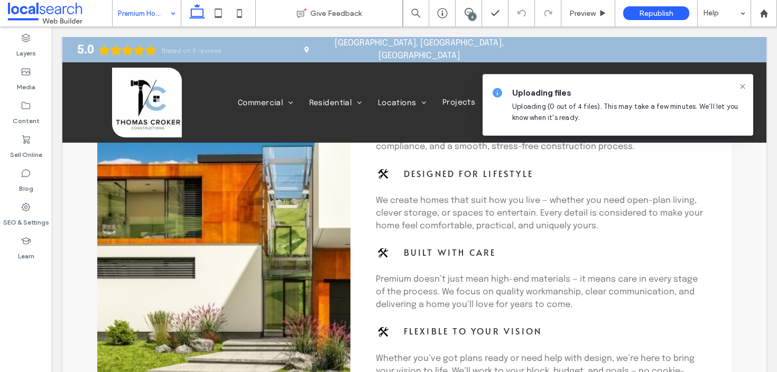
scroll to position [691, 0]
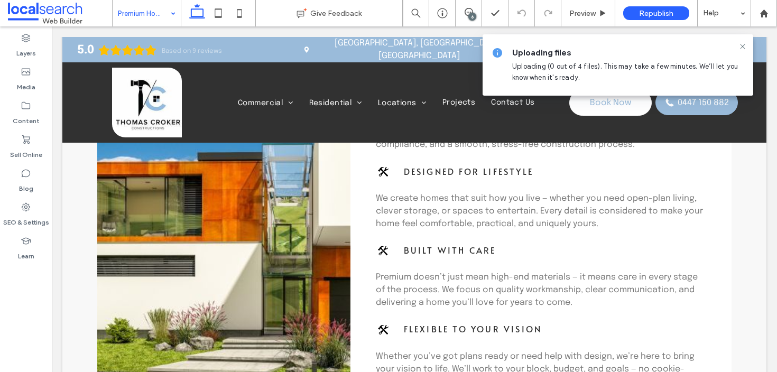
click at [675, 55] on span "Uploading files" at bounding box center [628, 53] width 233 height 12
click at [739, 47] on icon at bounding box center [742, 46] width 8 height 8
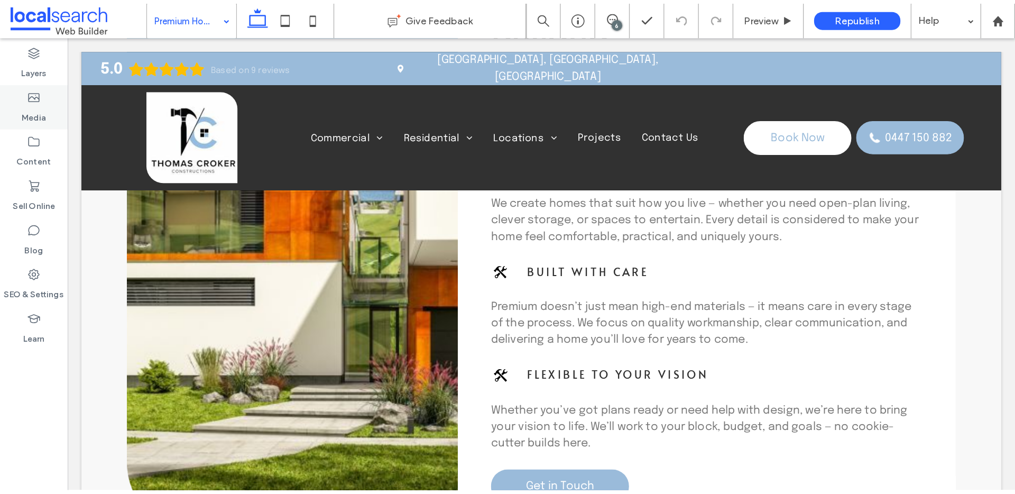
scroll to position [742, 0]
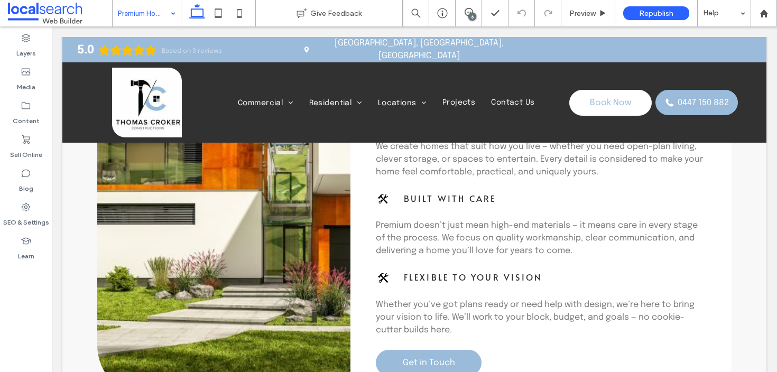
click at [250, 192] on link at bounding box center [276, 169] width 359 height 458
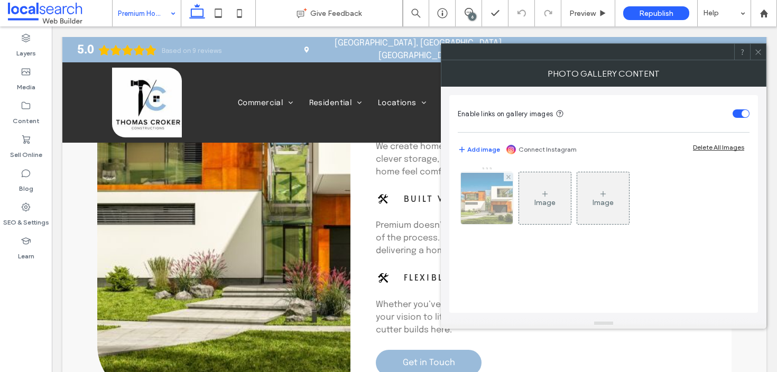
click at [472, 194] on img at bounding box center [486, 198] width 85 height 51
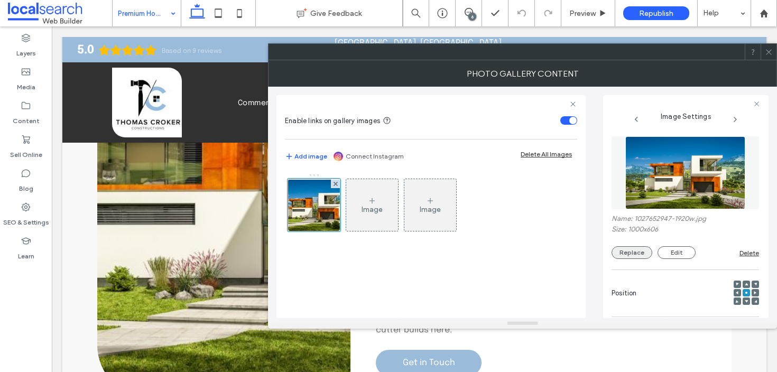
click at [633, 256] on button "Replace" at bounding box center [631, 252] width 41 height 13
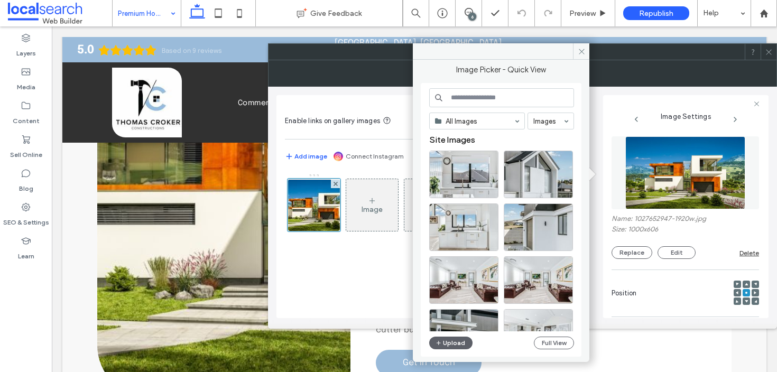
click at [449, 336] on div "All Images Images Site Images Upload Full View" at bounding box center [501, 220] width 145 height 264
click at [448, 340] on button "Upload" at bounding box center [450, 343] width 43 height 13
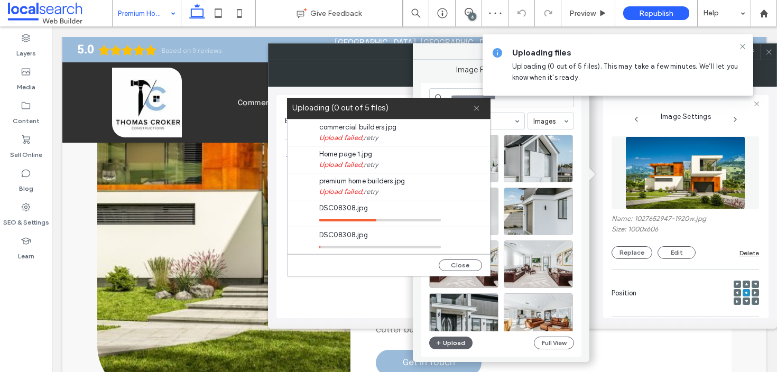
click at [418, 191] on span "Upload failed, retry" at bounding box center [398, 192] width 159 height 11
click at [477, 109] on use at bounding box center [476, 108] width 5 height 5
click at [476, 107] on icon at bounding box center [476, 108] width 7 height 7
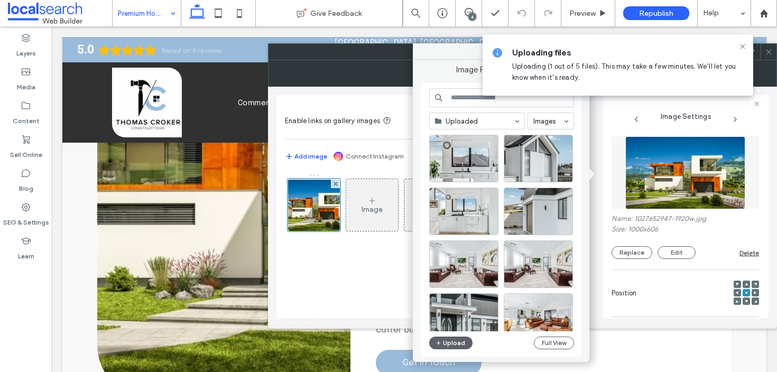
click at [447, 260] on div at bounding box center [463, 264] width 69 height 48
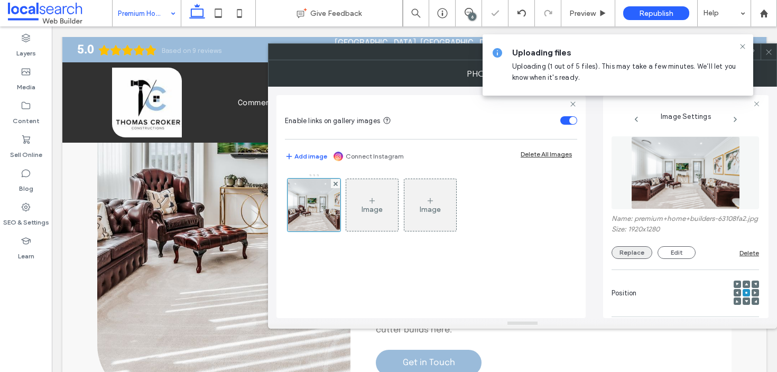
click at [616, 259] on button "Replace" at bounding box center [631, 252] width 41 height 13
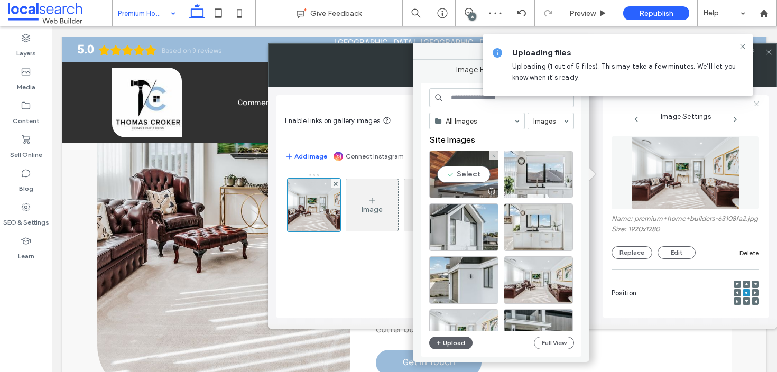
click at [461, 164] on div "Select" at bounding box center [463, 175] width 69 height 48
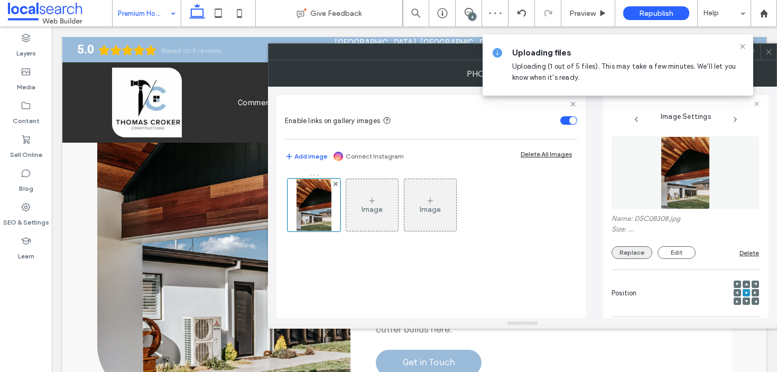
click at [626, 249] on button "Replace" at bounding box center [631, 252] width 41 height 13
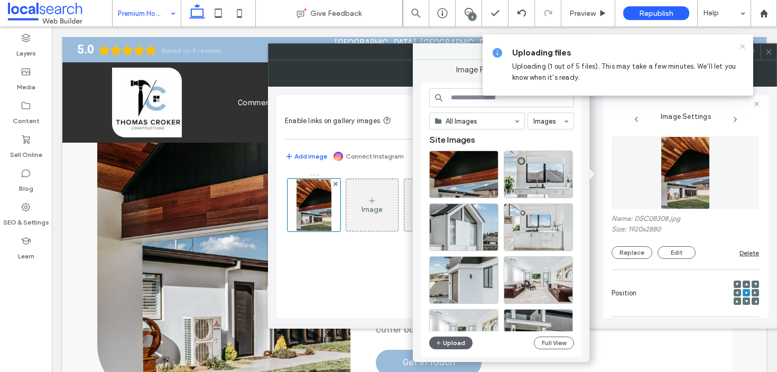
click at [744, 45] on icon at bounding box center [742, 46] width 8 height 8
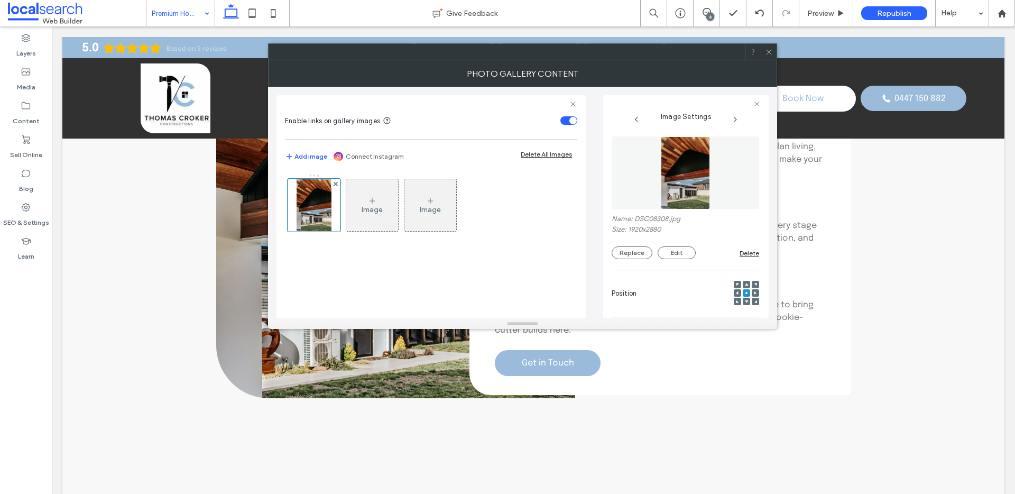
click at [768, 57] on span at bounding box center [769, 52] width 8 height 16
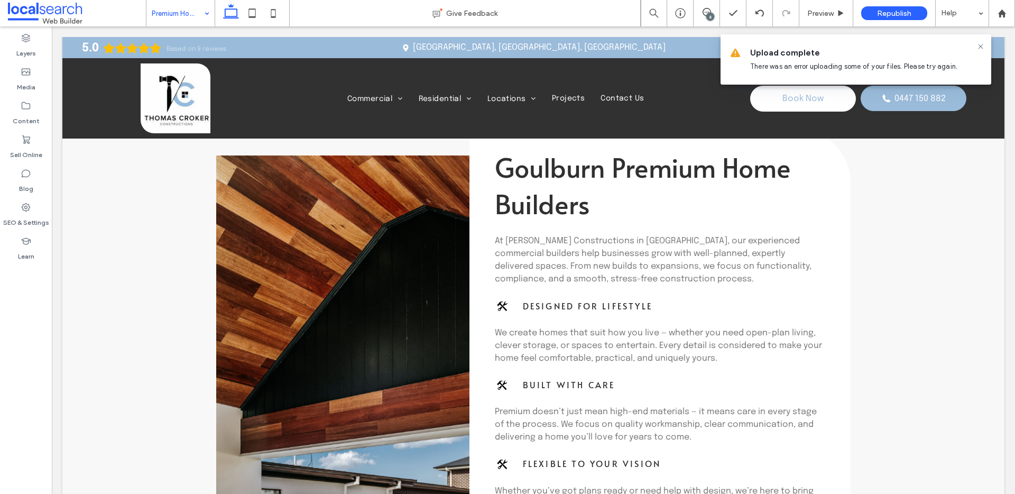
scroll to position [554, 0]
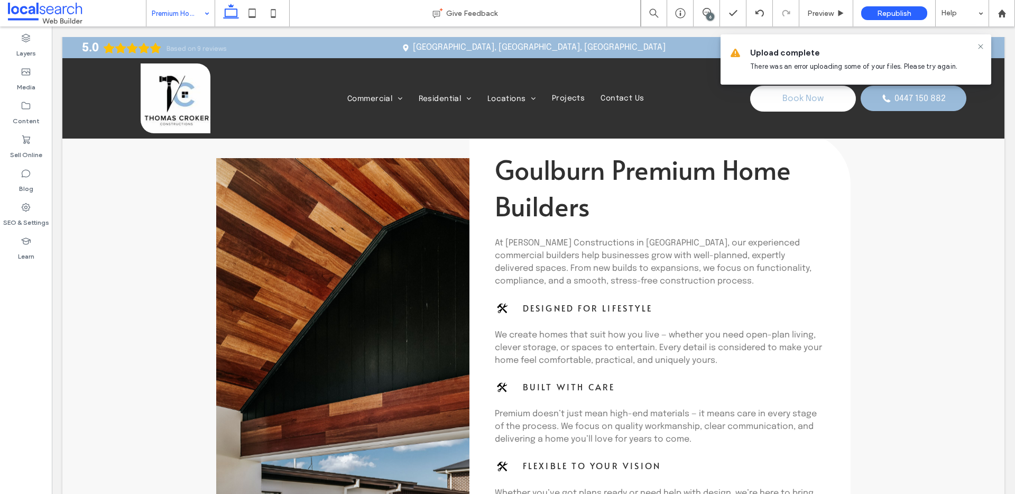
click at [374, 216] on link at bounding box center [395, 387] width 359 height 458
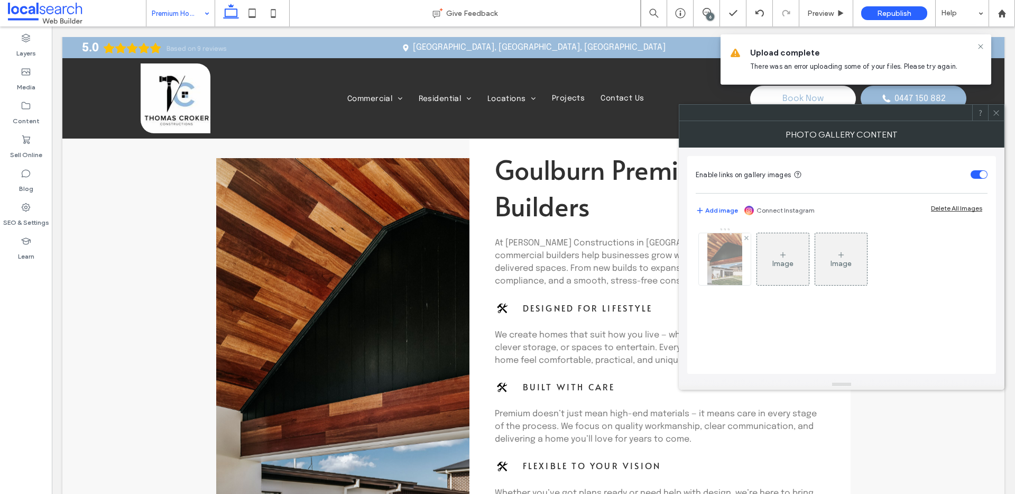
click at [733, 263] on img at bounding box center [724, 259] width 34 height 52
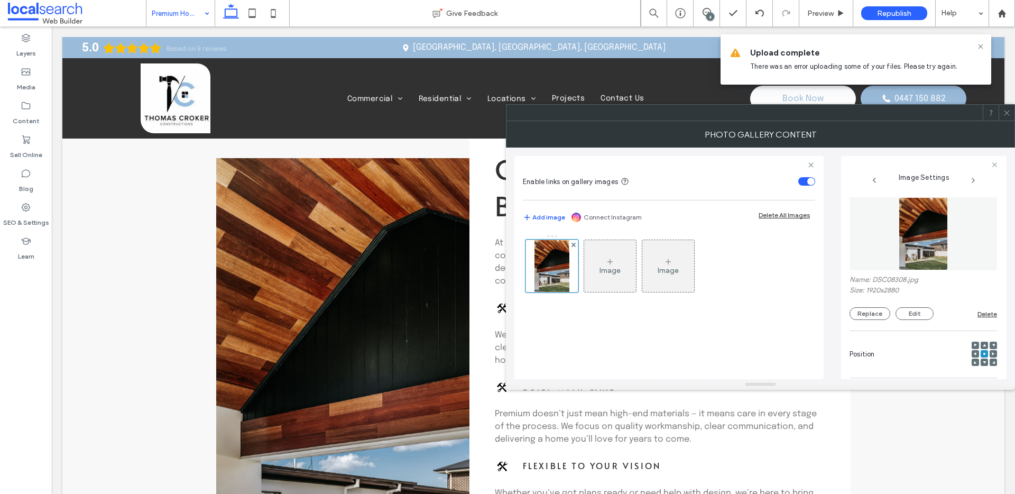
click at [980, 342] on div at bounding box center [983, 344] width 7 height 7
click at [982, 342] on span at bounding box center [983, 344] width 3 height 7
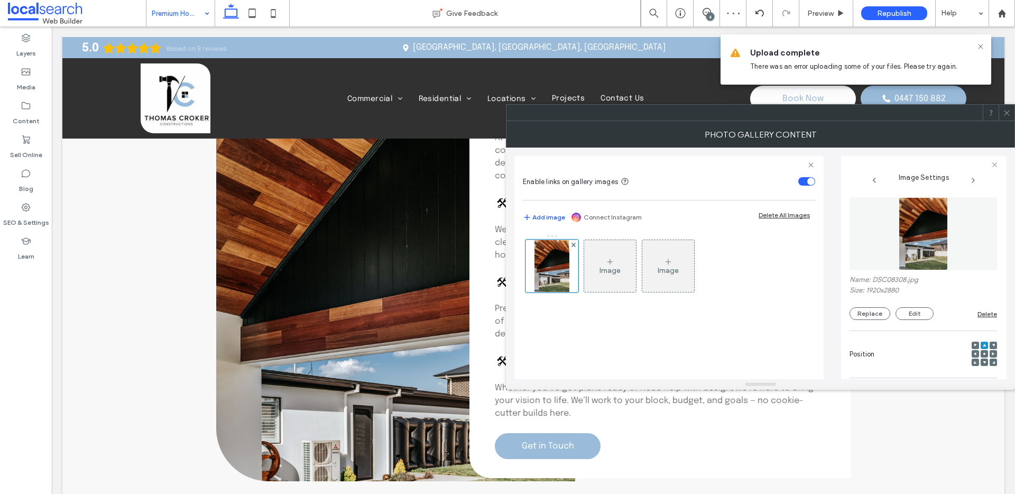
scroll to position [662, 0]
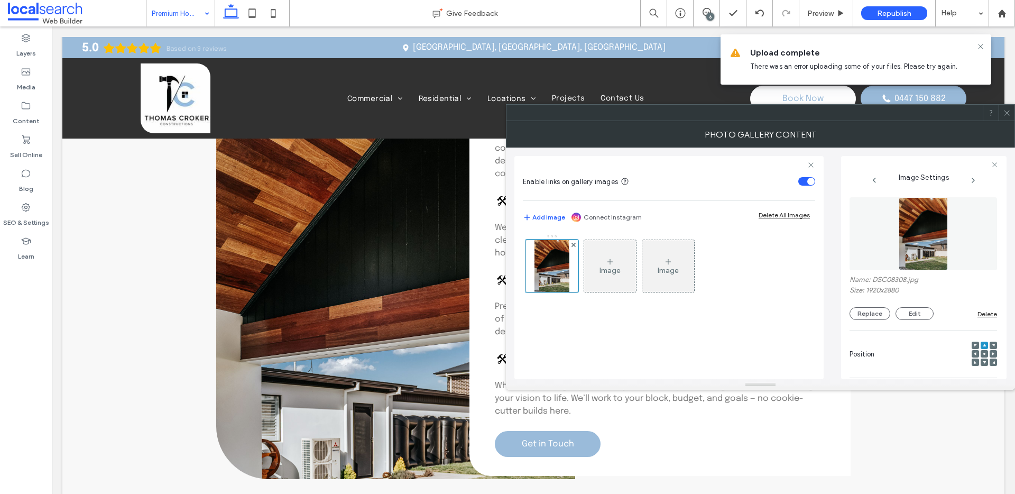
click at [991, 353] on use at bounding box center [992, 353] width 3 height 3
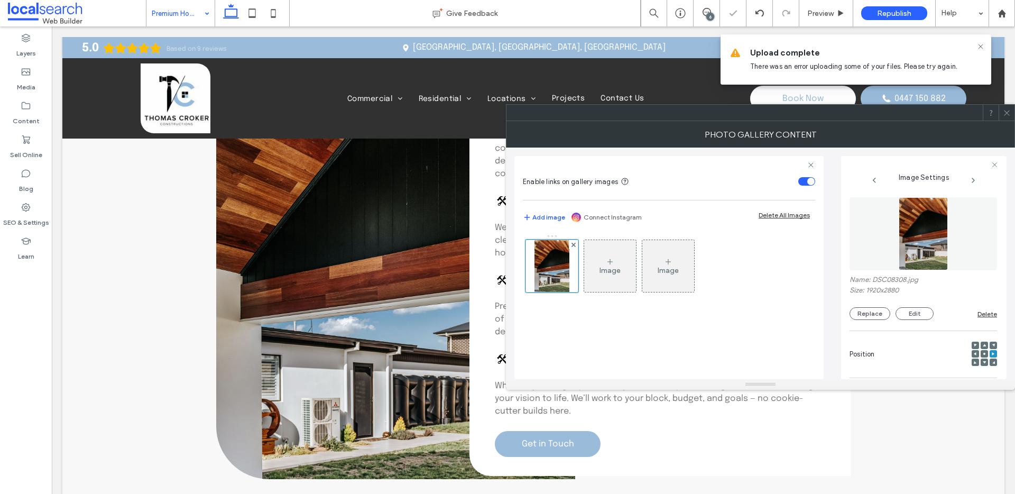
click at [980, 342] on div at bounding box center [983, 344] width 7 height 7
click at [982, 343] on icon at bounding box center [983, 344] width 3 height 3
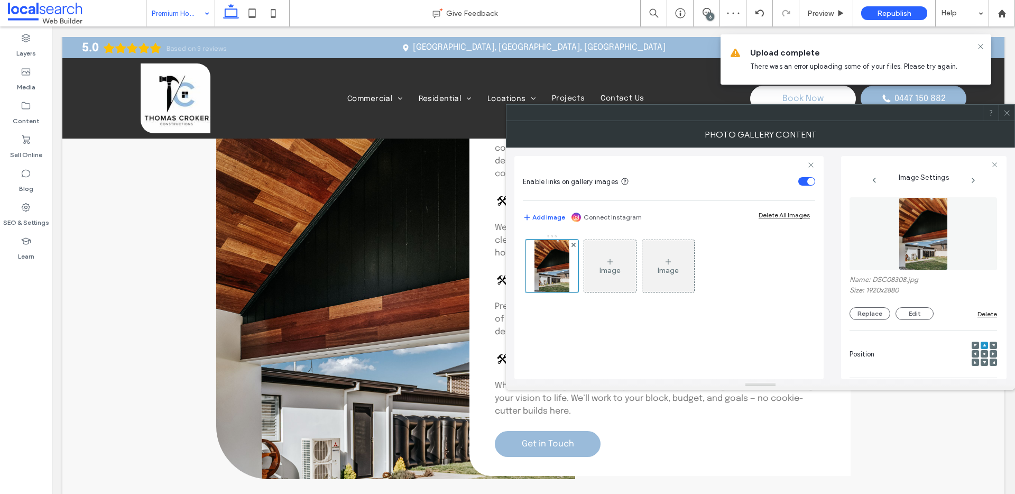
click at [982, 352] on icon at bounding box center [983, 353] width 3 height 3
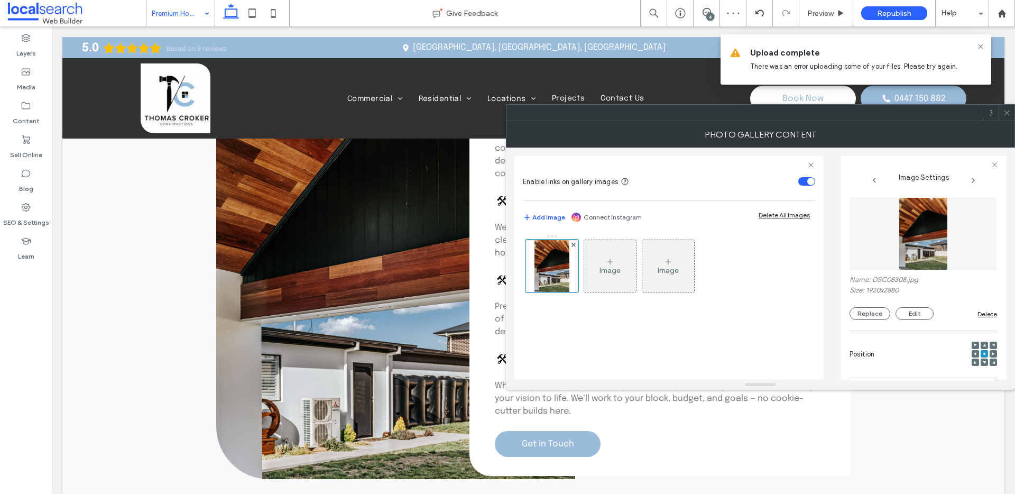
click at [980, 362] on div at bounding box center [983, 361] width 7 height 7
click at [980, 361] on div at bounding box center [983, 361] width 7 height 7
click at [982, 361] on use at bounding box center [983, 362] width 3 height 3
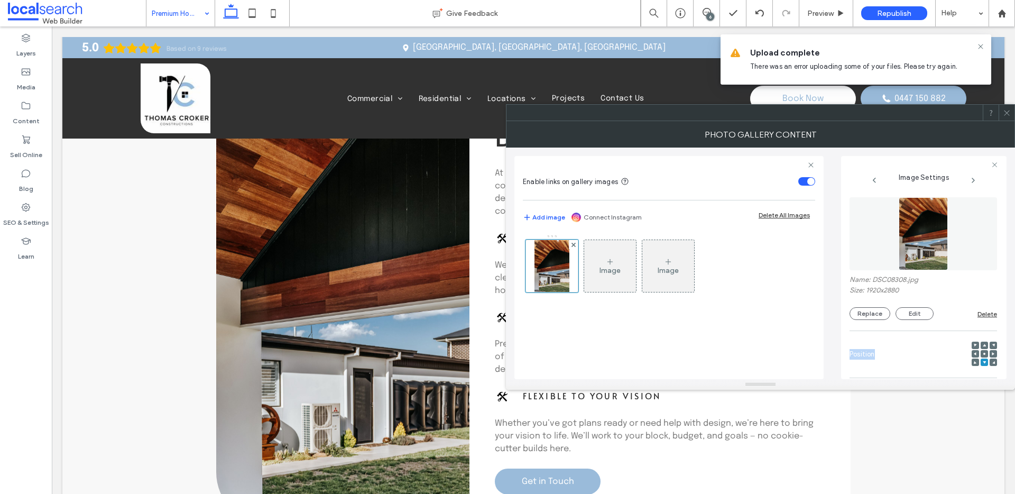
scroll to position [619, 0]
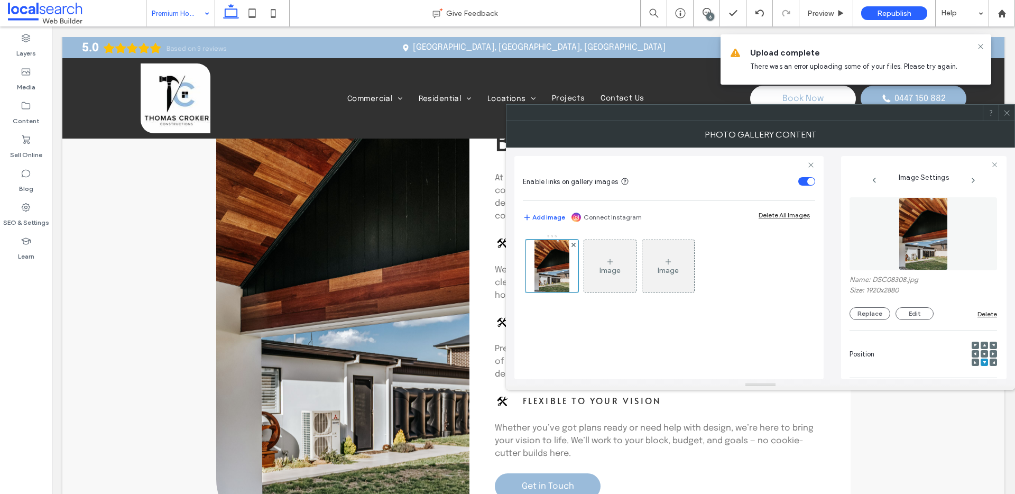
click at [980, 354] on div at bounding box center [983, 353] width 7 height 7
click at [980, 350] on div at bounding box center [983, 353] width 7 height 7
click at [861, 315] on button "Replace" at bounding box center [869, 313] width 41 height 13
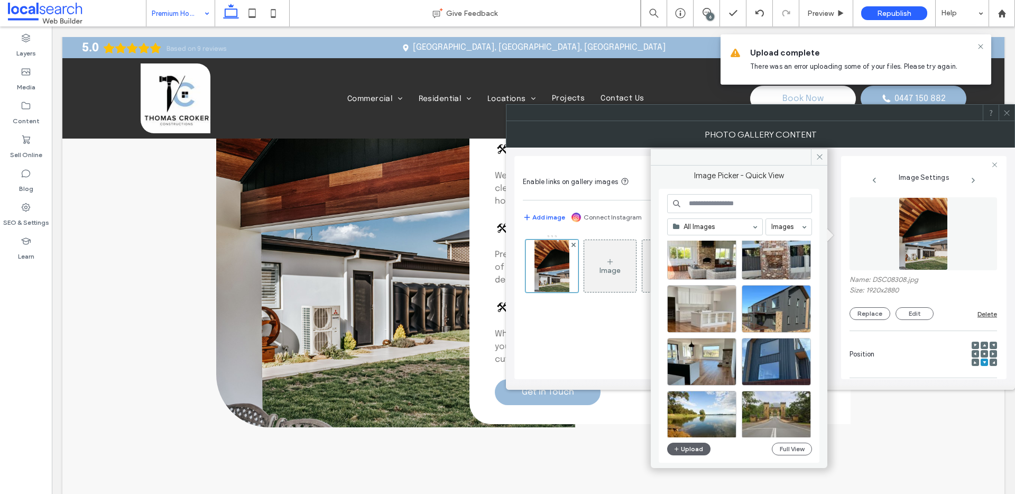
scroll to position [453, 0]
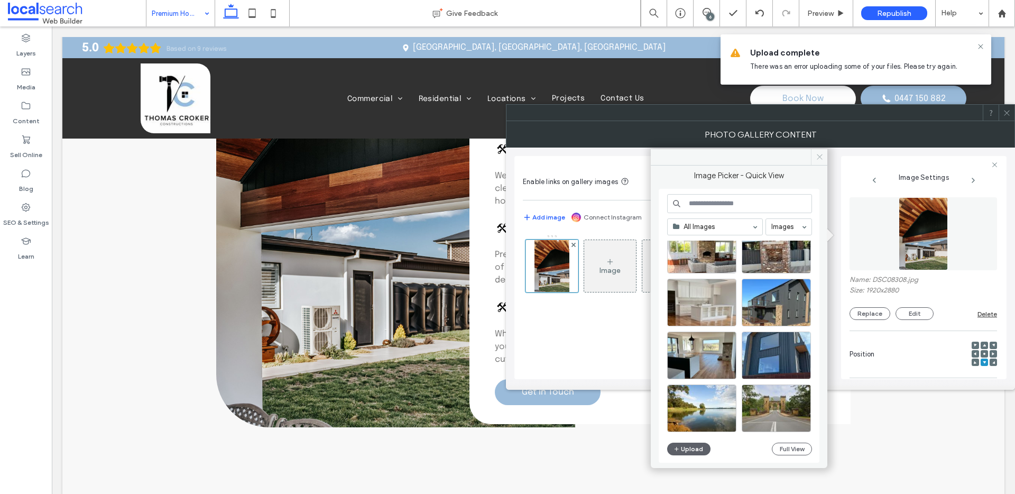
click at [820, 156] on use at bounding box center [818, 156] width 5 height 5
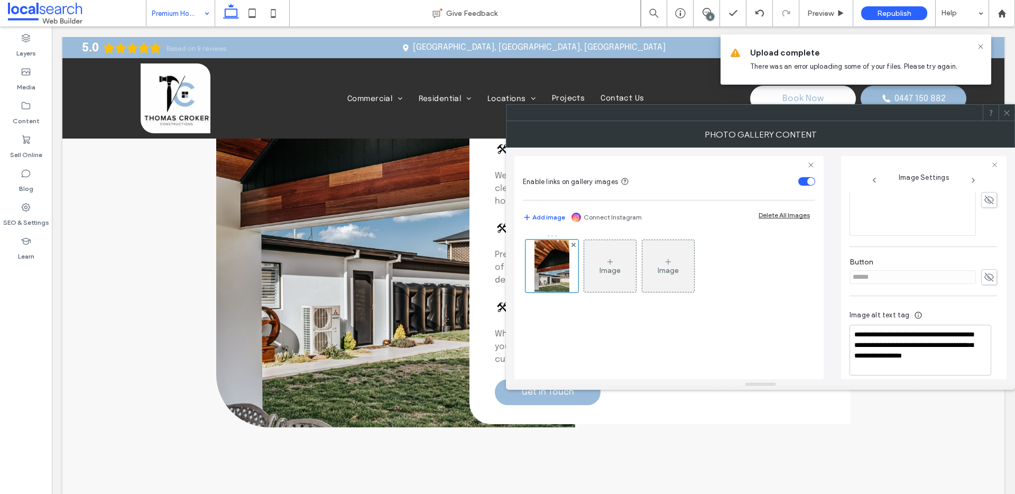
scroll to position [321, 0]
click at [1007, 116] on span at bounding box center [1006, 113] width 8 height 16
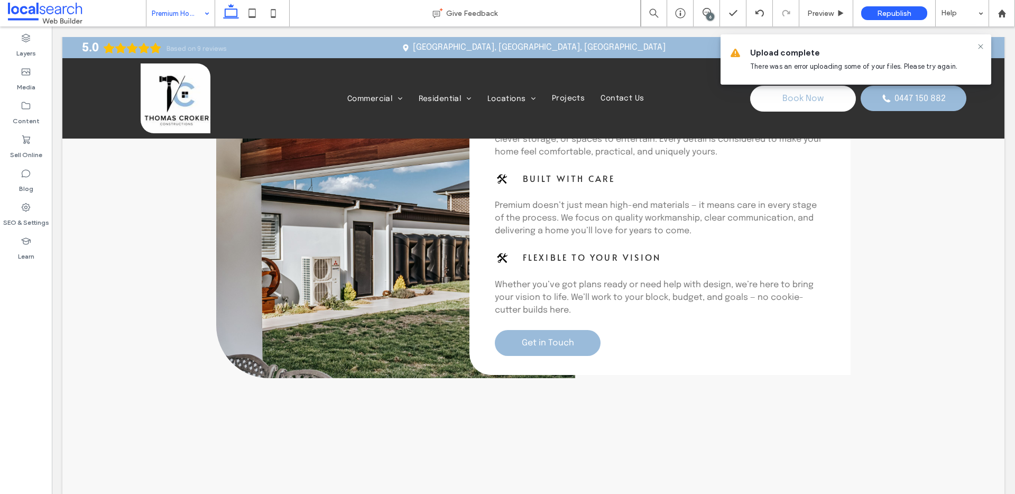
scroll to position [637, 0]
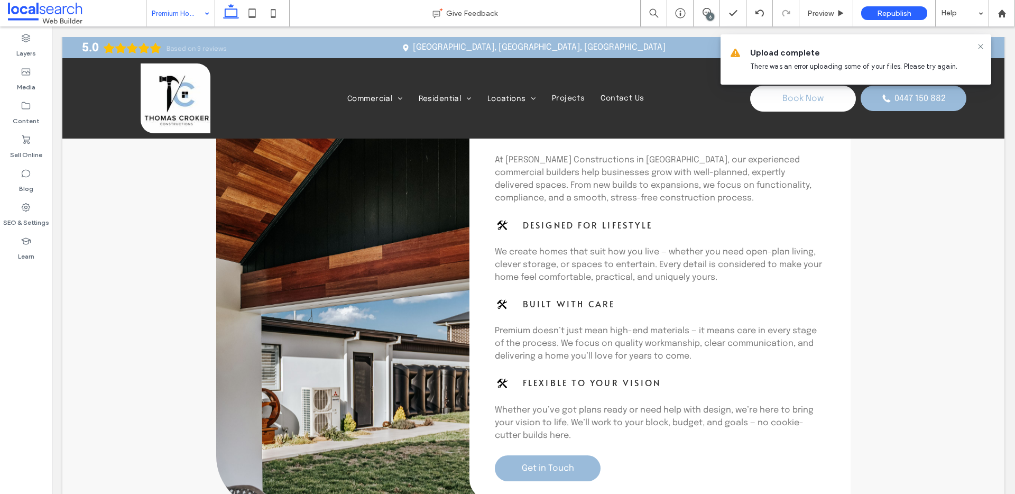
click at [401, 224] on link at bounding box center [395, 280] width 359 height 458
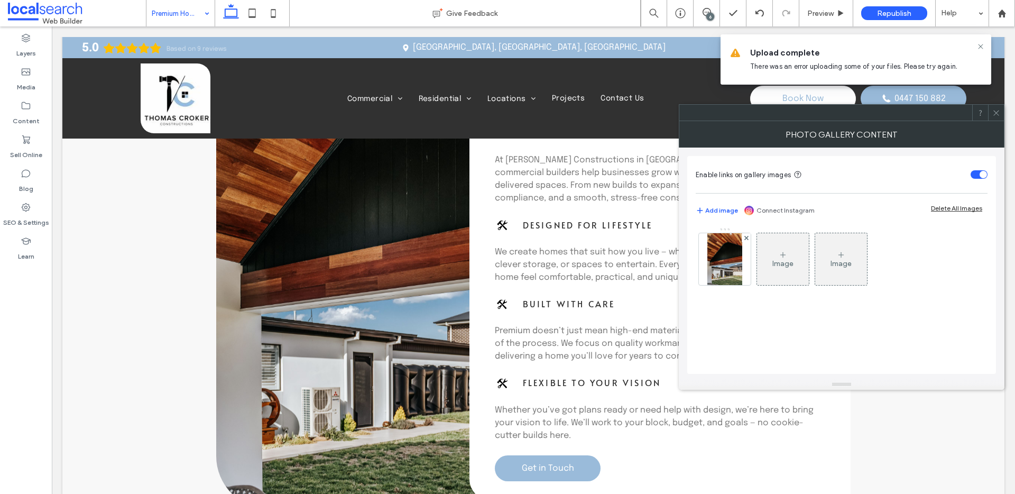
click at [378, 229] on link at bounding box center [395, 280] width 359 height 458
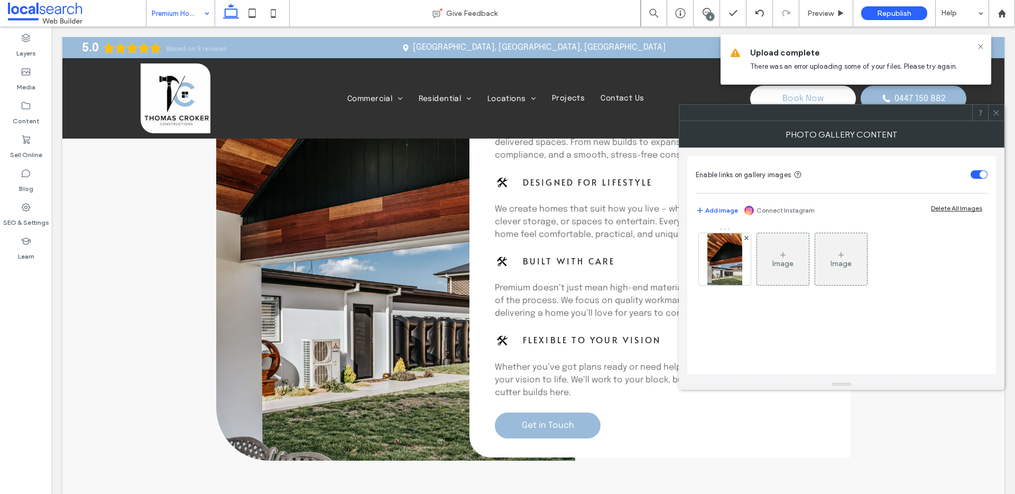
scroll to position [742, 0]
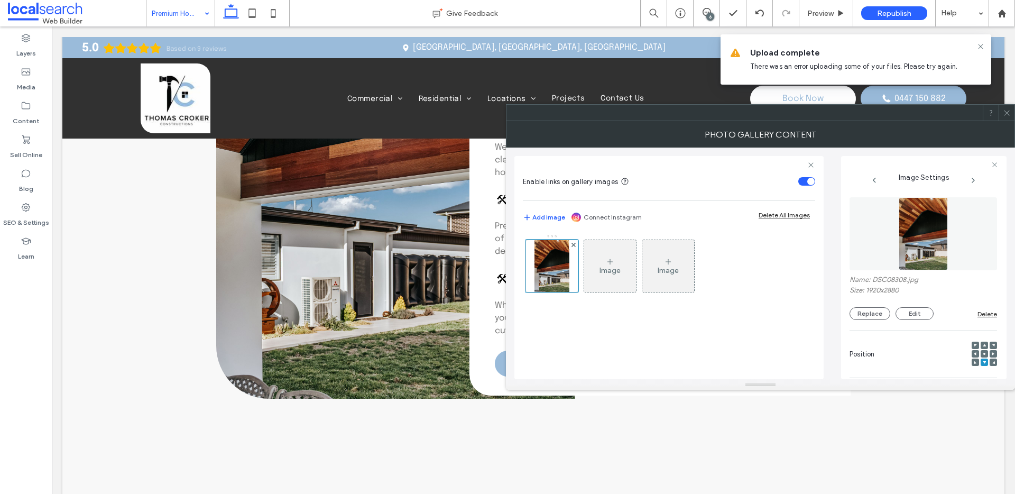
click at [868, 320] on div "Name: DSC08308.jpg Size: 1920x2880 Replace Edit Delete" at bounding box center [922, 258] width 147 height 133
click at [869, 314] on button "Replace" at bounding box center [869, 313] width 41 height 13
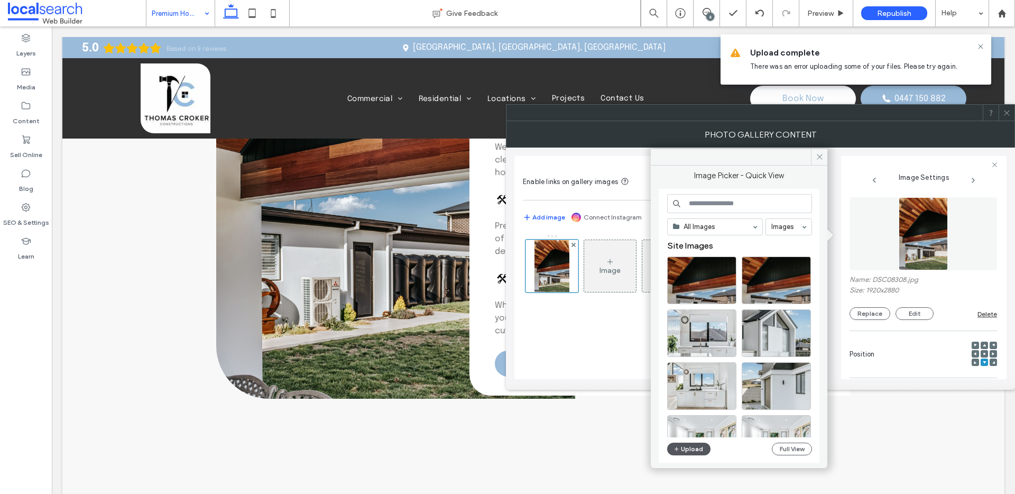
click at [696, 443] on button "Upload" at bounding box center [688, 448] width 43 height 13
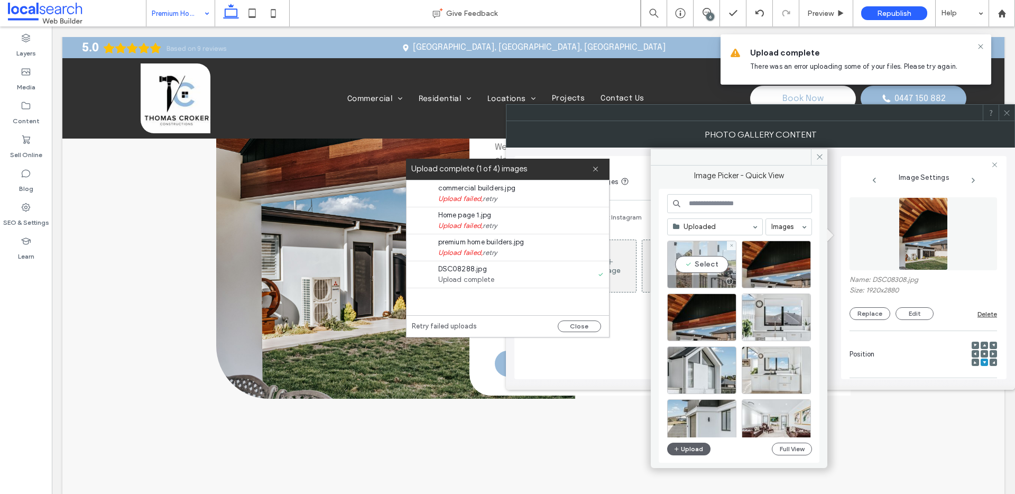
click at [702, 266] on div "Select" at bounding box center [701, 264] width 69 height 48
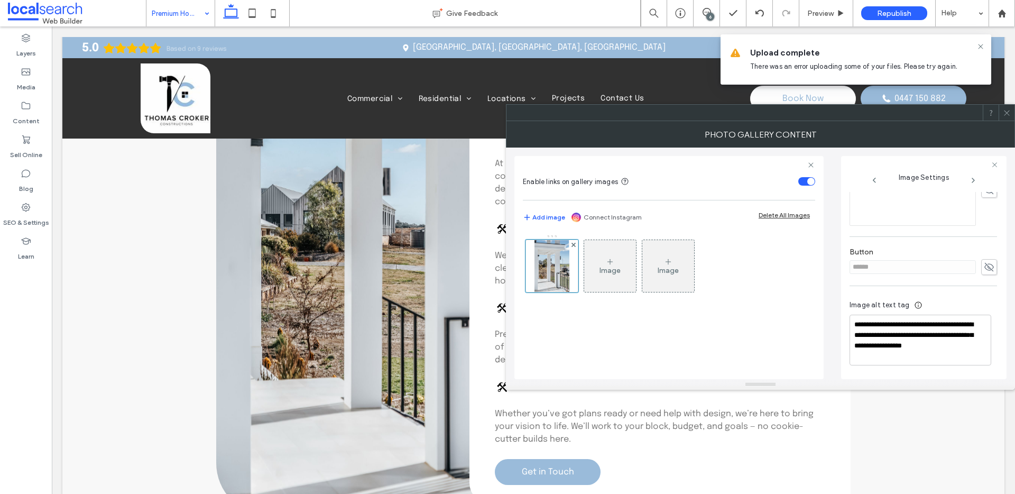
scroll to position [637, 0]
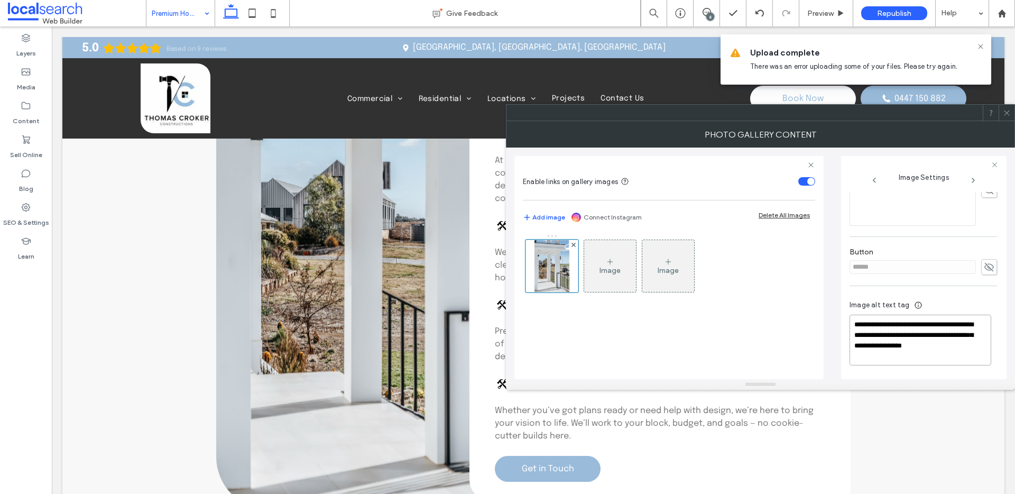
click at [920, 319] on textarea "**********" at bounding box center [920, 339] width 142 height 51
drag, startPoint x: 930, startPoint y: 334, endPoint x: 844, endPoint y: 321, distance: 87.1
click at [844, 321] on div "**********" at bounding box center [923, 267] width 165 height 223
click at [523, 283] on div "Image Image" at bounding box center [668, 268] width 291 height 69
click at [542, 277] on div at bounding box center [551, 265] width 53 height 53
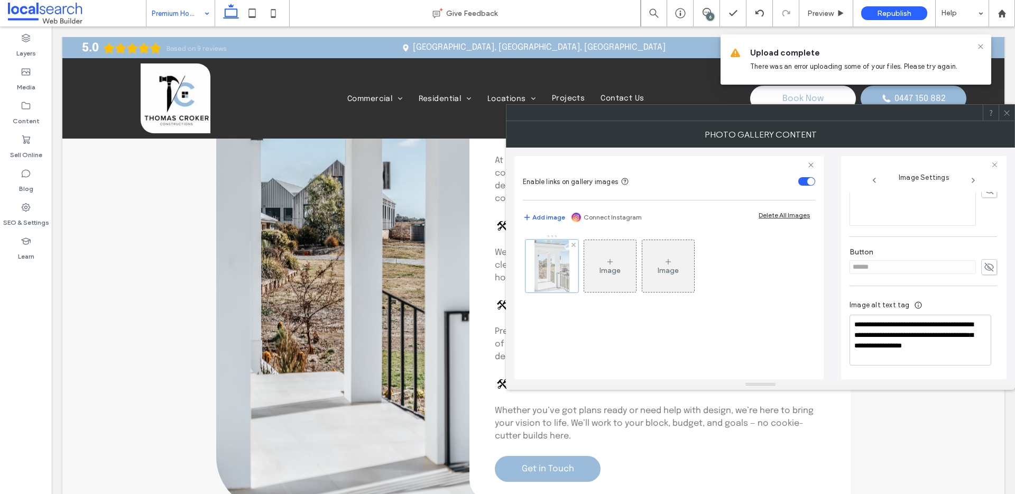
click at [549, 274] on div at bounding box center [551, 265] width 53 height 53
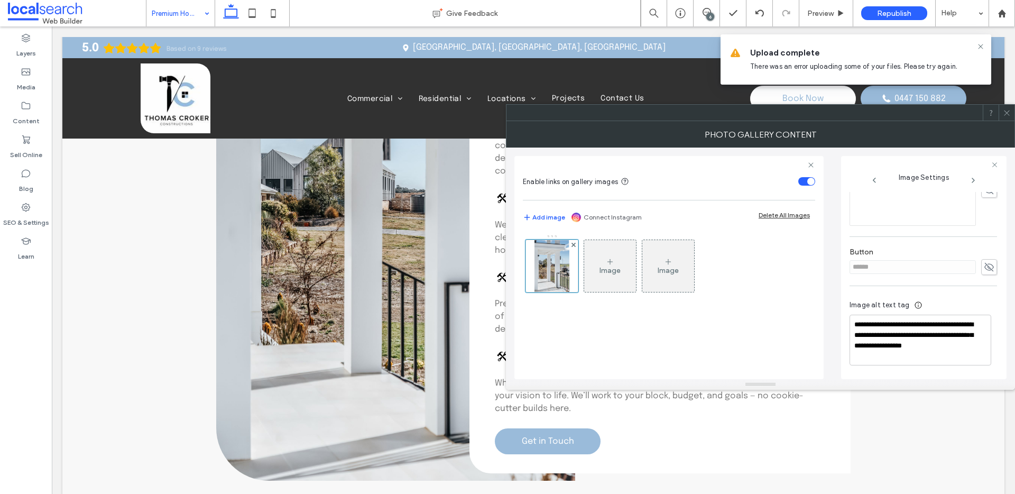
scroll to position [678, 0]
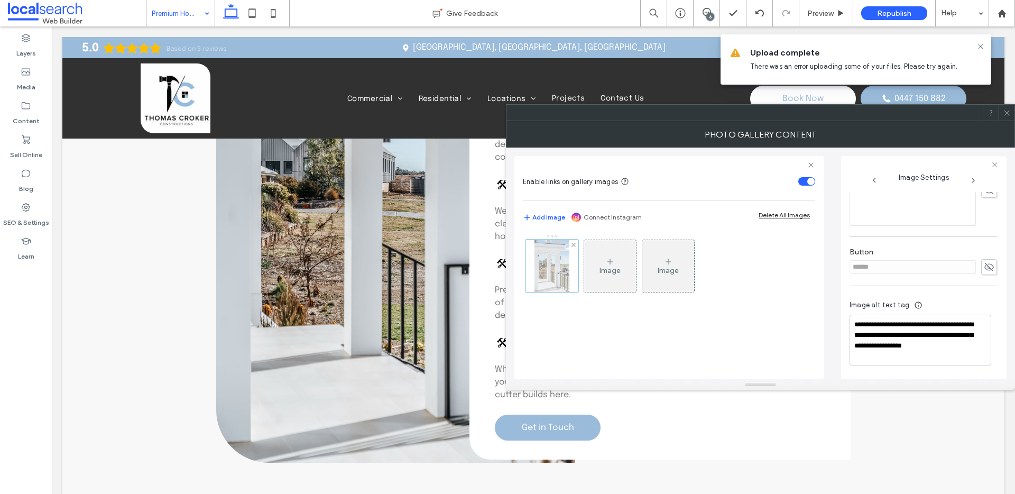
drag, startPoint x: 543, startPoint y: 277, endPoint x: 551, endPoint y: 277, distance: 7.9
click at [543, 277] on div at bounding box center [551, 265] width 53 height 53
drag, startPoint x: 930, startPoint y: 333, endPoint x: 848, endPoint y: 321, distance: 83.3
click at [848, 321] on div "**********" at bounding box center [923, 267] width 165 height 223
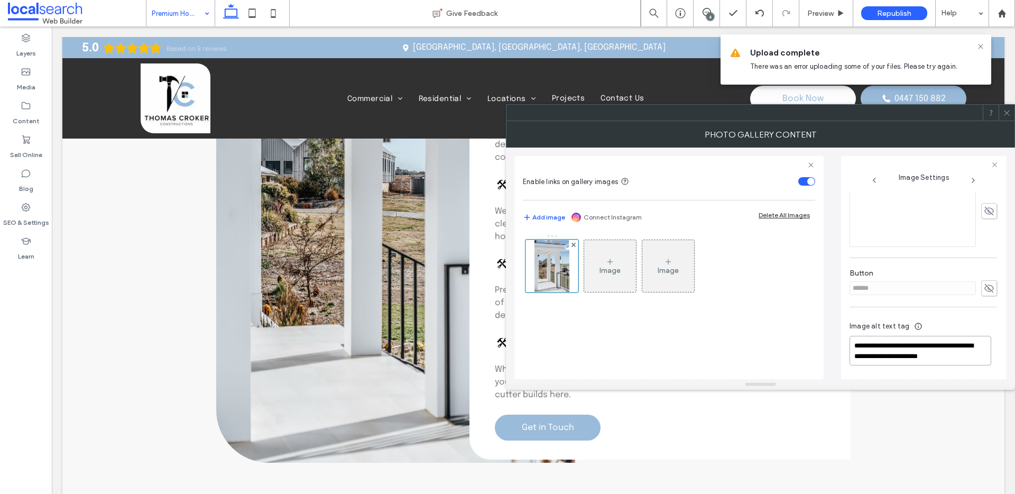
scroll to position [310, 0]
type textarea "**********"
click at [1001, 114] on div at bounding box center [1006, 113] width 16 height 16
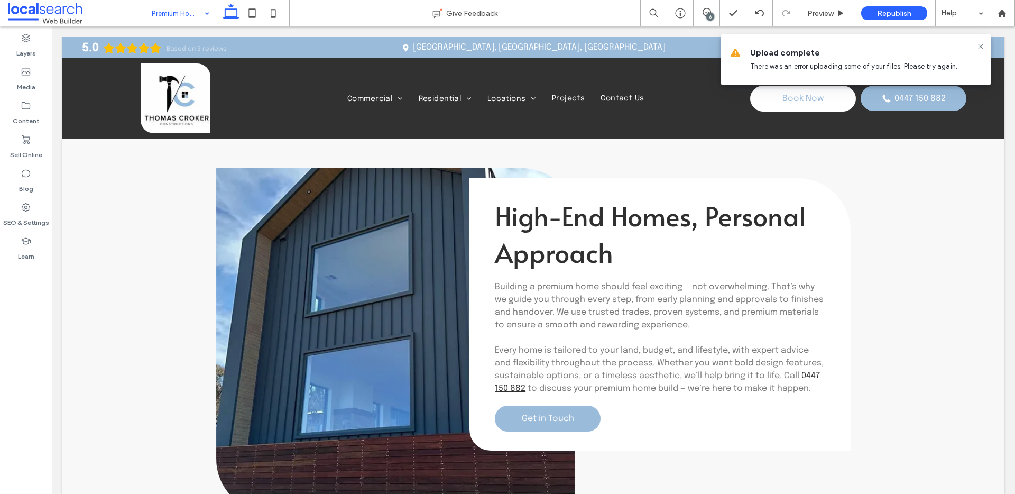
click at [361, 273] on link at bounding box center [395, 339] width 359 height 343
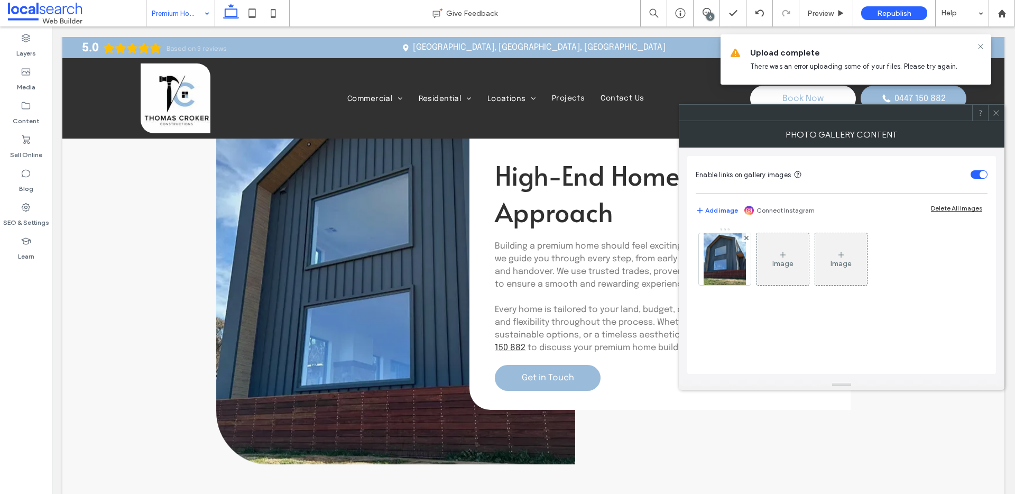
scroll to position [1895, 0]
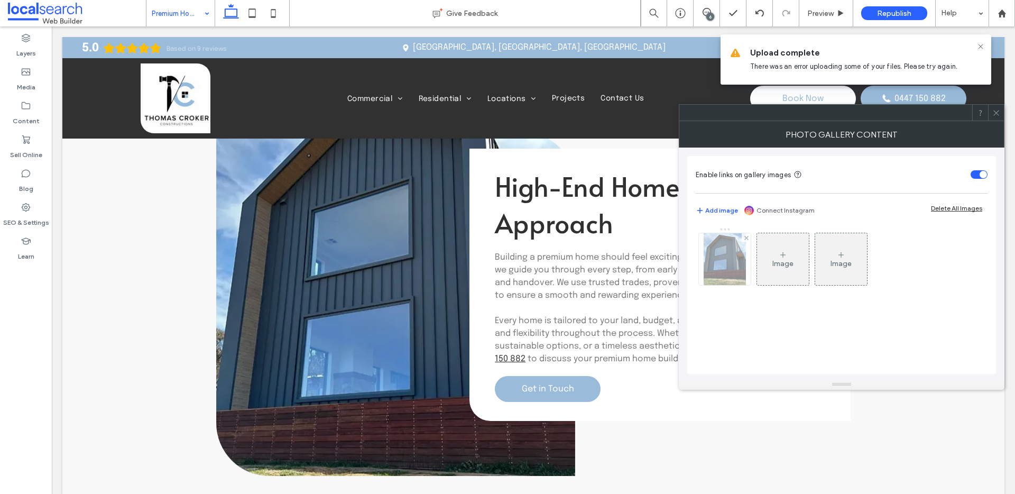
click at [727, 260] on img at bounding box center [724, 259] width 42 height 52
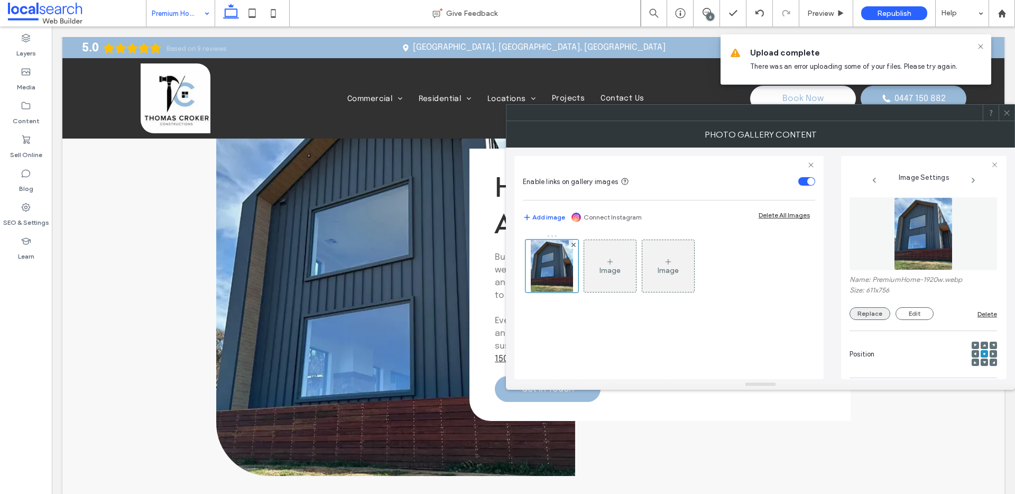
click at [875, 317] on button "Replace" at bounding box center [869, 313] width 41 height 13
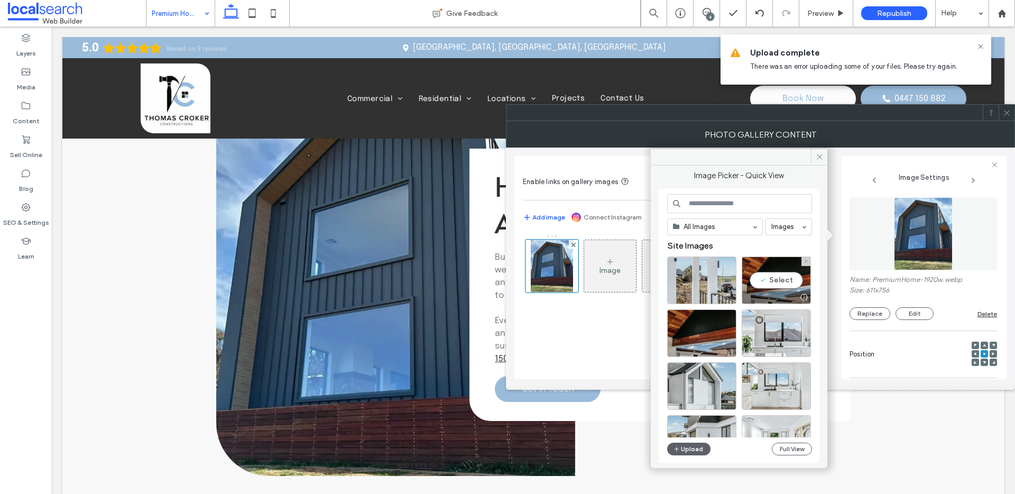
click at [772, 277] on div "Select" at bounding box center [775, 280] width 69 height 48
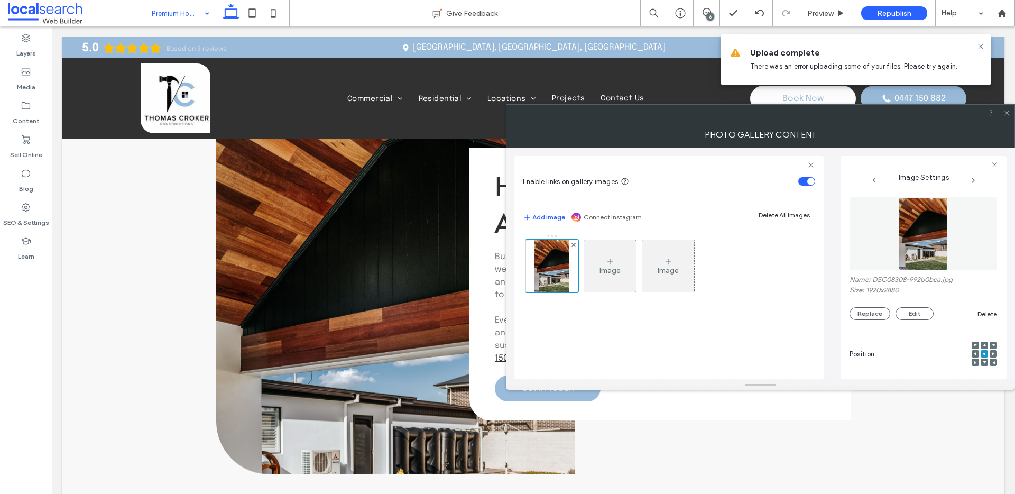
scroll to position [1883, 0]
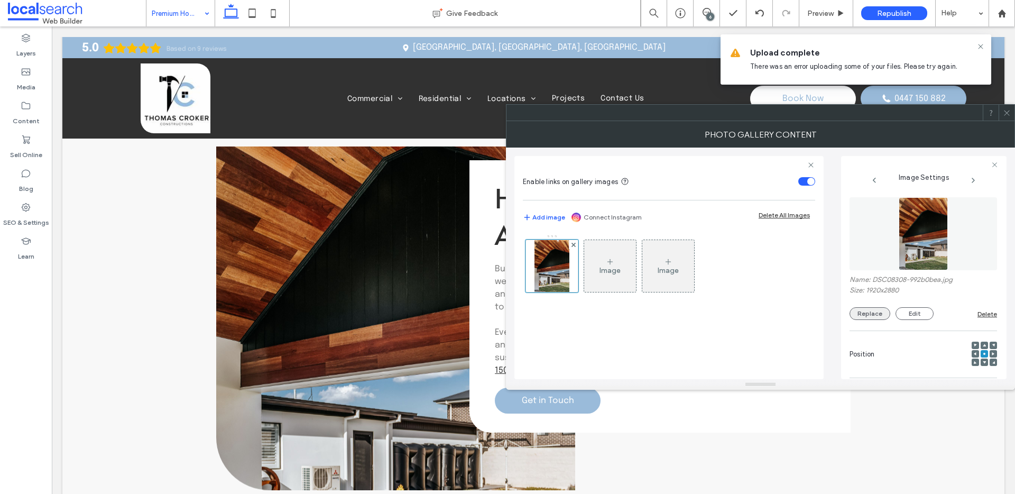
click at [874, 315] on button "Replace" at bounding box center [869, 313] width 41 height 13
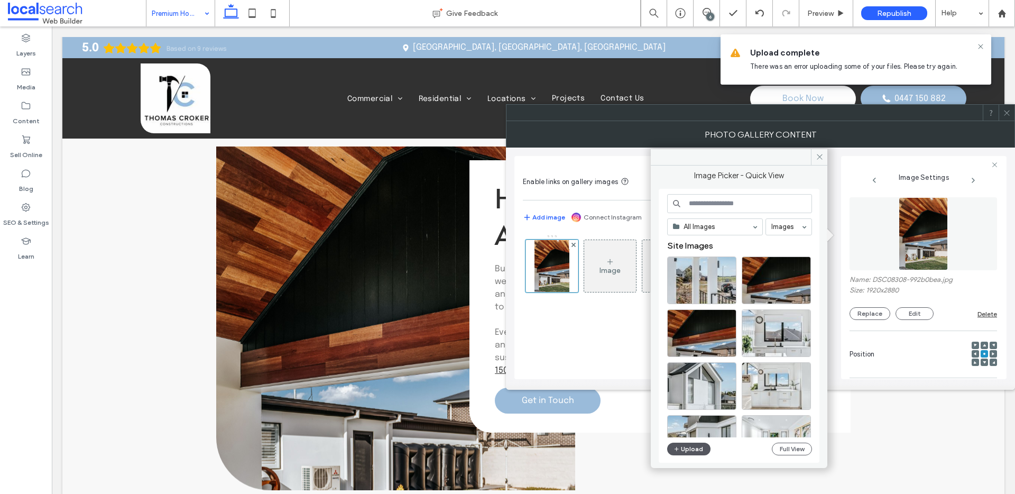
click at [685, 451] on button "Upload" at bounding box center [688, 448] width 43 height 13
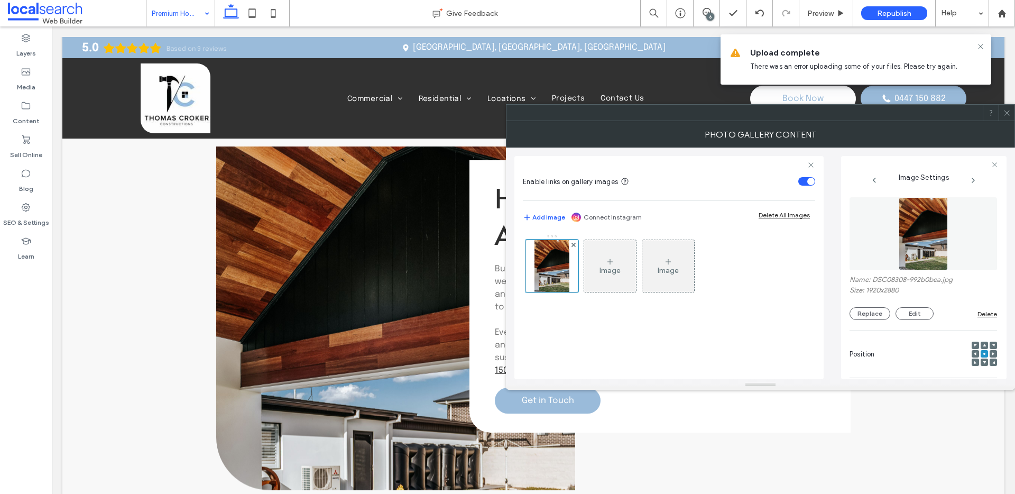
click at [1008, 120] on span at bounding box center [1006, 113] width 8 height 16
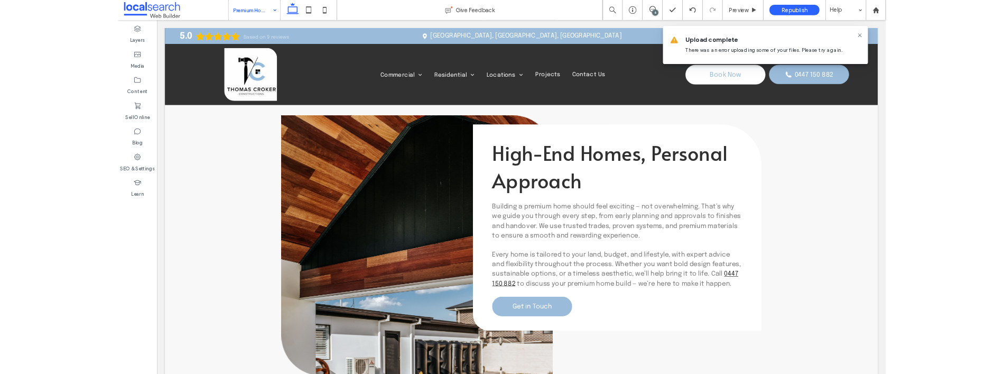
scroll to position [1884, 0]
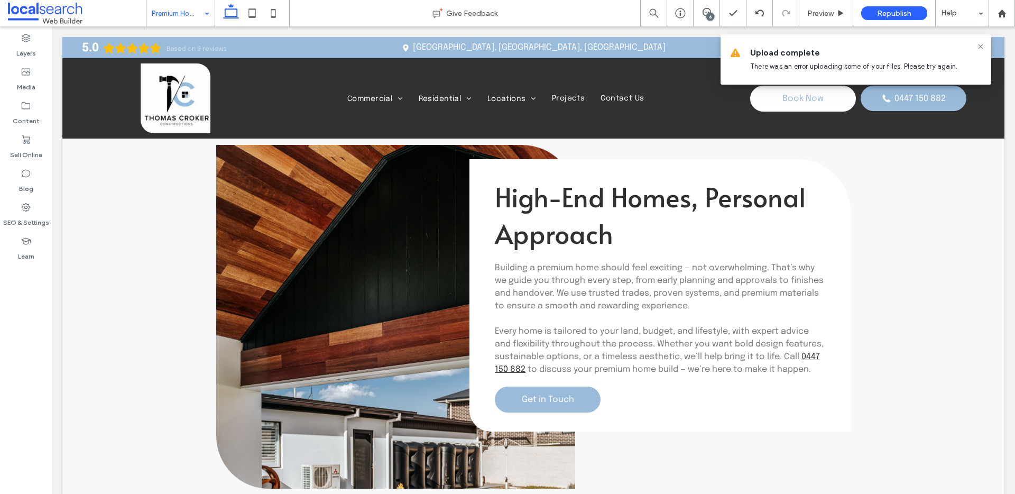
click at [341, 265] on link at bounding box center [395, 316] width 359 height 343
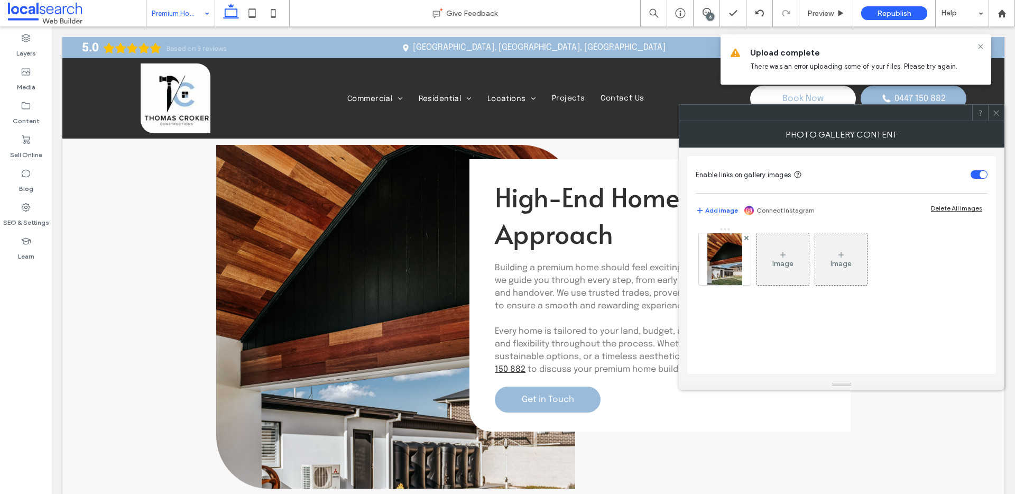
drag, startPoint x: 689, startPoint y: 261, endPoint x: 701, endPoint y: 260, distance: 12.2
click at [690, 260] on div "Enable links on gallery images Add image Connect Instagram Delete All Images Im…" at bounding box center [841, 265] width 309 height 218
click at [721, 260] on img at bounding box center [724, 259] width 34 height 52
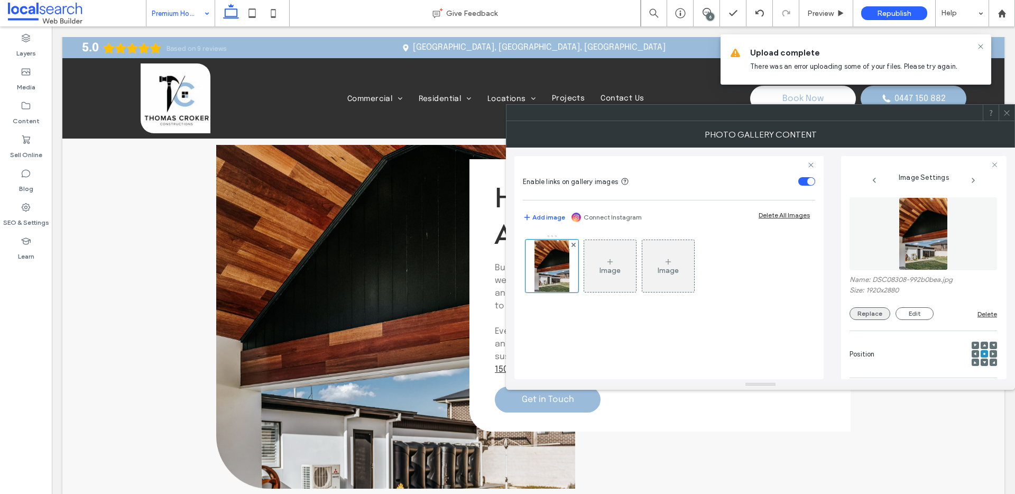
click at [872, 311] on button "Replace" at bounding box center [869, 313] width 41 height 13
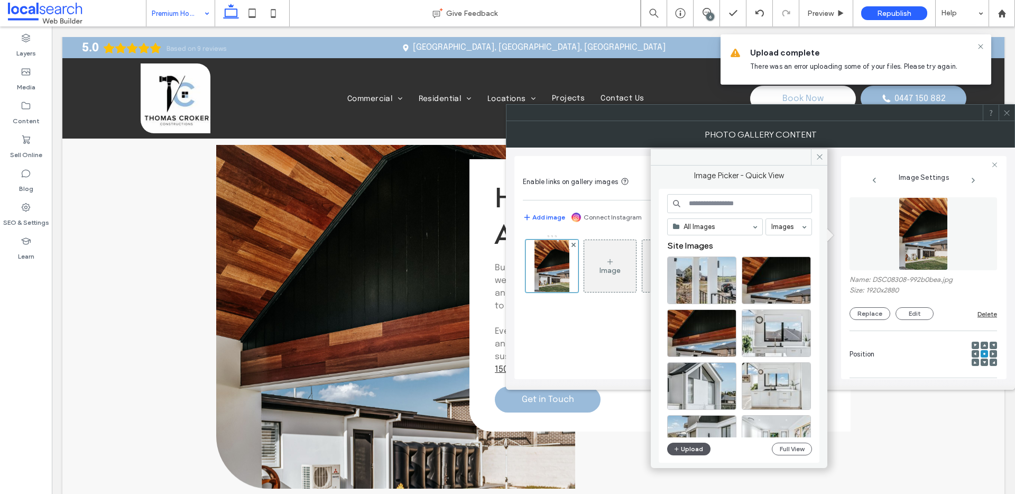
click at [689, 453] on button "Upload" at bounding box center [688, 448] width 43 height 13
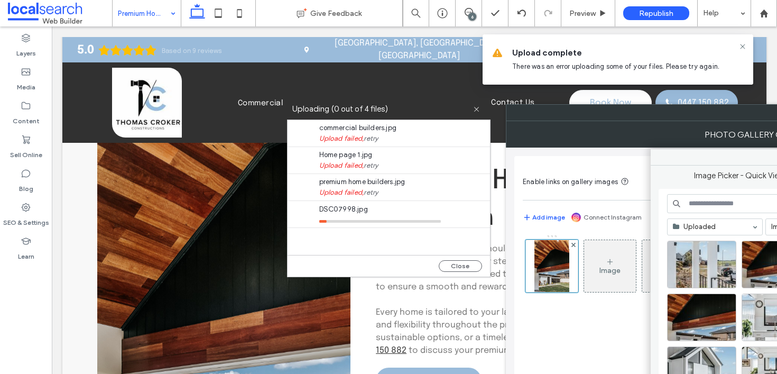
scroll to position [1866, 0]
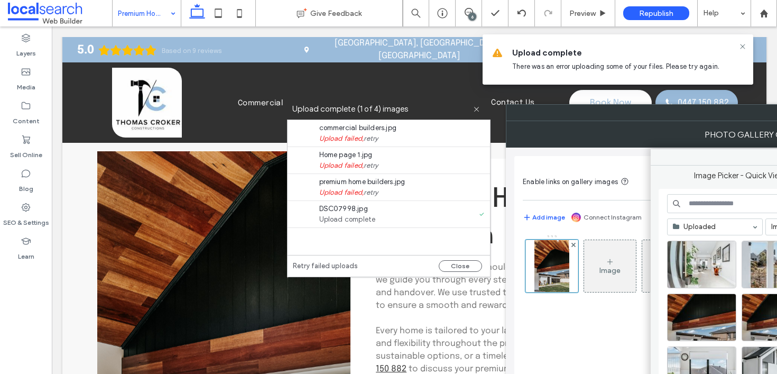
click at [697, 261] on div at bounding box center [701, 264] width 69 height 48
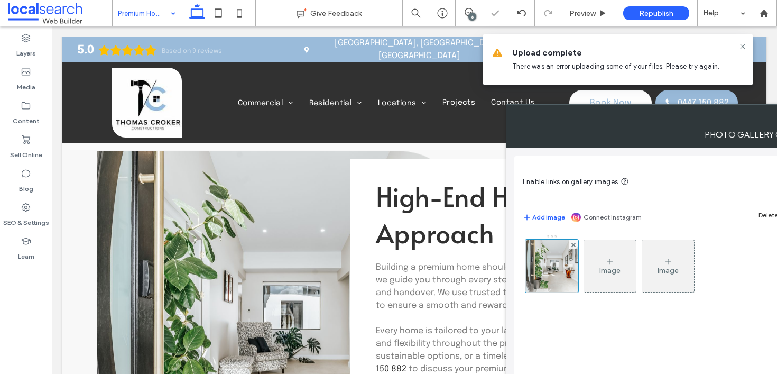
click at [713, 263] on div "Image Image" at bounding box center [668, 268] width 291 height 69
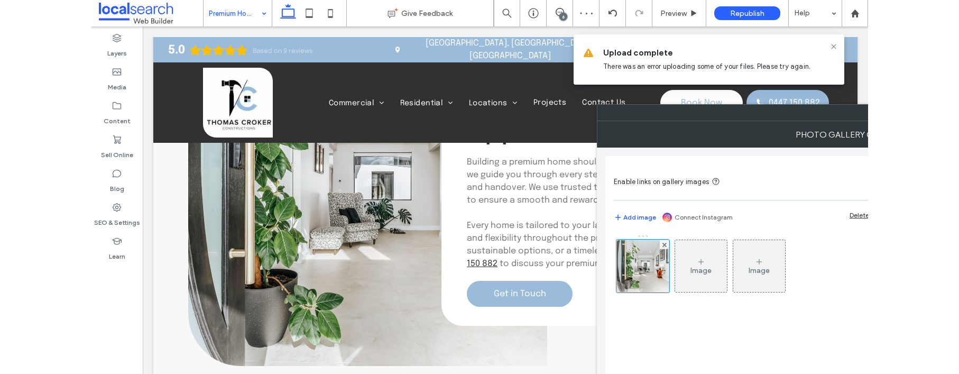
scroll to position [1978, 0]
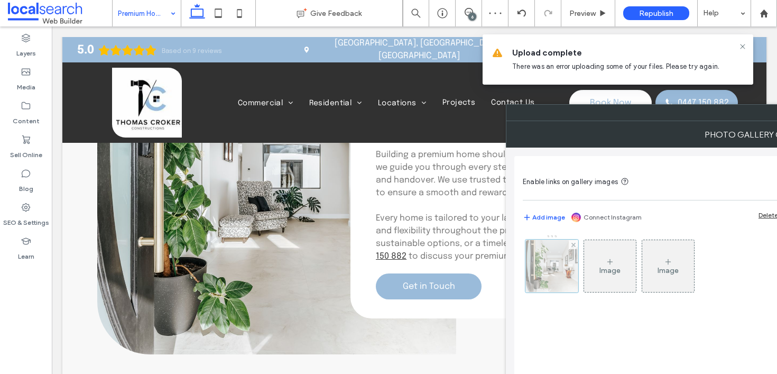
click at [538, 258] on div at bounding box center [551, 265] width 53 height 53
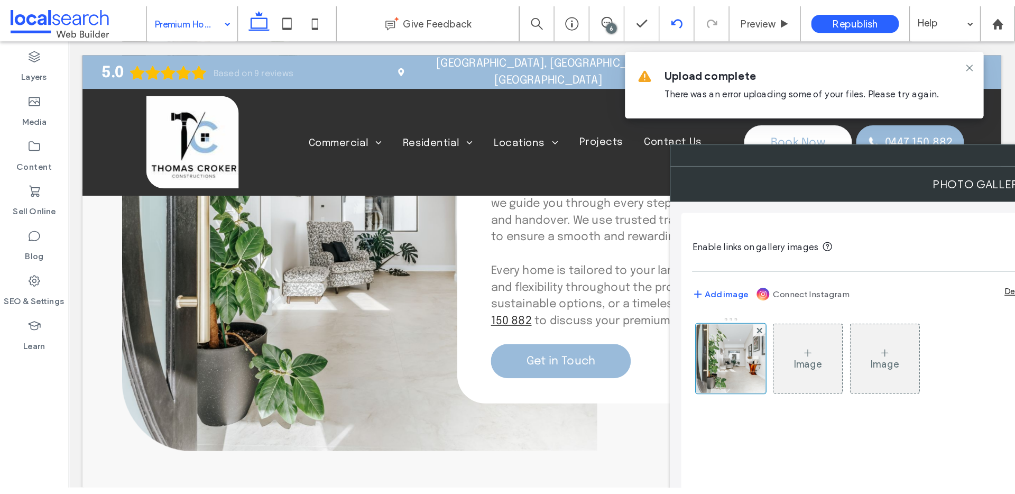
scroll to position [1997, 0]
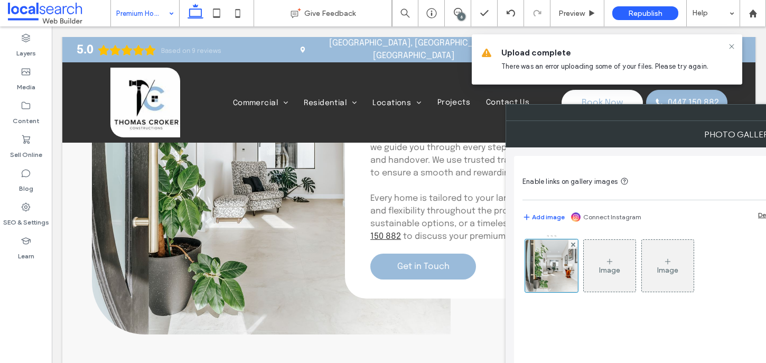
click at [665, 131] on div "Photo Gallery Content" at bounding box center [760, 134] width 509 height 26
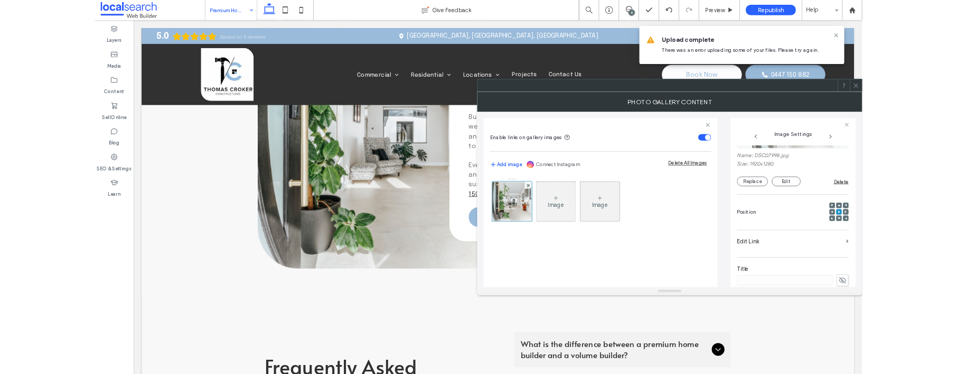
scroll to position [75, 0]
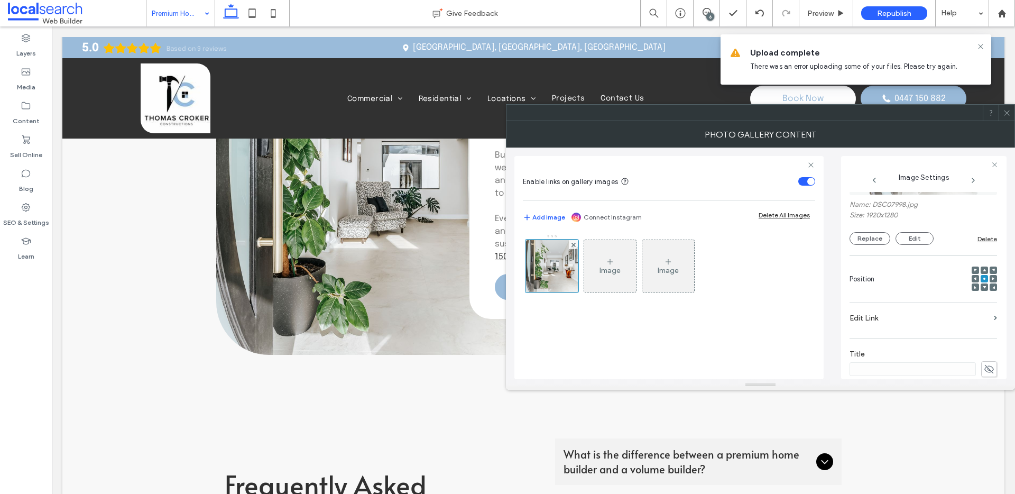
click at [1003, 114] on icon at bounding box center [1006, 113] width 8 height 8
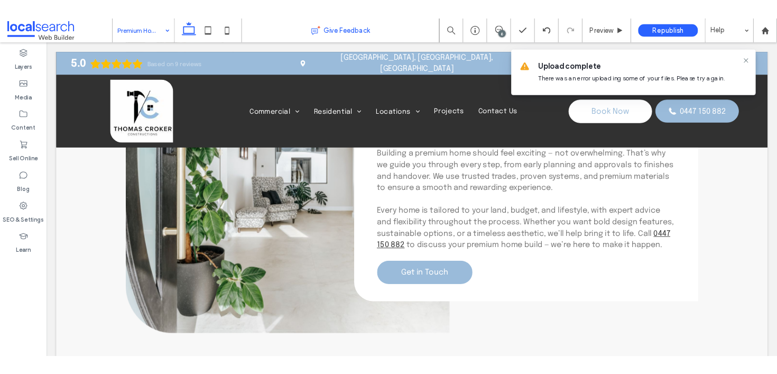
scroll to position [1978, 0]
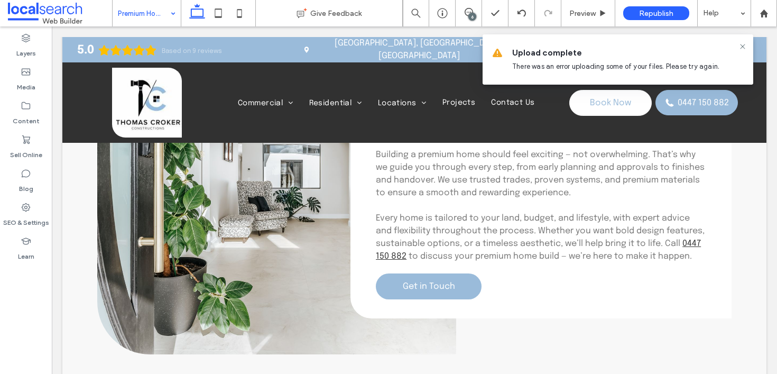
click at [227, 197] on link at bounding box center [276, 182] width 359 height 343
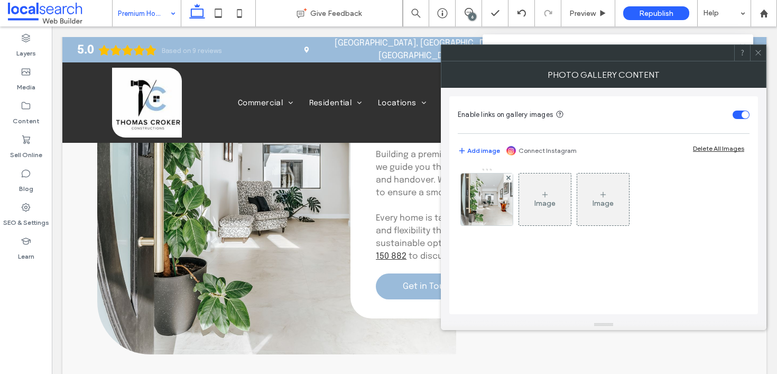
click at [760, 51] on icon at bounding box center [758, 53] width 8 height 8
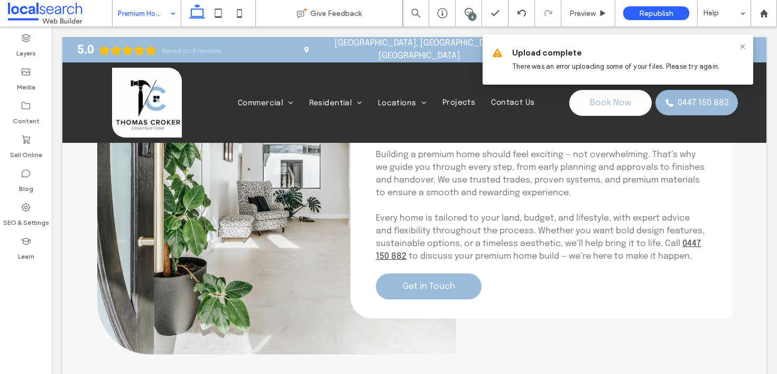
click at [741, 48] on icon at bounding box center [742, 46] width 8 height 8
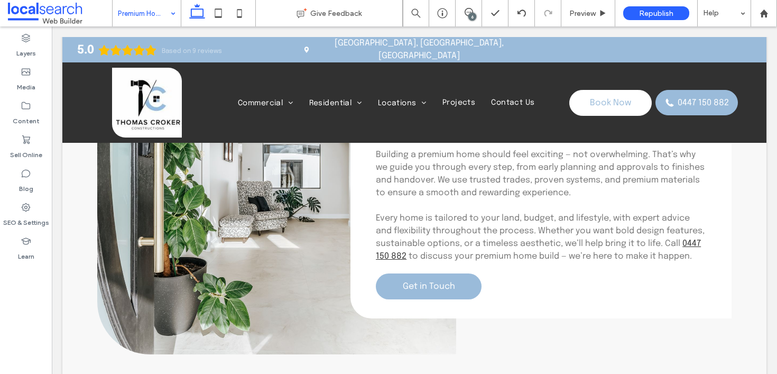
click at [207, 197] on link at bounding box center [276, 182] width 359 height 343
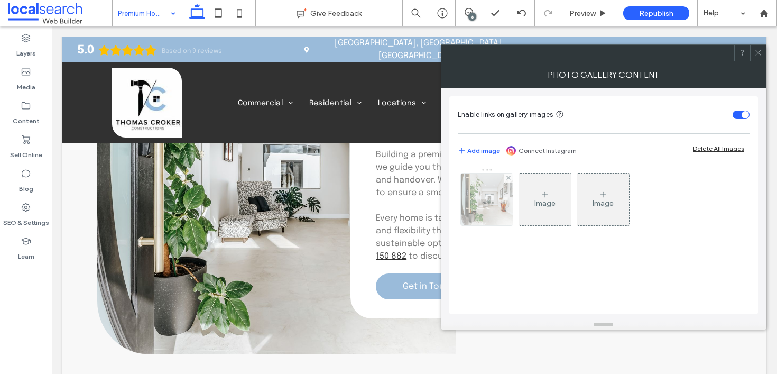
click at [490, 188] on img at bounding box center [487, 199] width 78 height 52
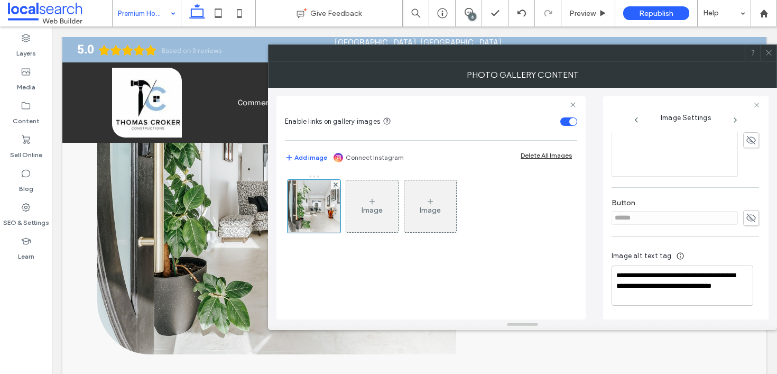
scroll to position [311, 0]
click at [772, 57] on span at bounding box center [769, 53] width 8 height 16
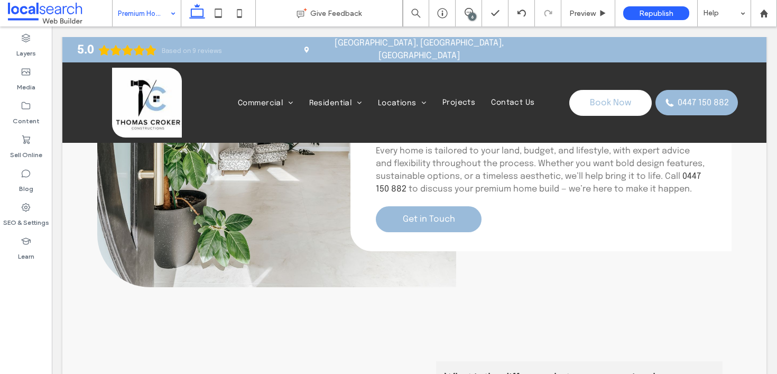
scroll to position [2046, 0]
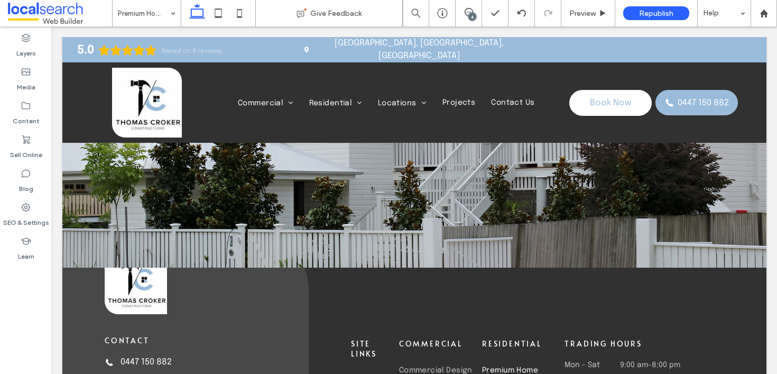
drag, startPoint x: 379, startPoint y: 184, endPoint x: 356, endPoint y: 173, distance: 25.3
click at [379, 184] on div at bounding box center [414, 122] width 704 height 234
click at [356, 173] on div at bounding box center [414, 122] width 704 height 234
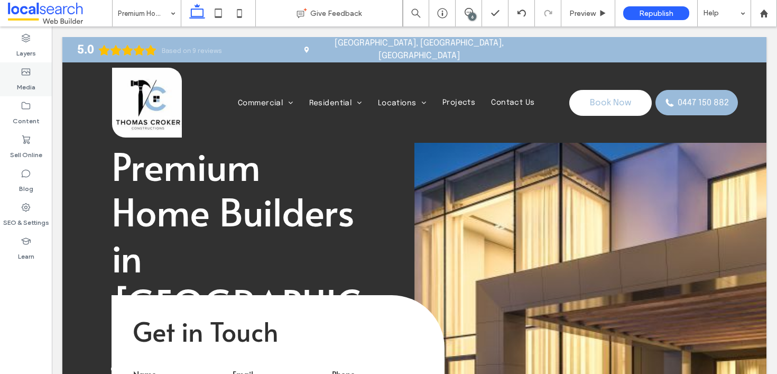
click at [23, 71] on icon at bounding box center [26, 72] width 11 height 11
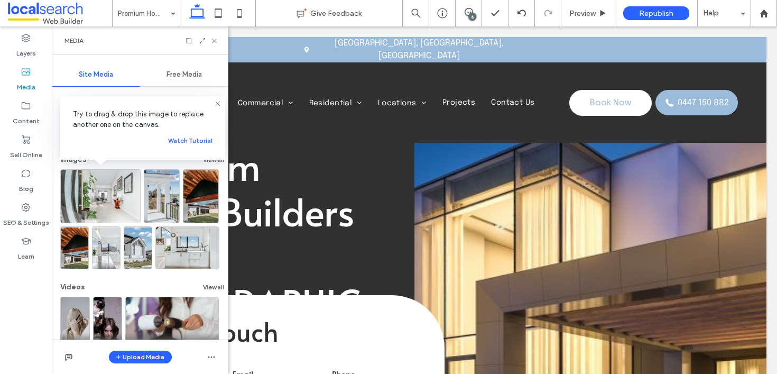
click at [209, 40] on div "Media" at bounding box center [140, 40] width 176 height 28
click at [212, 40] on icon at bounding box center [214, 41] width 8 height 8
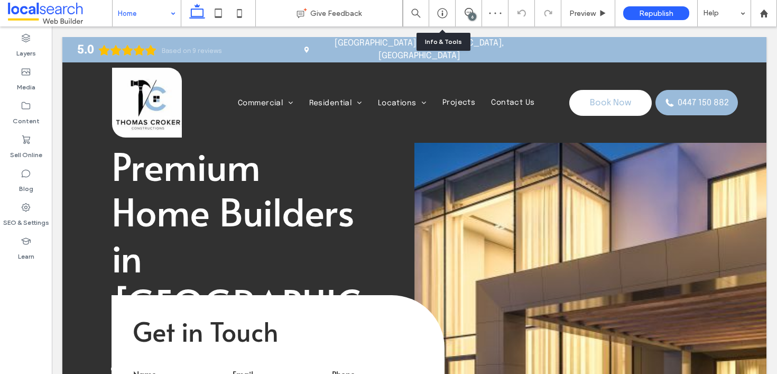
click at [455, 17] on div "6" at bounding box center [468, 13] width 26 height 11
click at [472, 18] on div "6" at bounding box center [472, 17] width 8 height 8
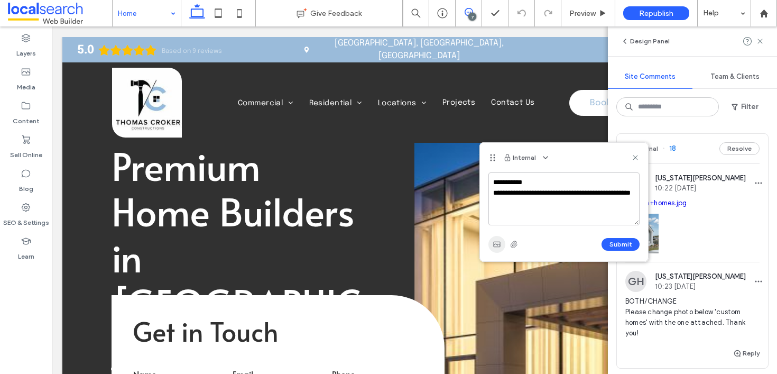
type textarea "**********"
click at [496, 237] on span "button" at bounding box center [496, 244] width 17 height 17
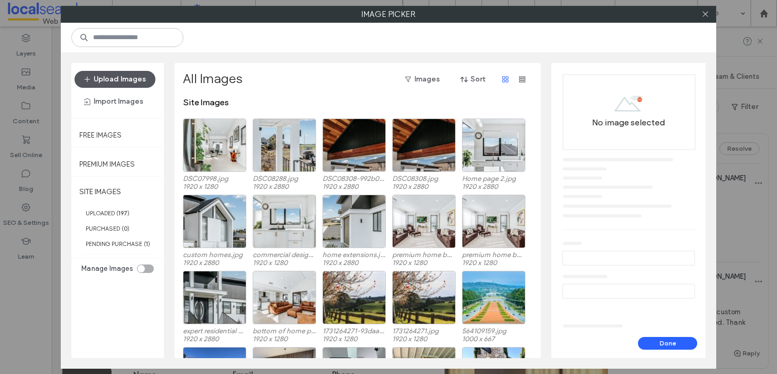
click at [101, 72] on button "Upload Images" at bounding box center [115, 79] width 81 height 17
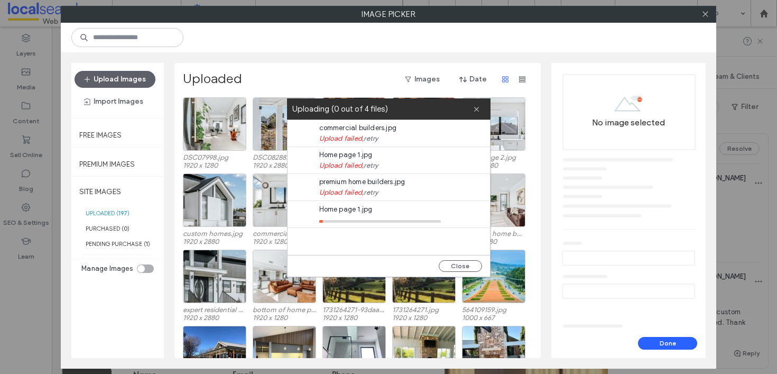
click at [379, 183] on span "premium home builders.jpg" at bounding box center [380, 181] width 122 height 11
click at [476, 108] on use at bounding box center [476, 109] width 5 height 5
